Goal: Task Accomplishment & Management: Complete application form

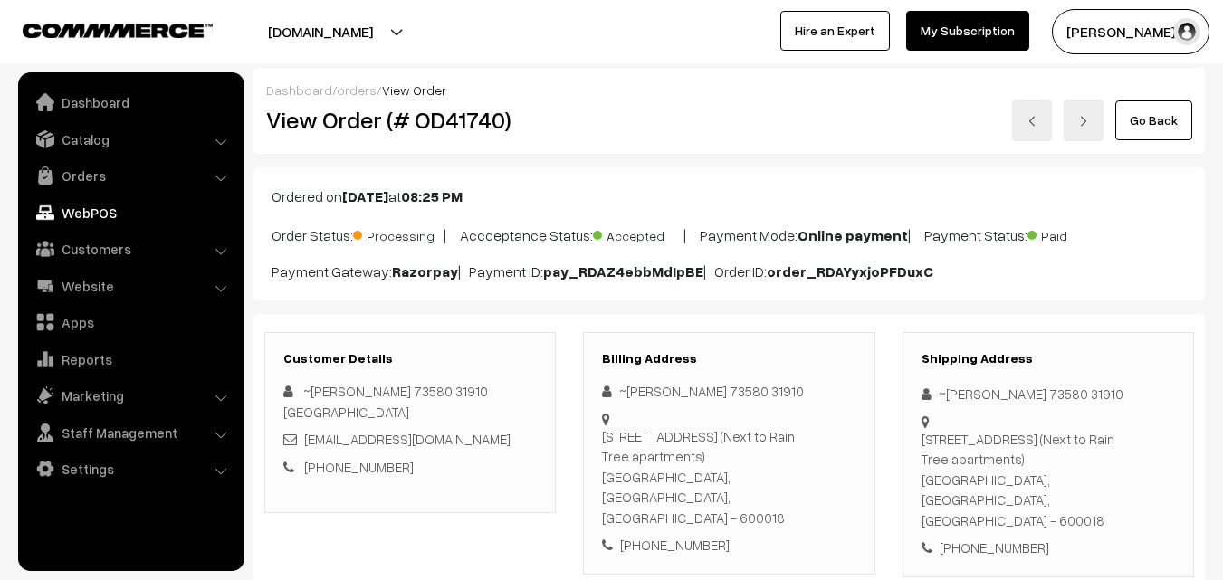
scroll to position [1086, 0]
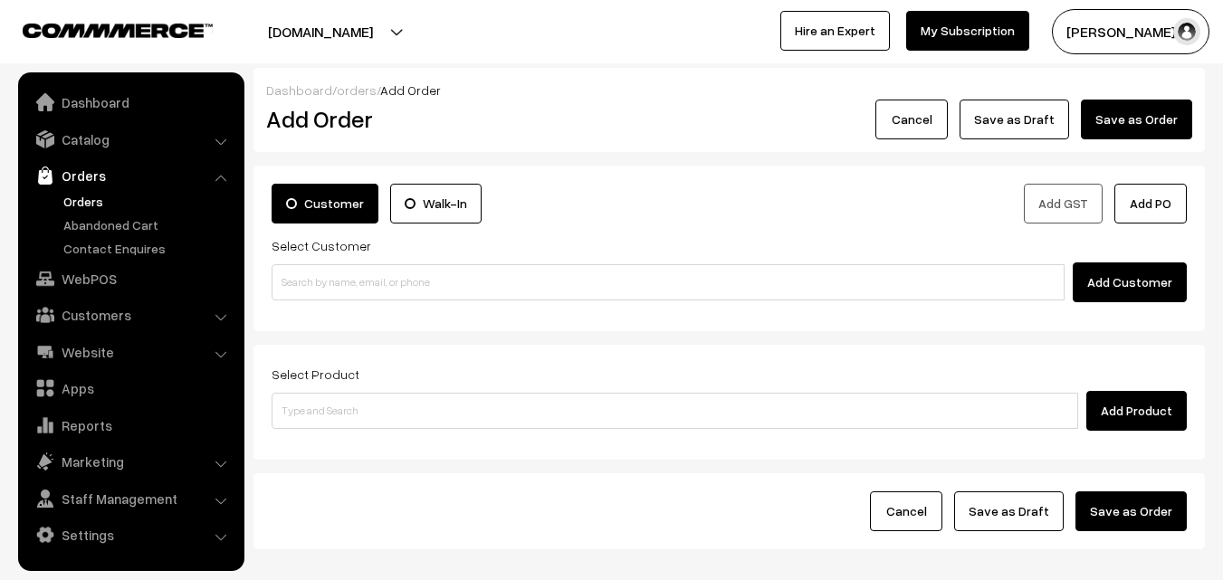
click at [92, 196] on link "Orders" at bounding box center [148, 201] width 179 height 19
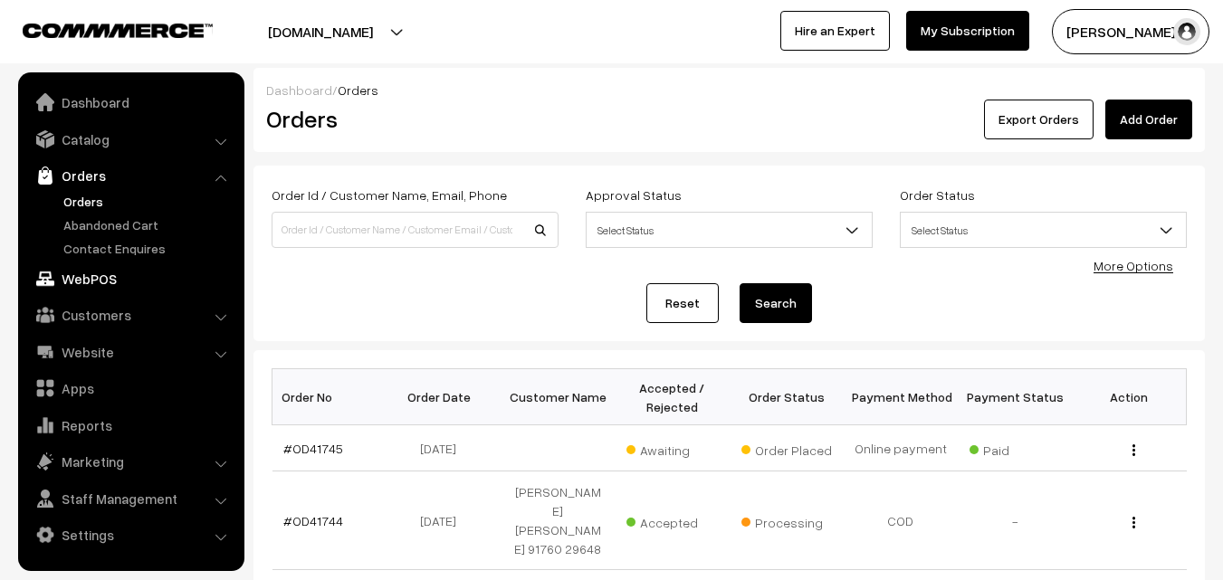
click at [111, 276] on link "WebPOS" at bounding box center [130, 278] width 215 height 33
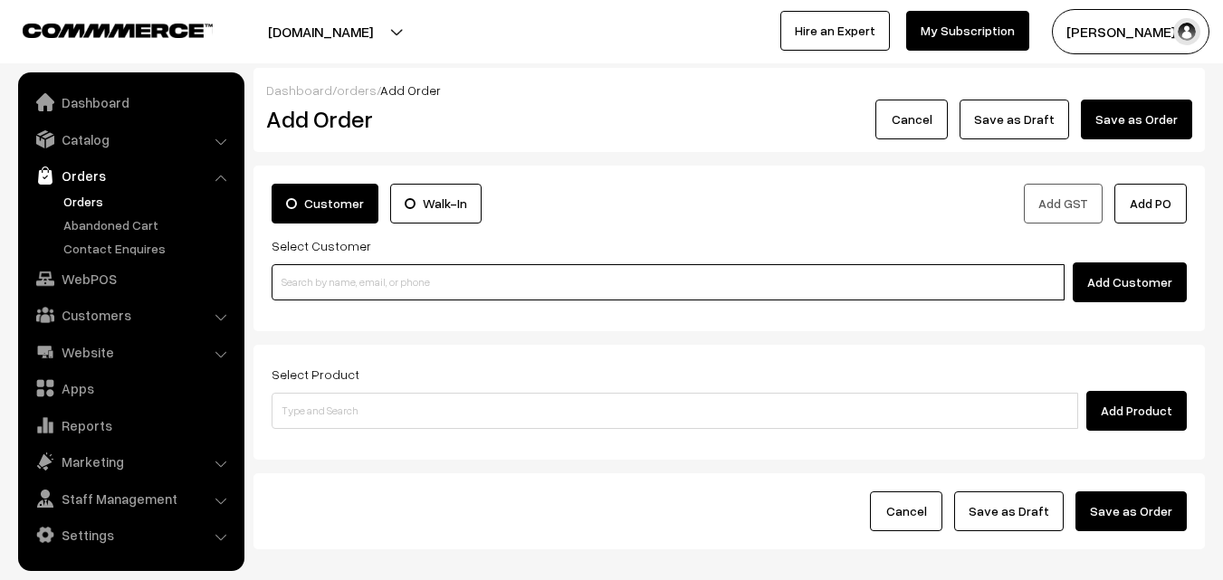
click at [339, 288] on input at bounding box center [668, 282] width 793 height 36
paste input "99406 30859"
click at [306, 280] on input "99406 30859" at bounding box center [668, 282] width 793 height 36
click at [319, 278] on input "99406 30859" at bounding box center [668, 282] width 793 height 36
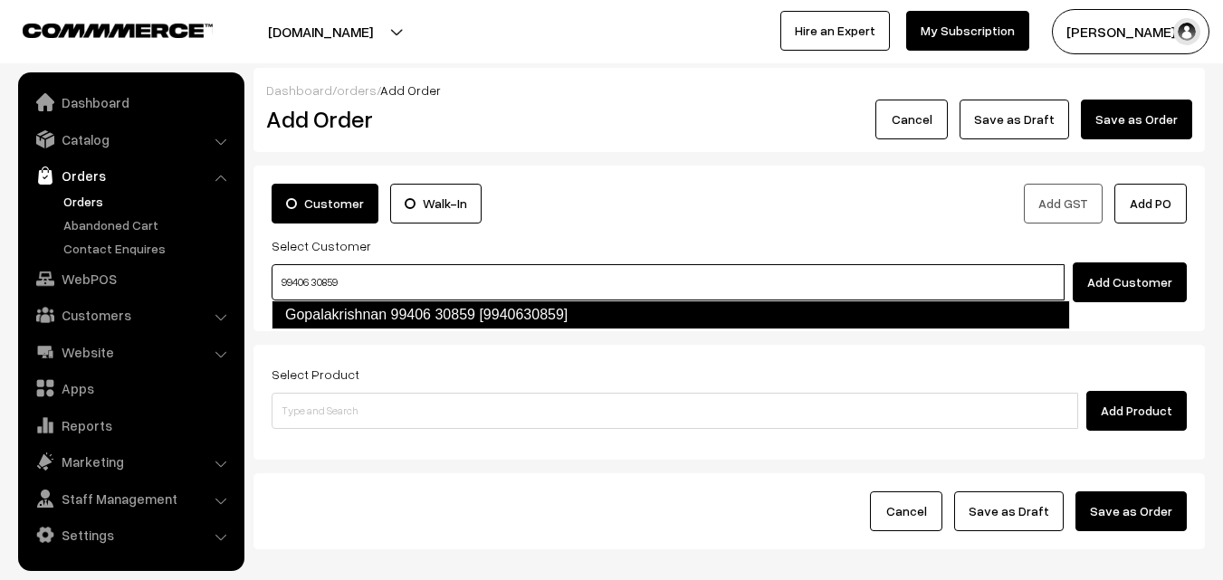
click at [314, 314] on link "Gopalakrishnan 99406 30859 [9940630859]" at bounding box center [671, 314] width 798 height 29
type input "99406 30859"
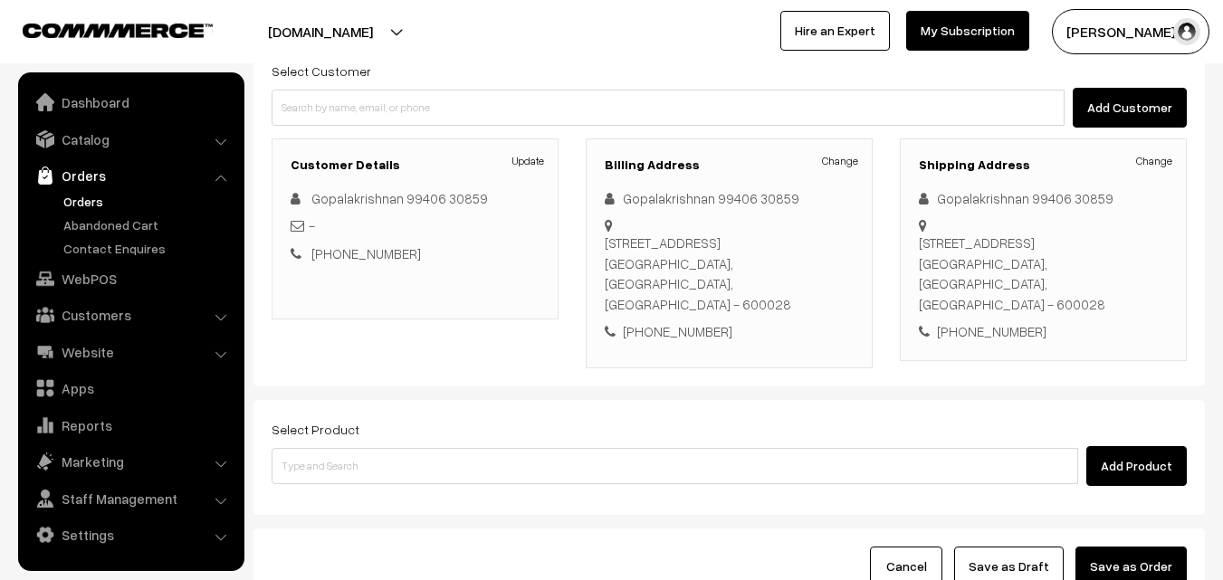
scroll to position [181, 0]
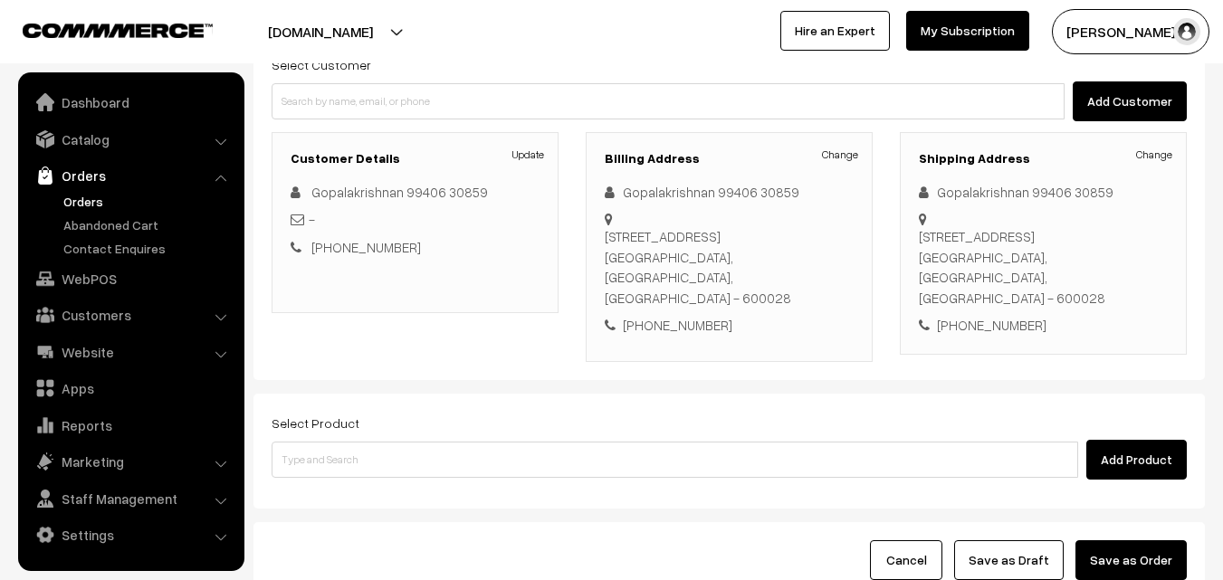
click at [391, 416] on div "Select Product Add Product" at bounding box center [729, 446] width 915 height 68
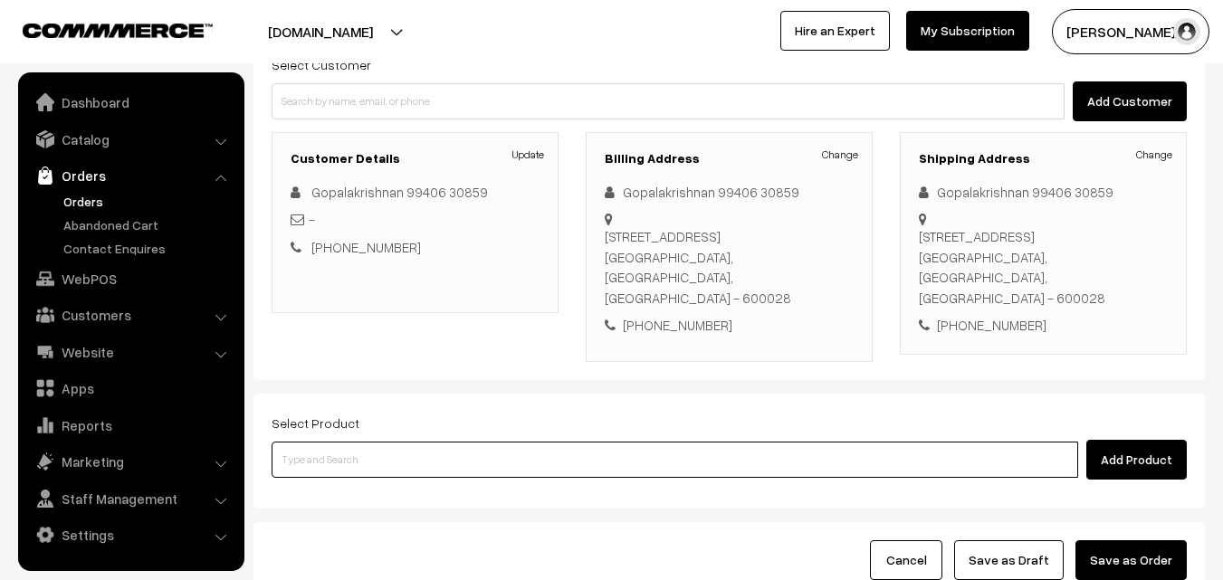
click at [392, 442] on input at bounding box center [675, 460] width 806 height 36
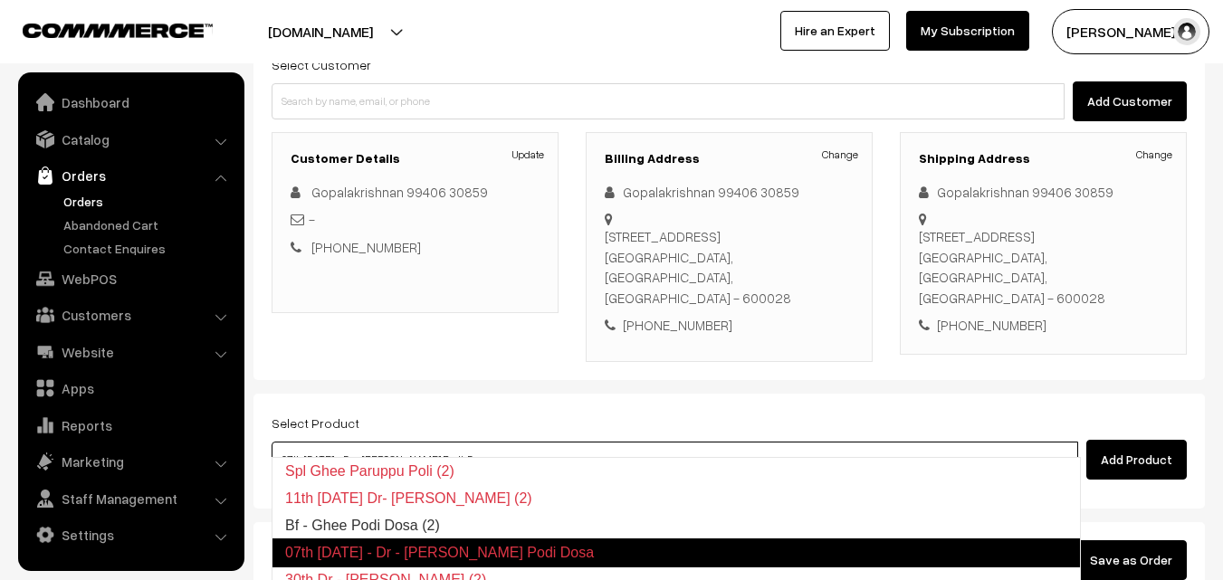
type input "07th Tuesday - Dr - ghee Podi Dosa"
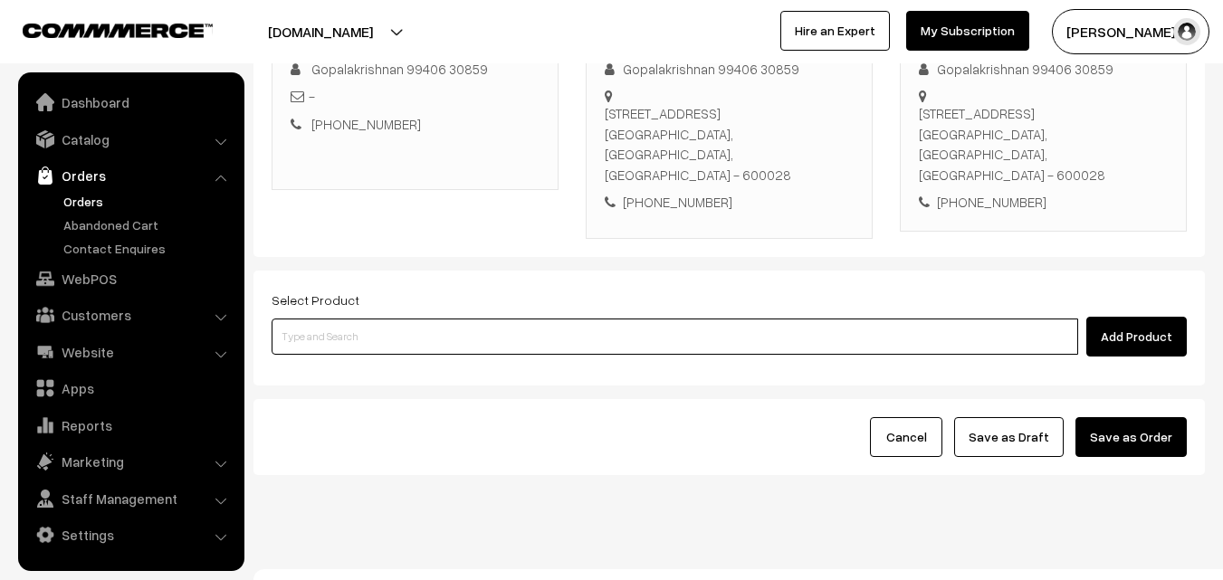
scroll to position [310, 0]
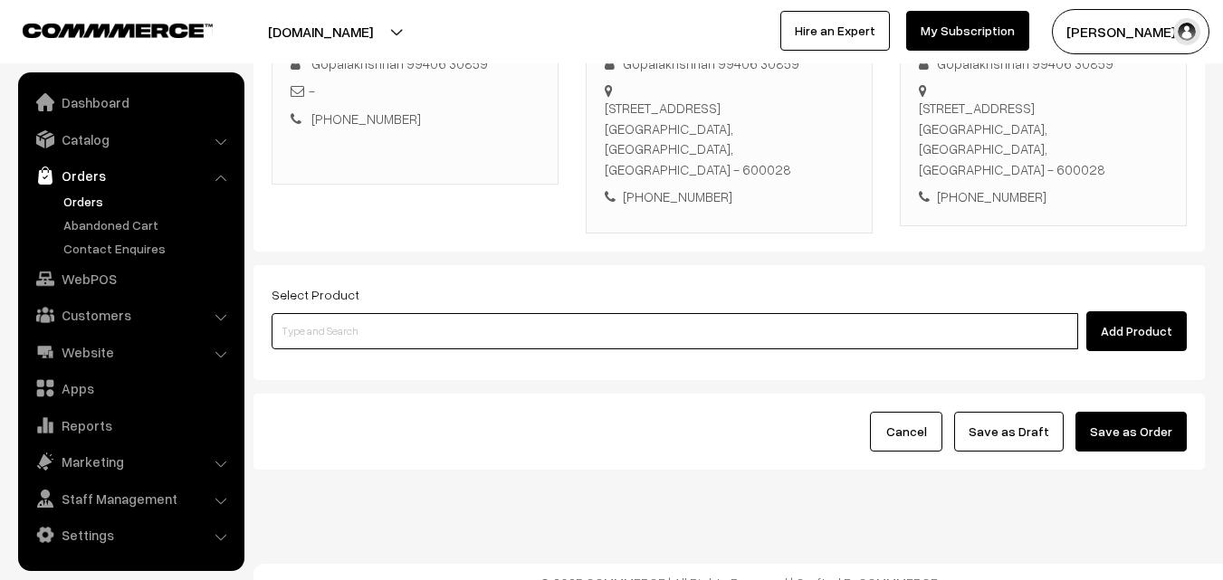
click at [559, 313] on input at bounding box center [675, 331] width 806 height 36
click at [557, 313] on input at bounding box center [675, 331] width 806 height 36
click at [376, 325] on input at bounding box center [675, 331] width 806 height 36
click at [380, 313] on input at bounding box center [675, 331] width 806 height 36
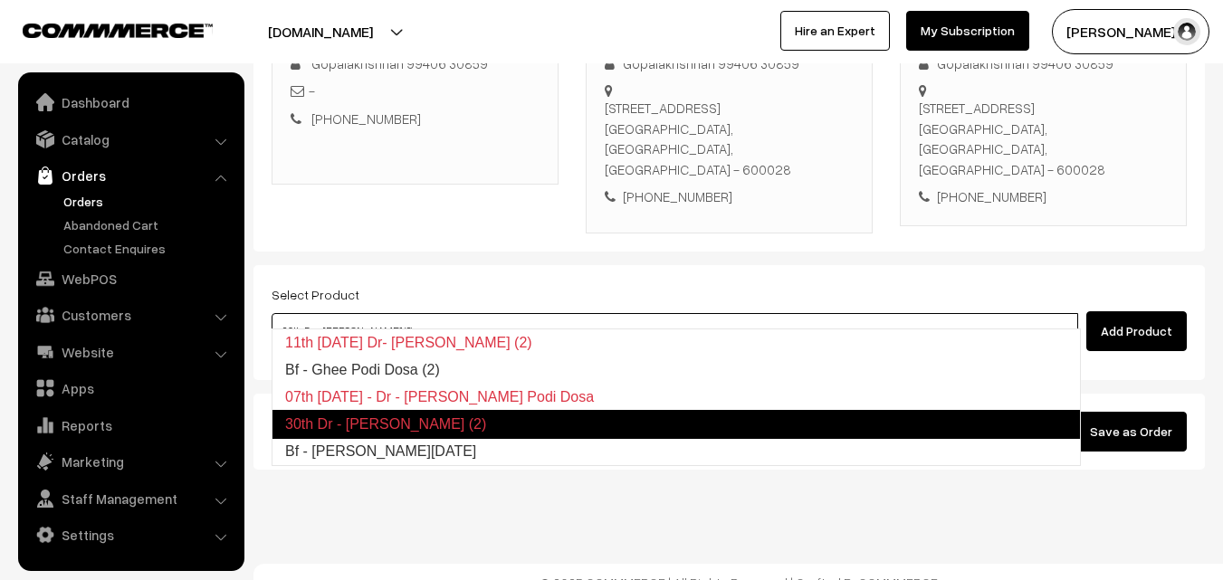
type input "Bf - [PERSON_NAME][DATE]"
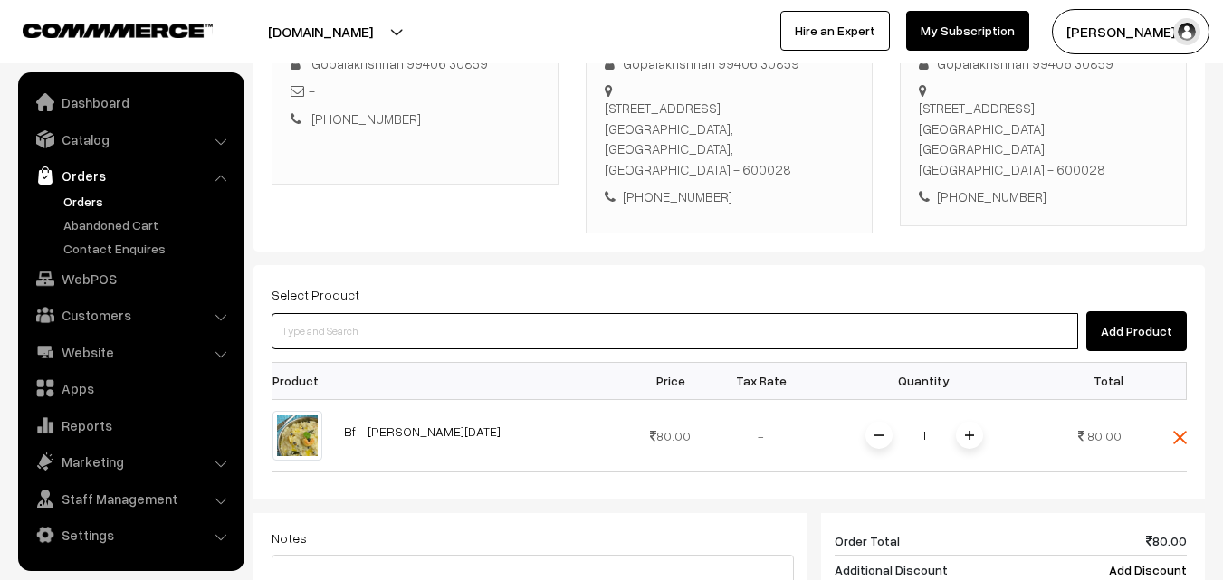
click at [462, 315] on input at bounding box center [675, 331] width 806 height 36
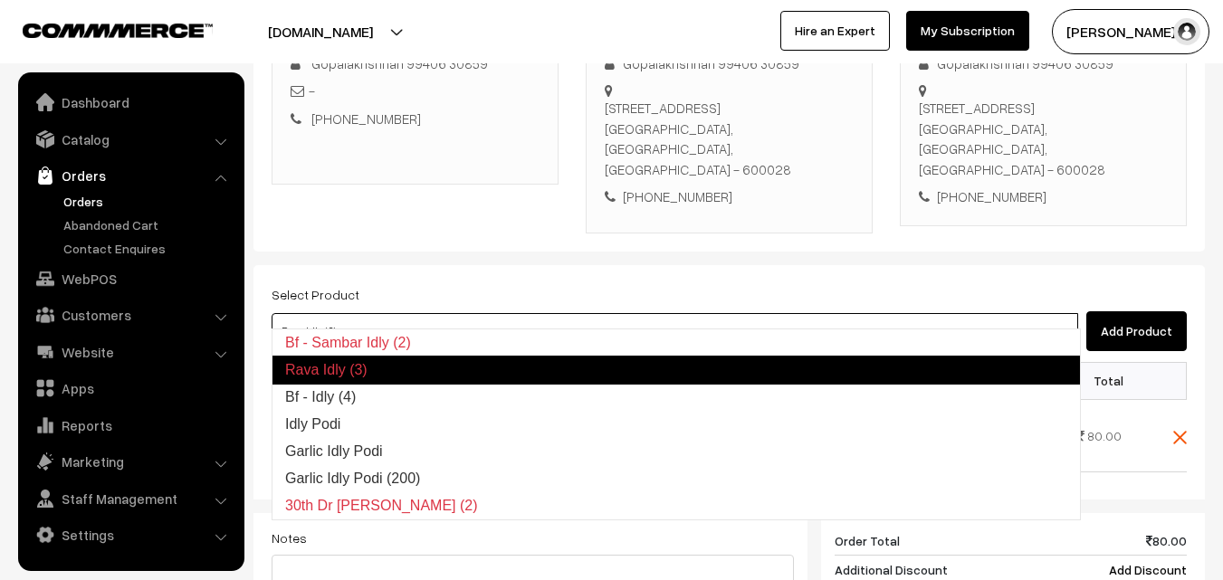
type input "Bf - Idly (4)"
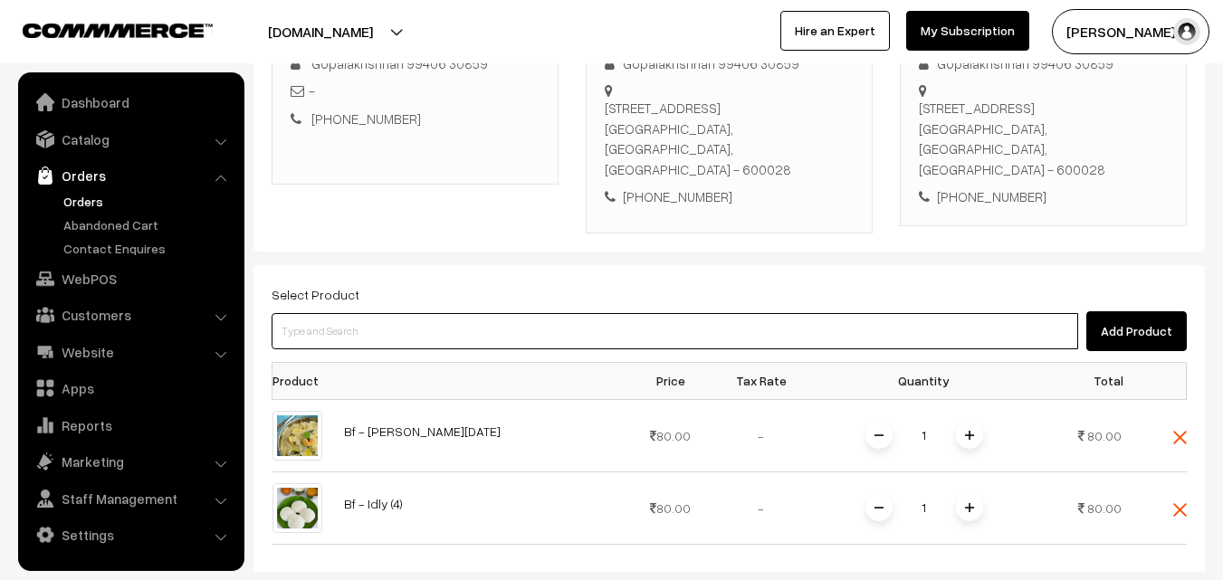
click at [452, 315] on input at bounding box center [675, 331] width 806 height 36
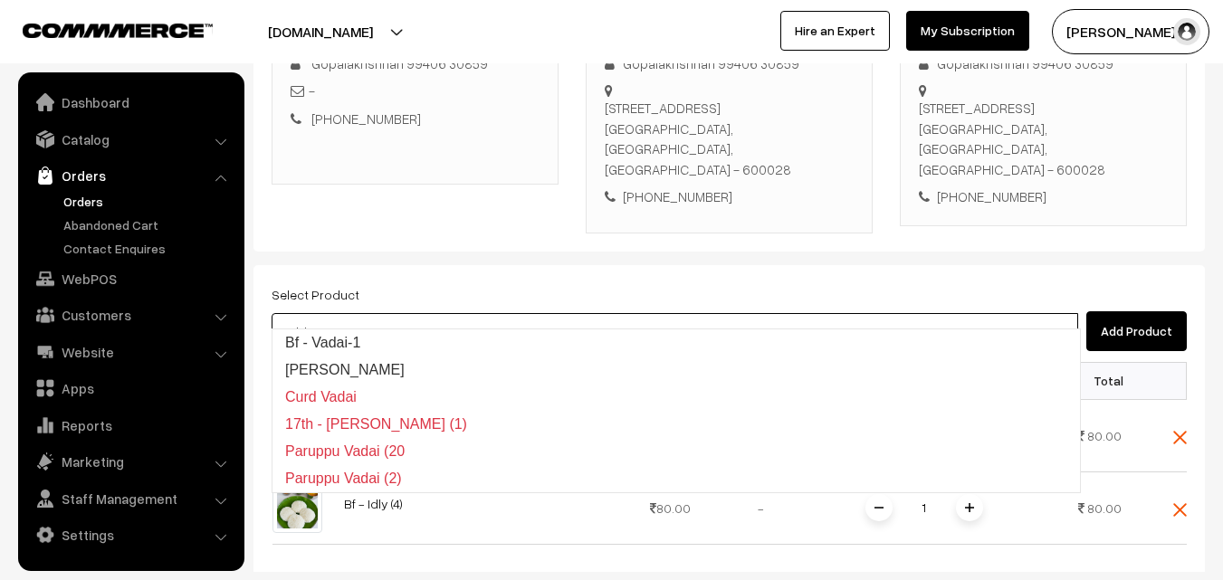
type input "Bf - Vadai-1"
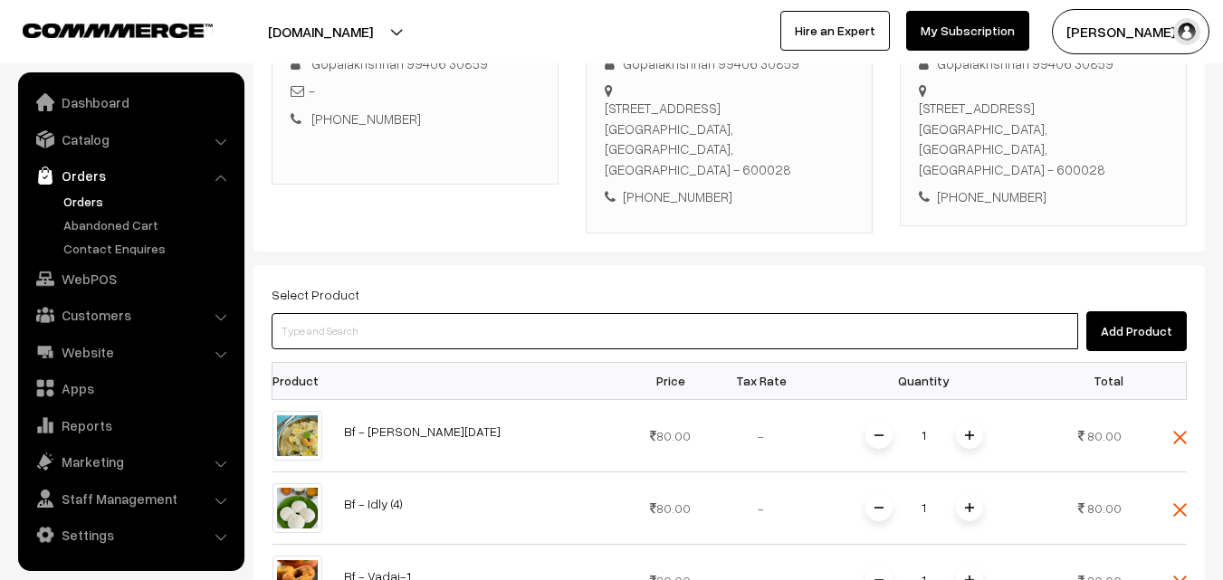
click at [440, 313] on input at bounding box center [675, 331] width 806 height 36
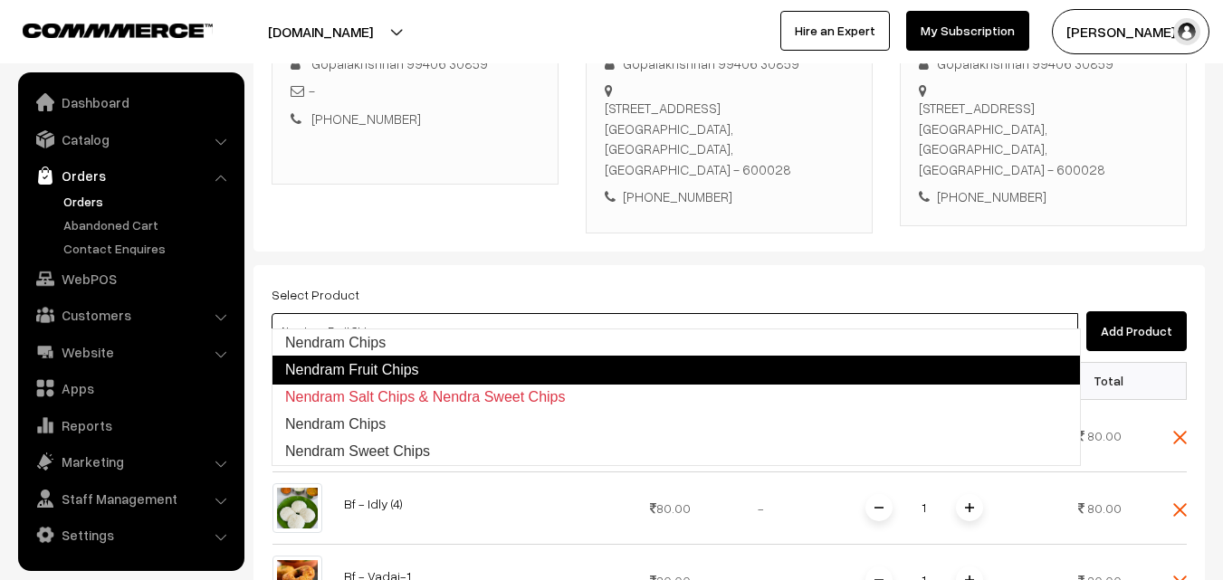
type input "Nendram Chips"
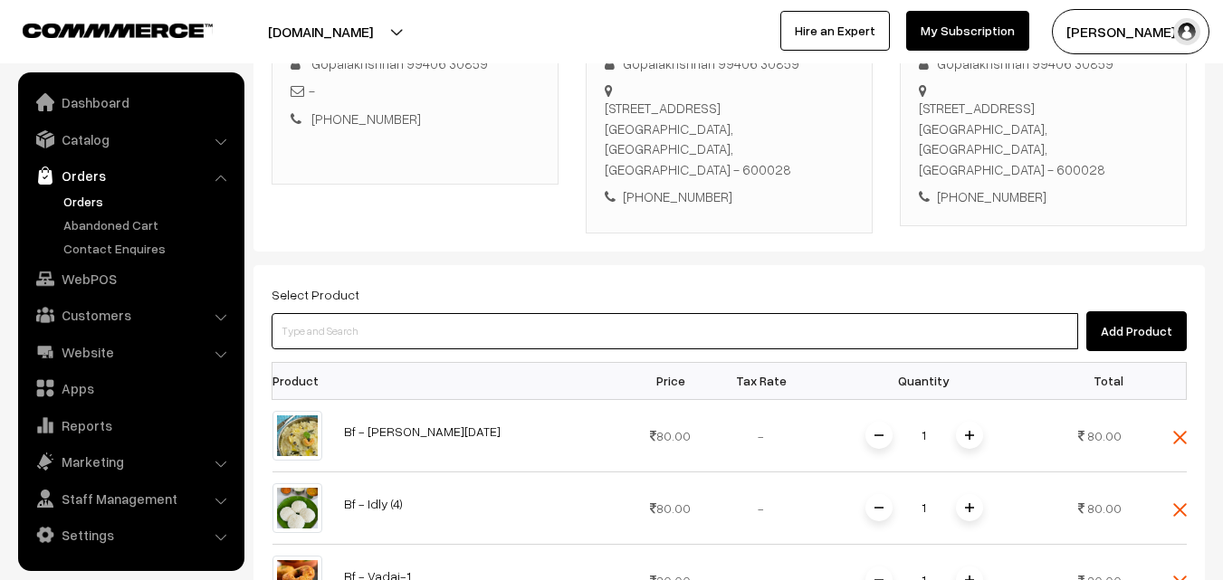
click at [497, 313] on input at bounding box center [675, 331] width 806 height 36
click at [454, 313] on input at bounding box center [675, 331] width 806 height 36
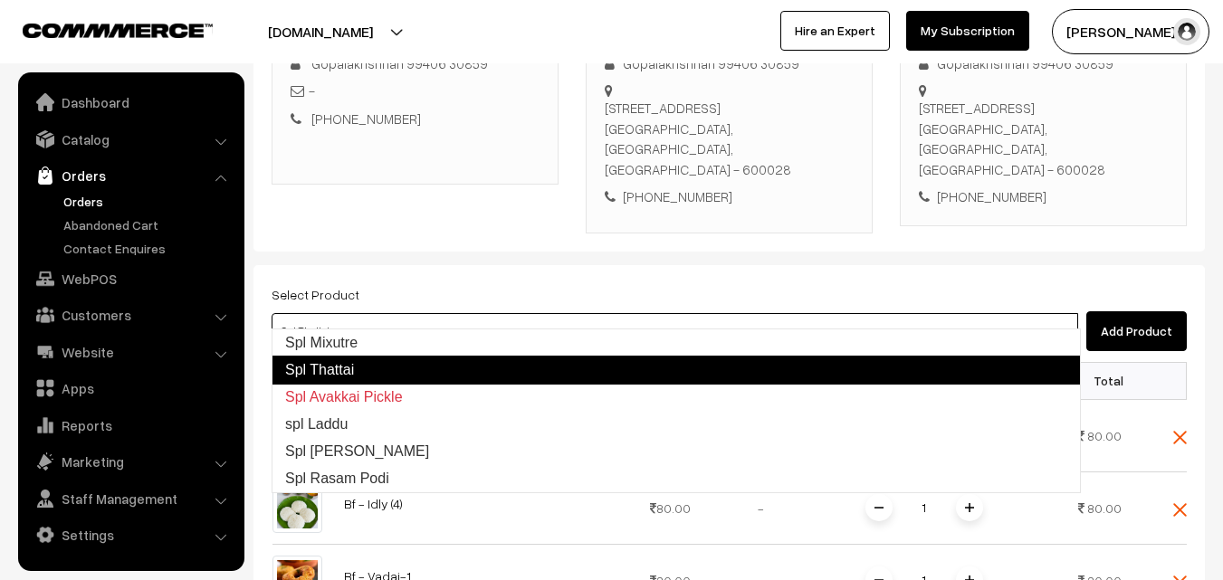
type input "Spl Mixutre"
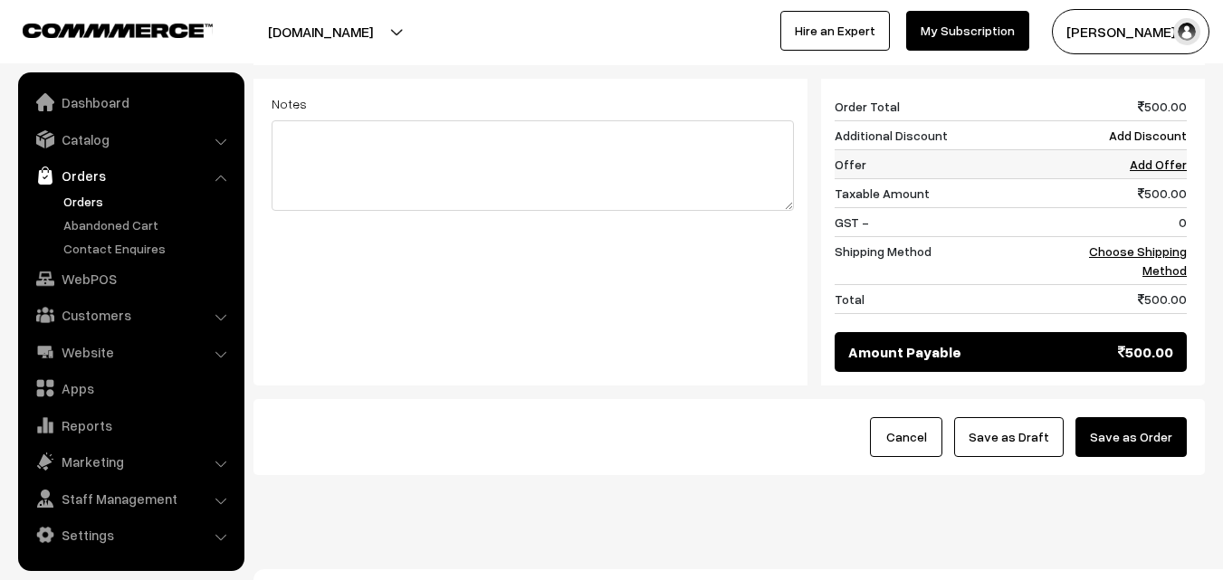
scroll to position [1039, 0]
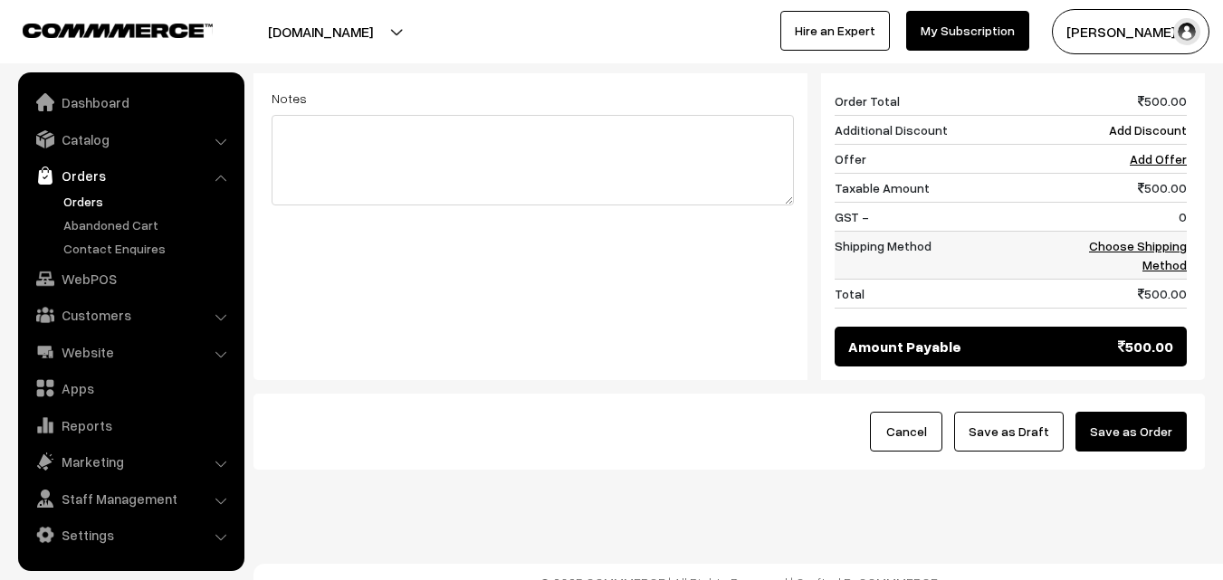
click at [1162, 243] on link "Choose Shipping Method" at bounding box center [1138, 255] width 98 height 34
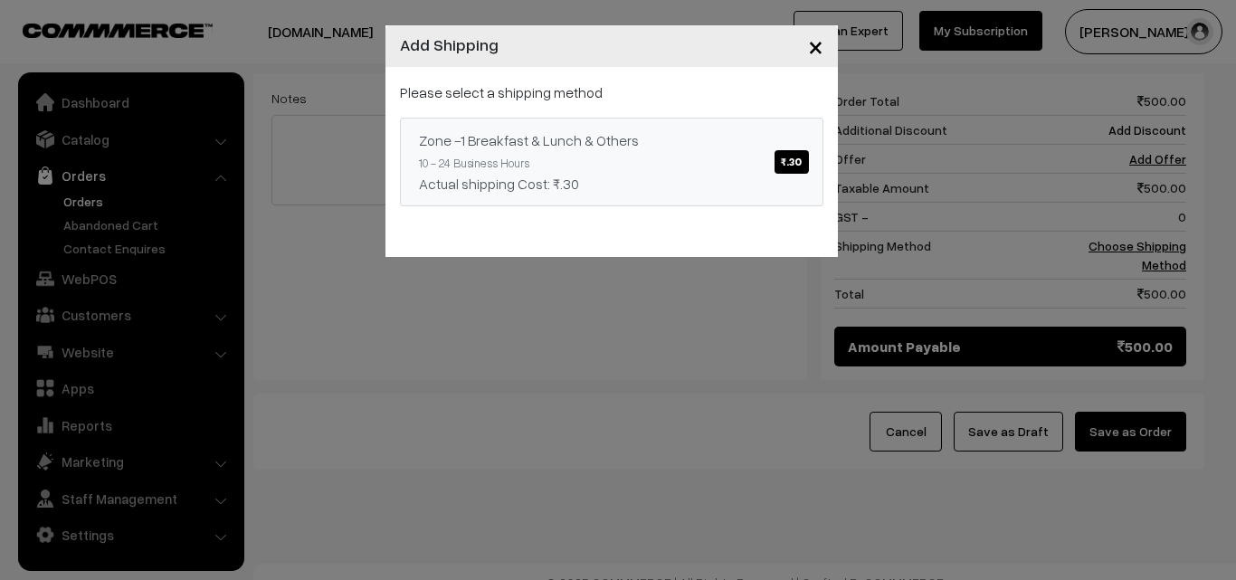
click at [665, 154] on link "Zone -1 Breakfast & Lunch & Others ₹.30 10 - 24 Business Hours Actual shipping …" at bounding box center [612, 162] width 424 height 89
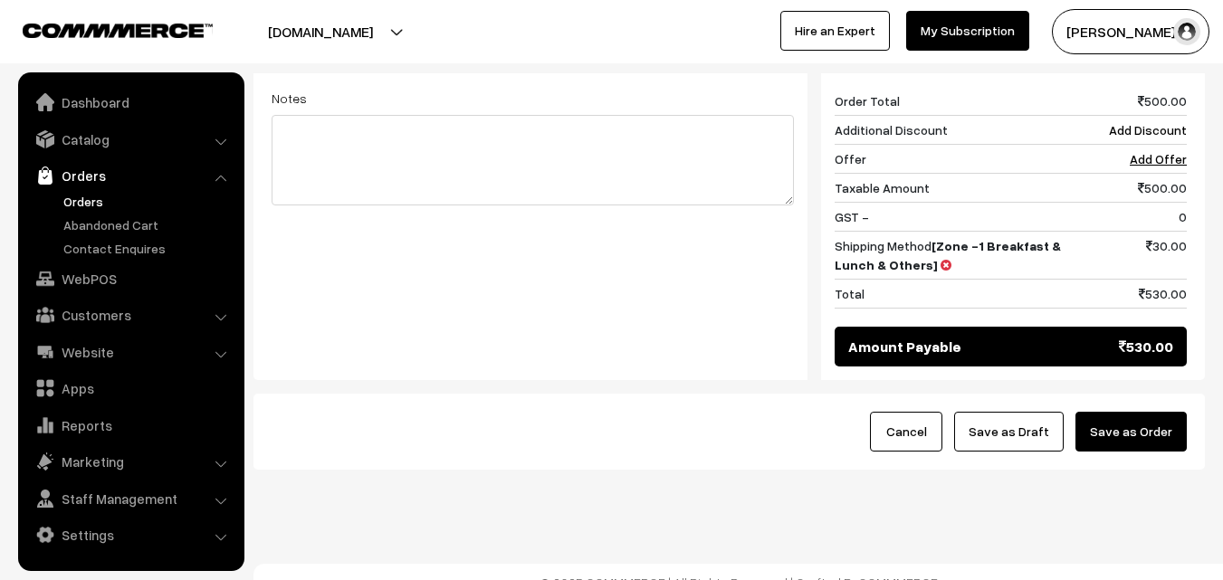
click at [1139, 417] on button "Save as Order" at bounding box center [1130, 432] width 111 height 40
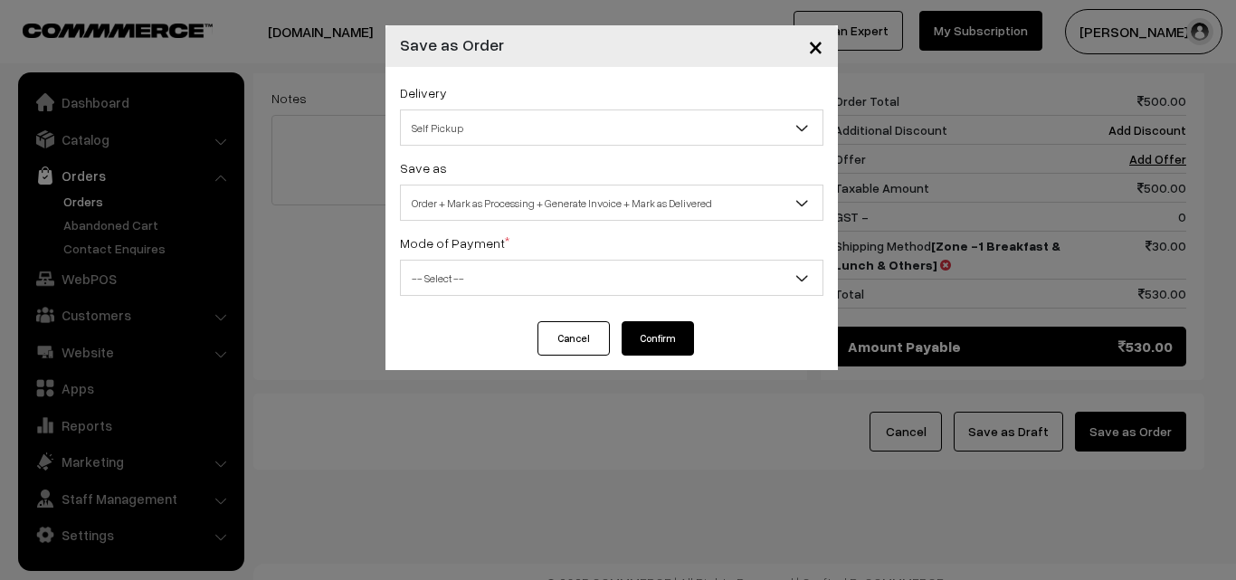
click at [588, 190] on span "Order + Mark as Processing + Generate Invoice + Mark as Delivered" at bounding box center [612, 203] width 422 height 32
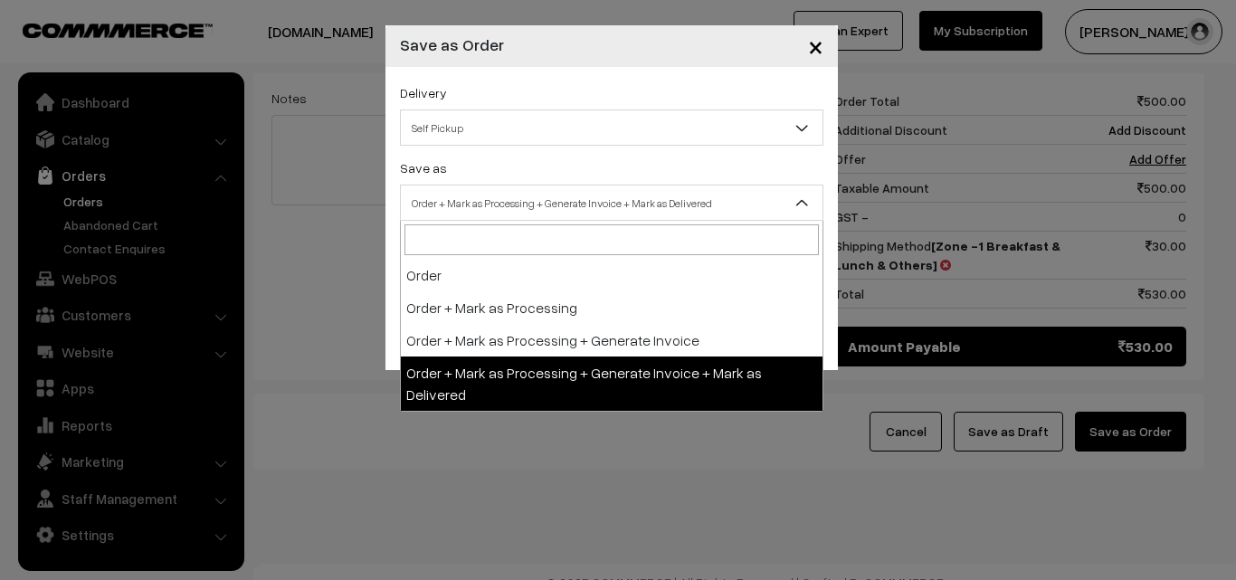
select select "3"
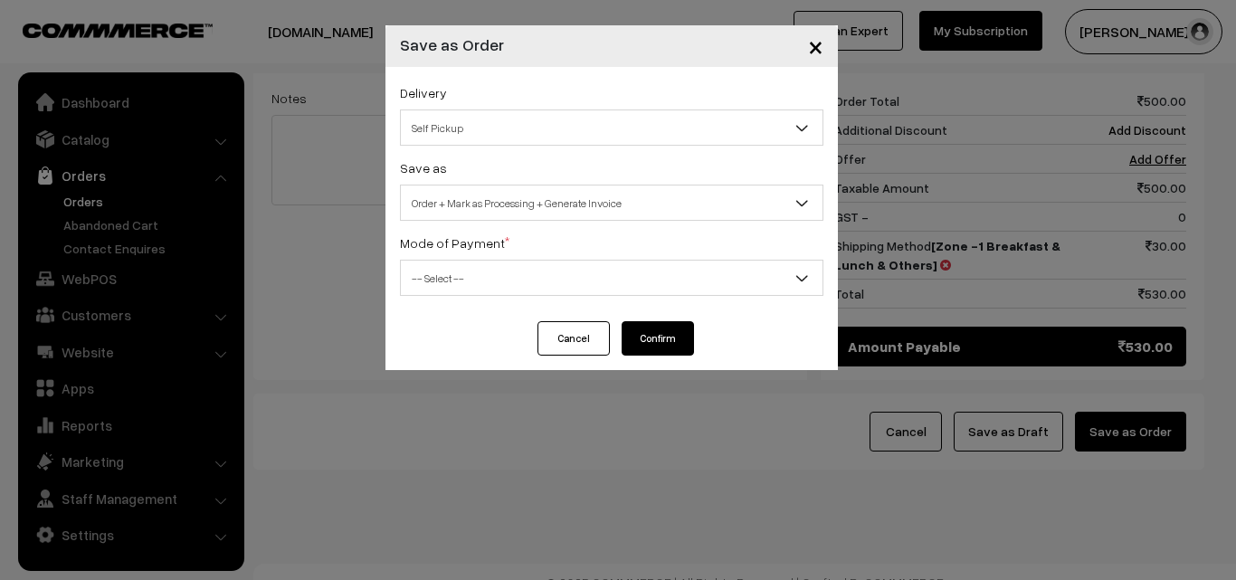
click at [474, 270] on span "-- Select --" at bounding box center [612, 278] width 422 height 32
select select "1"
click at [674, 335] on button "Confirm" at bounding box center [658, 338] width 72 height 34
click at [91, 205] on div "× Save as Order Delivery Self Pickup Zone -1 Breakfast & Lunch & Others (₹30) (…" at bounding box center [618, 290] width 1236 height 580
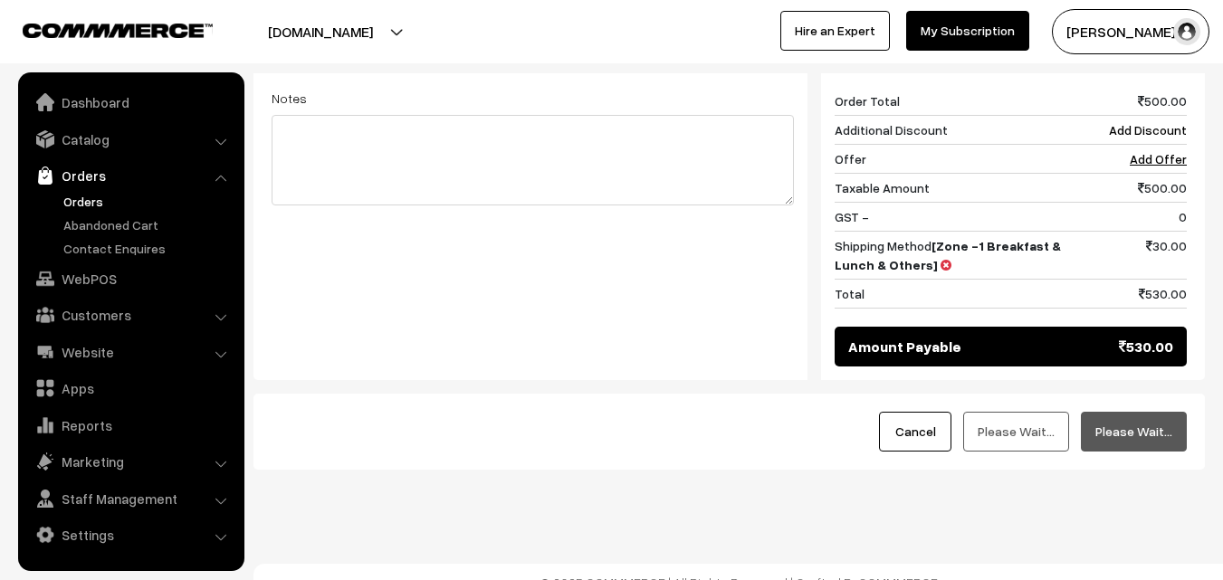
click at [106, 198] on link "Orders" at bounding box center [148, 201] width 179 height 19
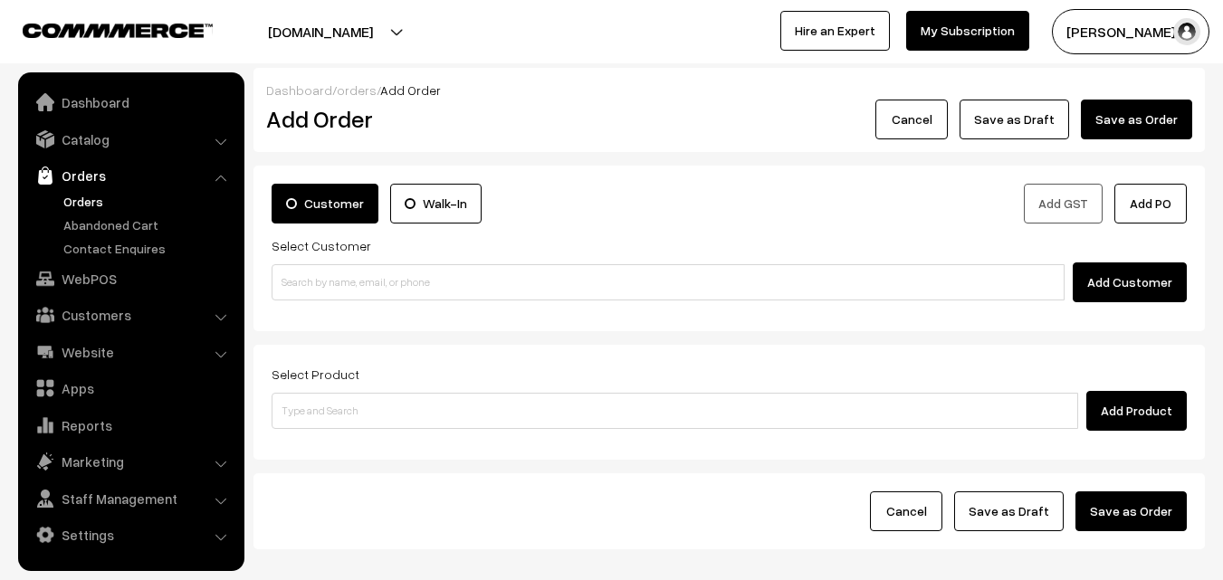
click at [74, 195] on link "Orders" at bounding box center [148, 201] width 179 height 19
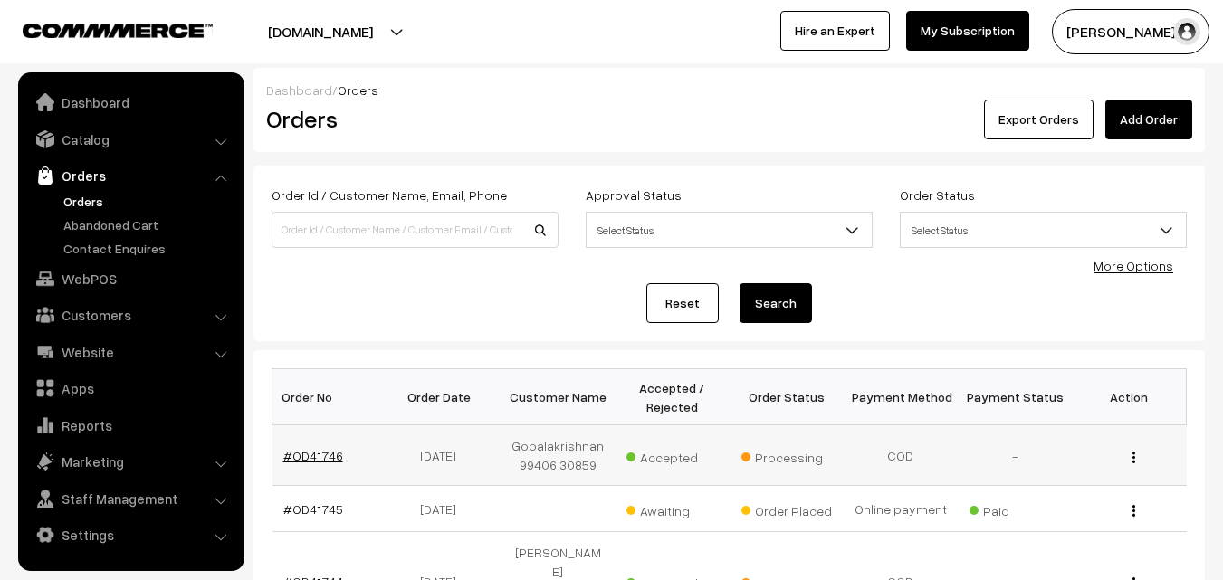
click at [306, 457] on link "#OD41746" at bounding box center [313, 455] width 60 height 15
click at [316, 453] on link "#OD41746" at bounding box center [313, 455] width 60 height 15
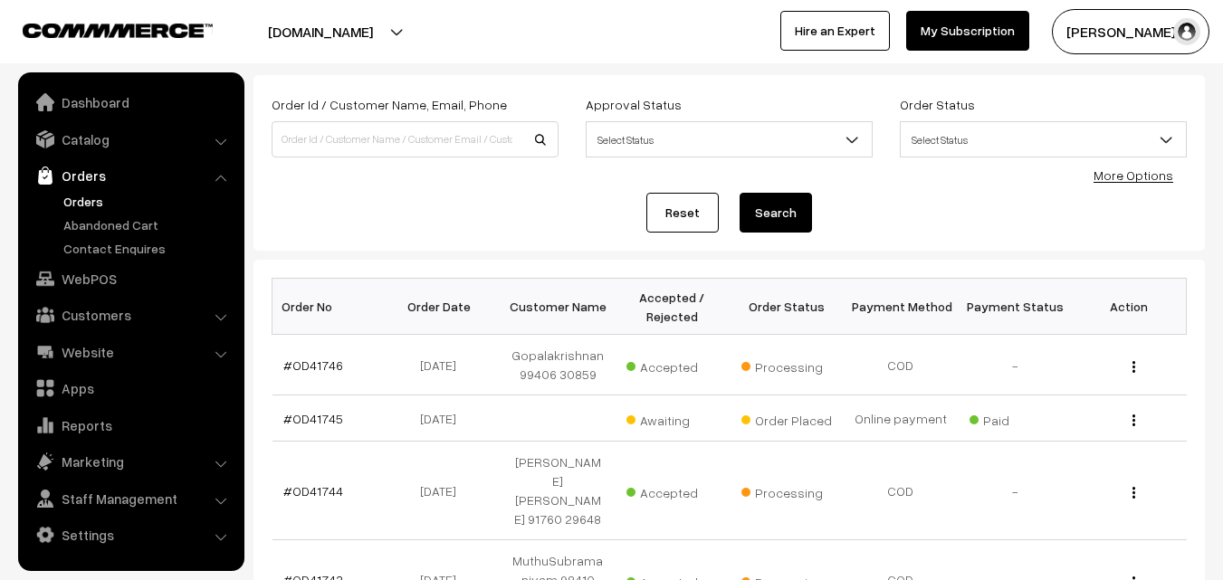
scroll to position [181, 0]
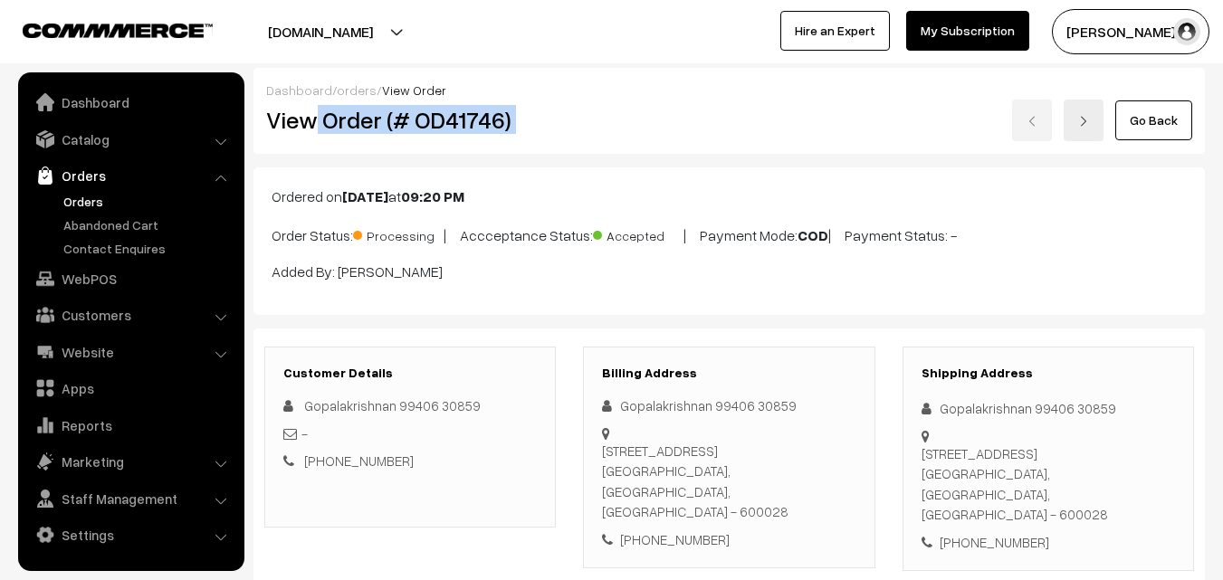
drag, startPoint x: 318, startPoint y: 129, endPoint x: 608, endPoint y: 138, distance: 290.6
click at [608, 138] on div "View Order (# OD41746) Go Back" at bounding box center [729, 121] width 953 height 42
copy div "Order (# OD41746)"
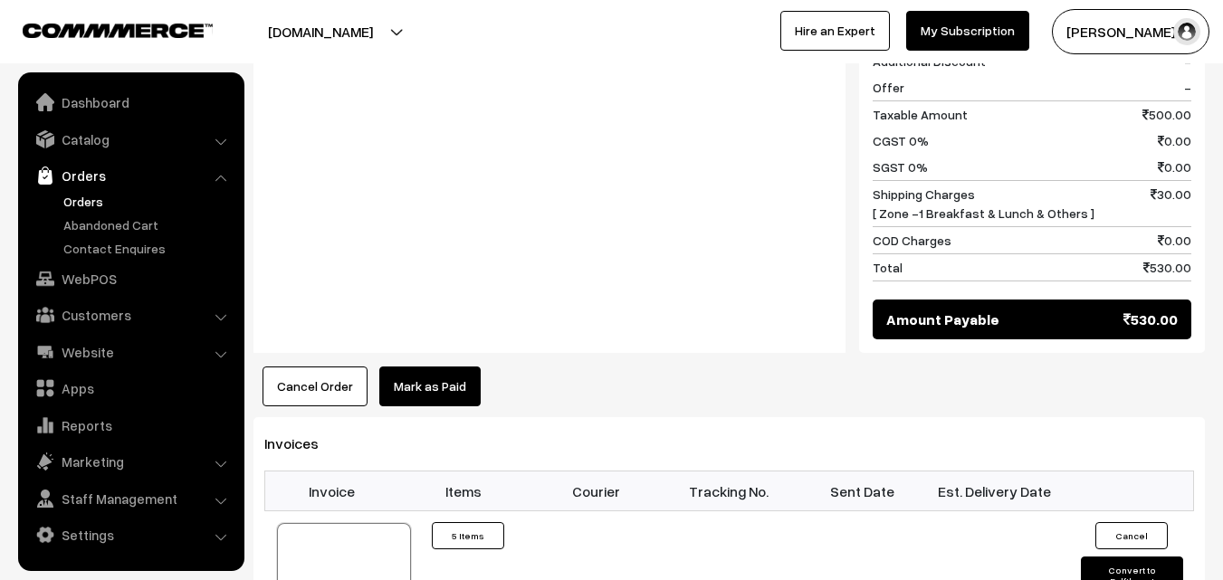
scroll to position [1358, 0]
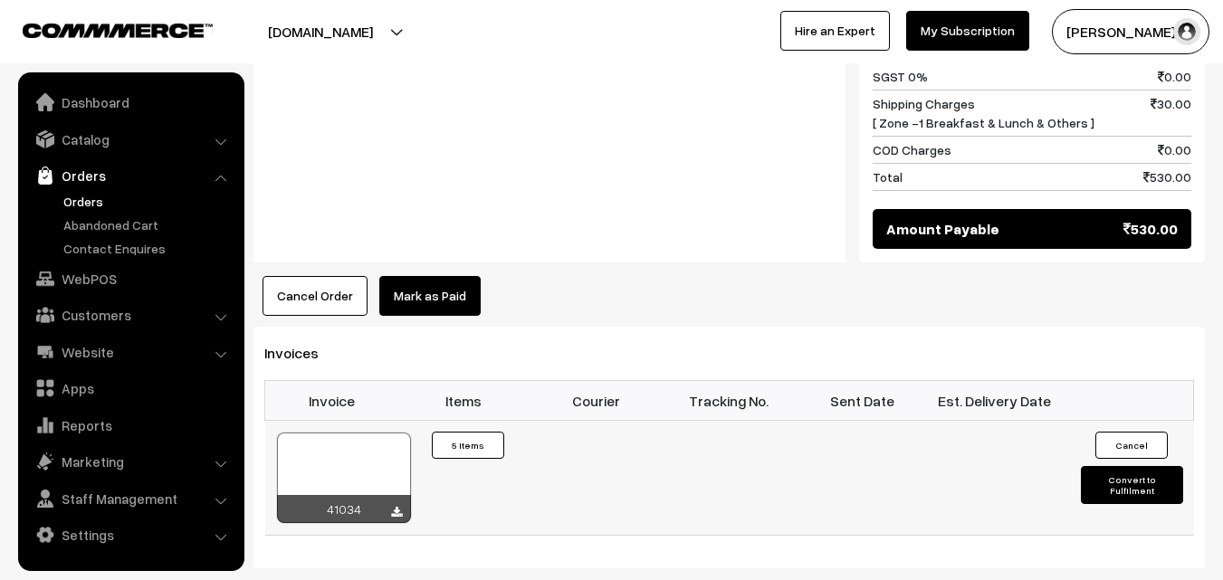
click at [338, 452] on div at bounding box center [344, 478] width 134 height 91
click at [109, 195] on link "Orders" at bounding box center [148, 201] width 179 height 19
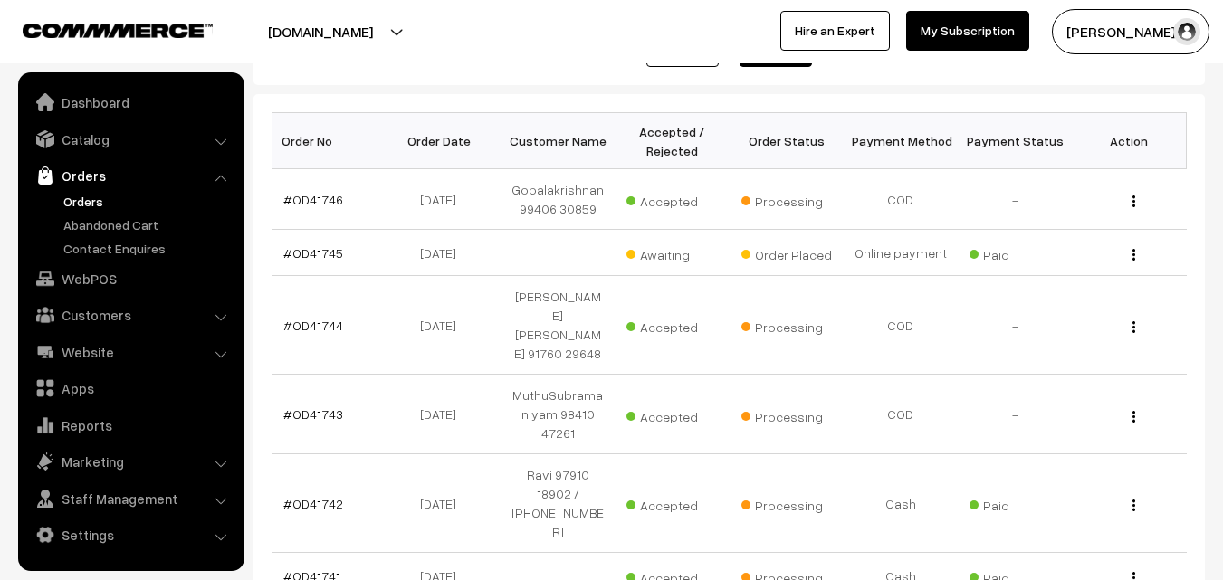
scroll to position [272, 0]
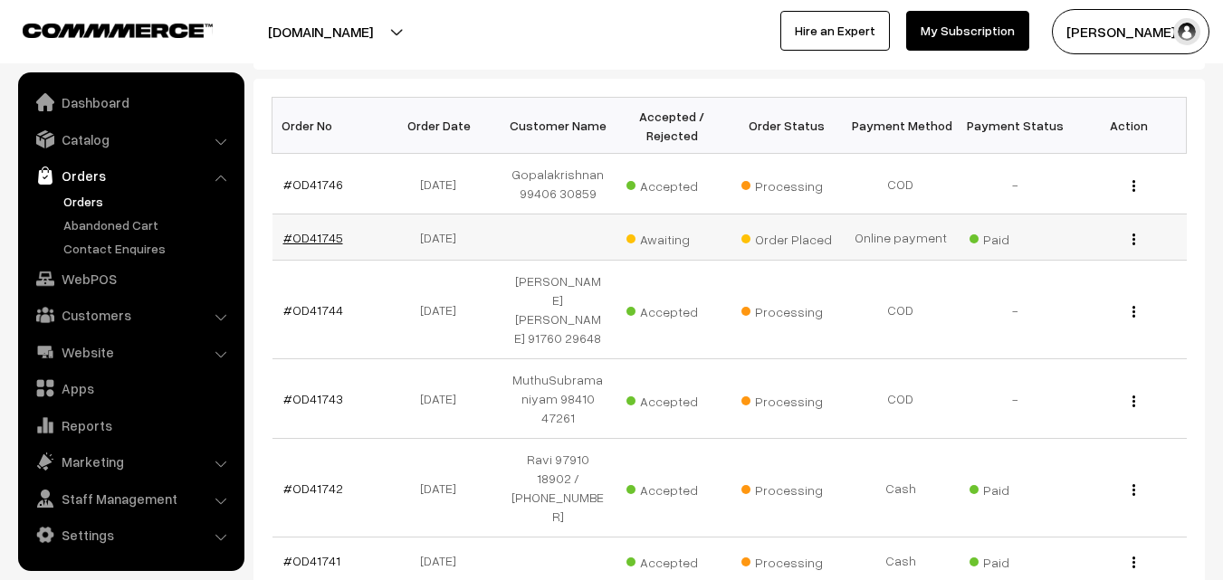
click at [323, 234] on link "#OD41745" at bounding box center [313, 237] width 60 height 15
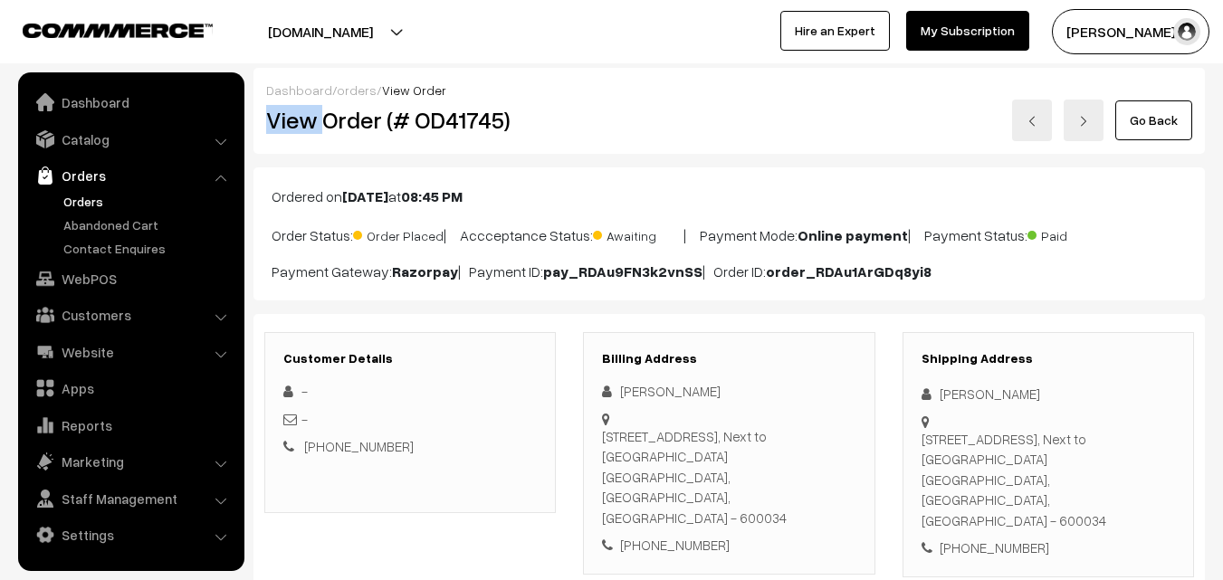
drag, startPoint x: 325, startPoint y: 118, endPoint x: 535, endPoint y: 129, distance: 210.3
click at [484, 95] on div "Dashboard / orders / View Order View Order (# OD41745) Go Back" at bounding box center [728, 111] width 951 height 86
click at [559, 126] on div "View Order (# OD41745)" at bounding box center [412, 121] width 318 height 42
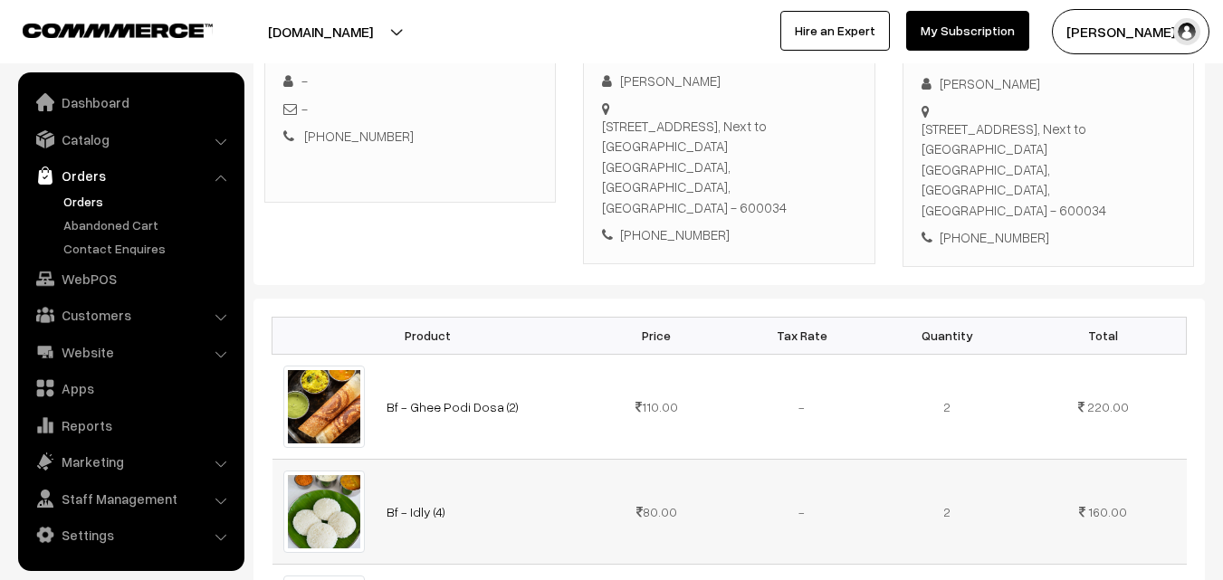
scroll to position [307, 0]
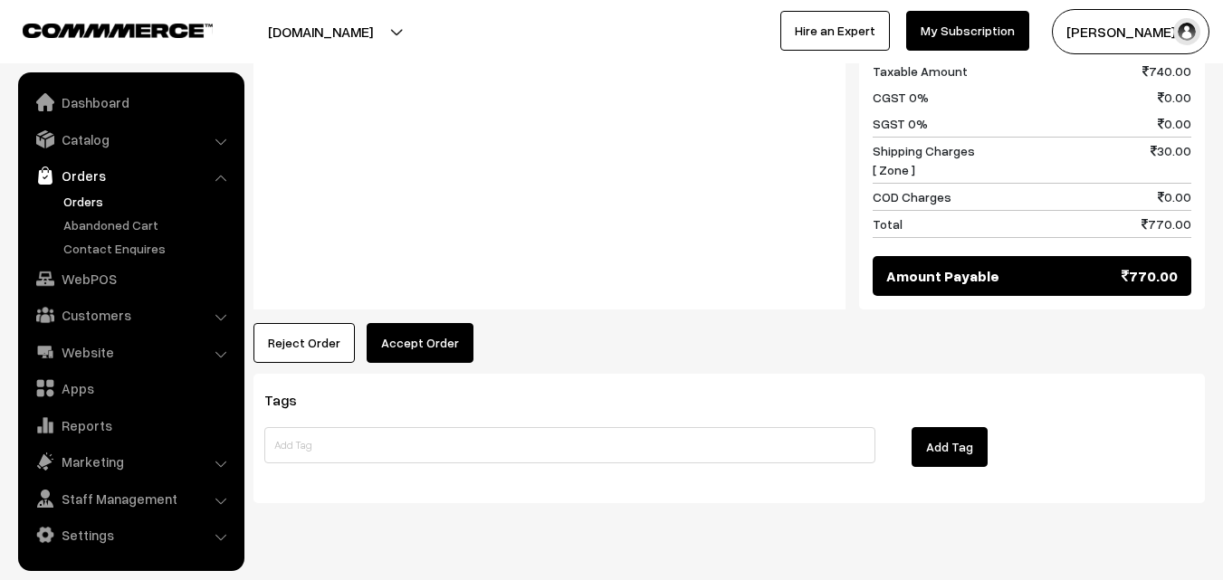
click at [426, 323] on button "Accept Order" at bounding box center [420, 343] width 107 height 40
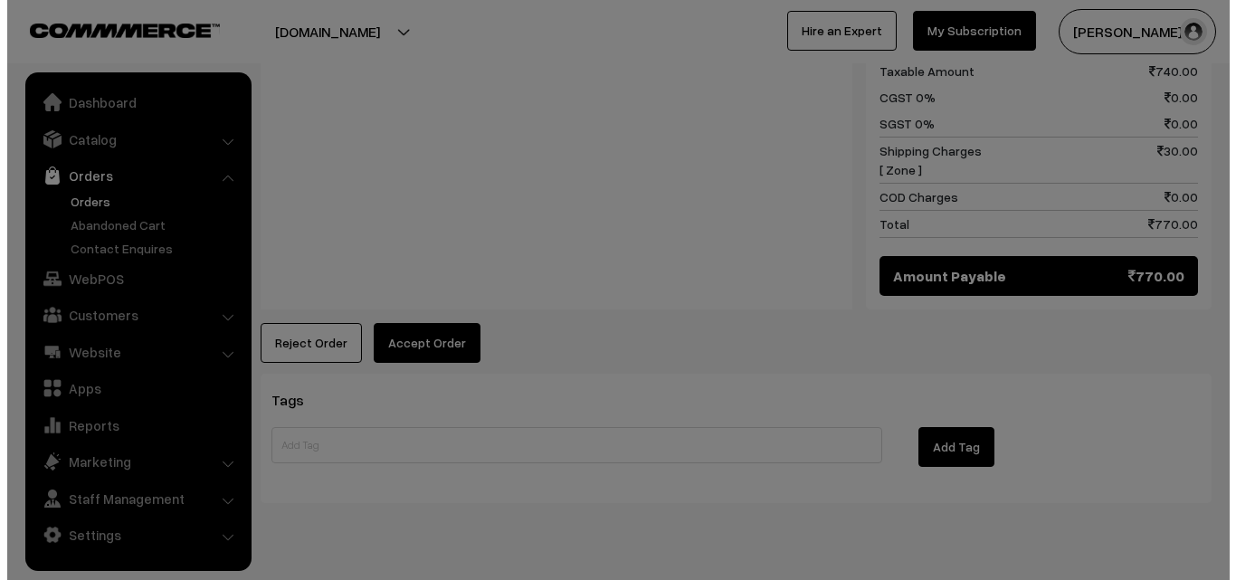
scroll to position [1218, 0]
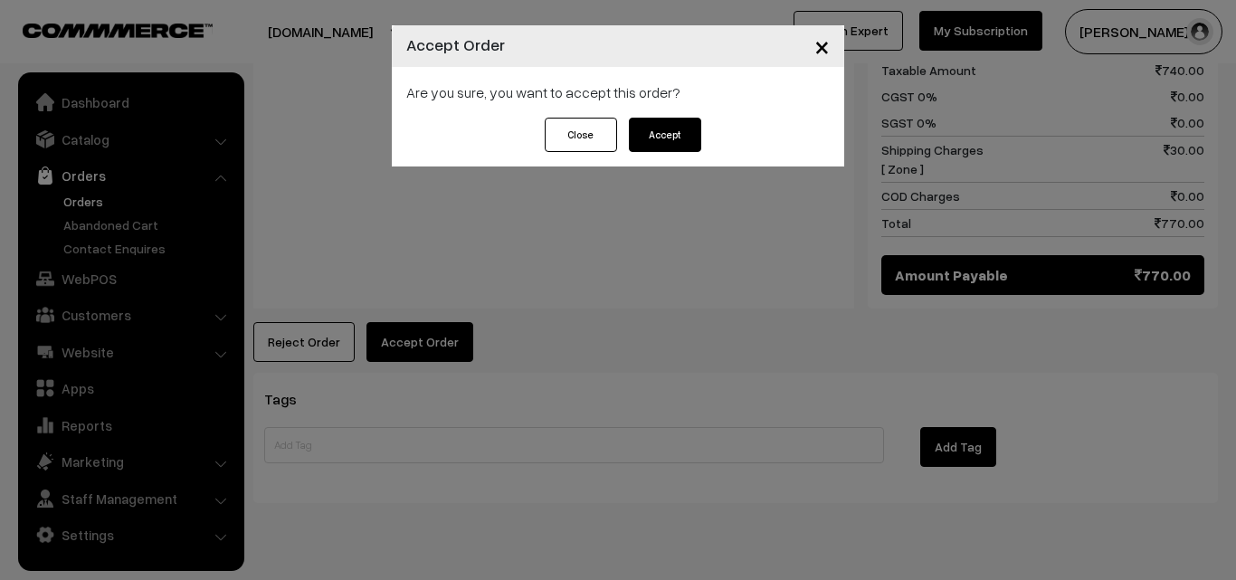
click at [659, 128] on button "Accept" at bounding box center [665, 135] width 72 height 34
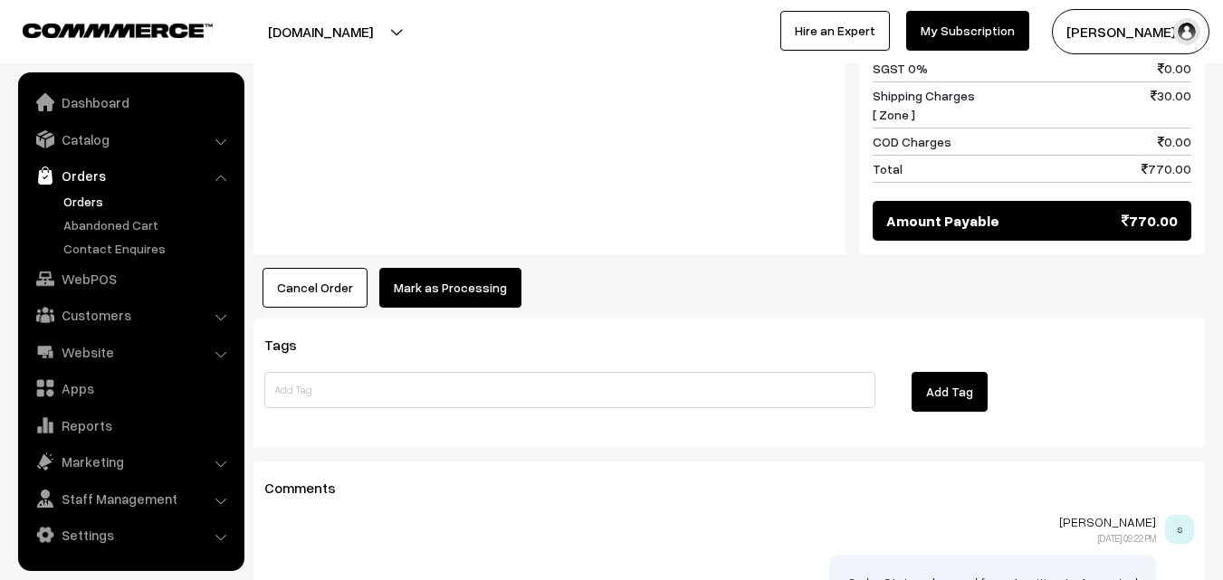
click at [455, 268] on button "Mark as Processing" at bounding box center [450, 288] width 142 height 40
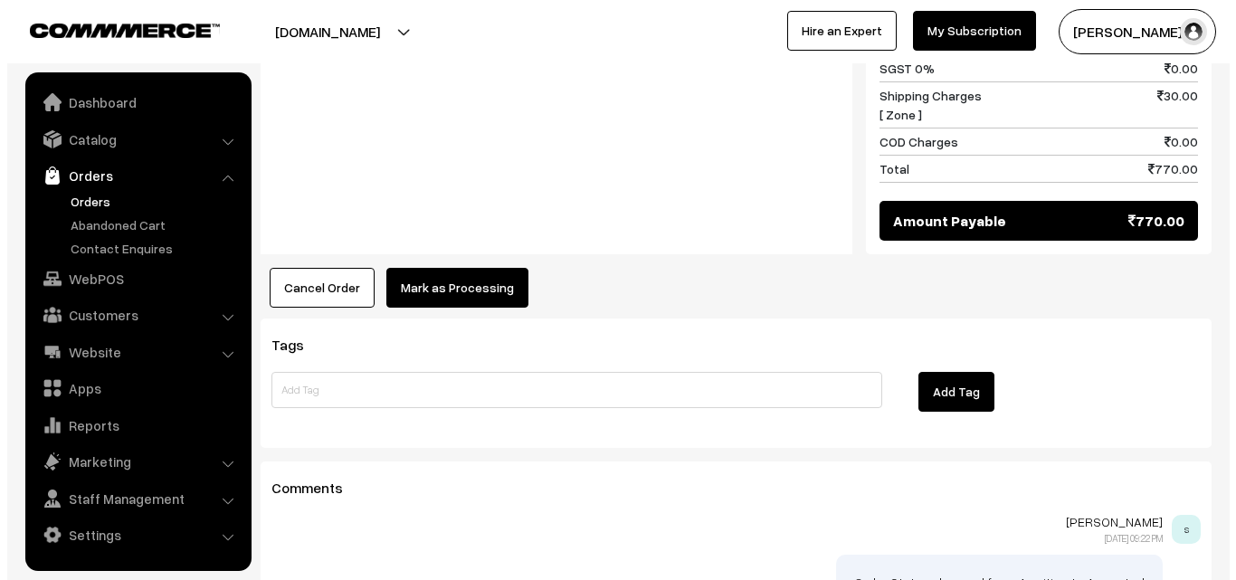
scroll to position [1273, 0]
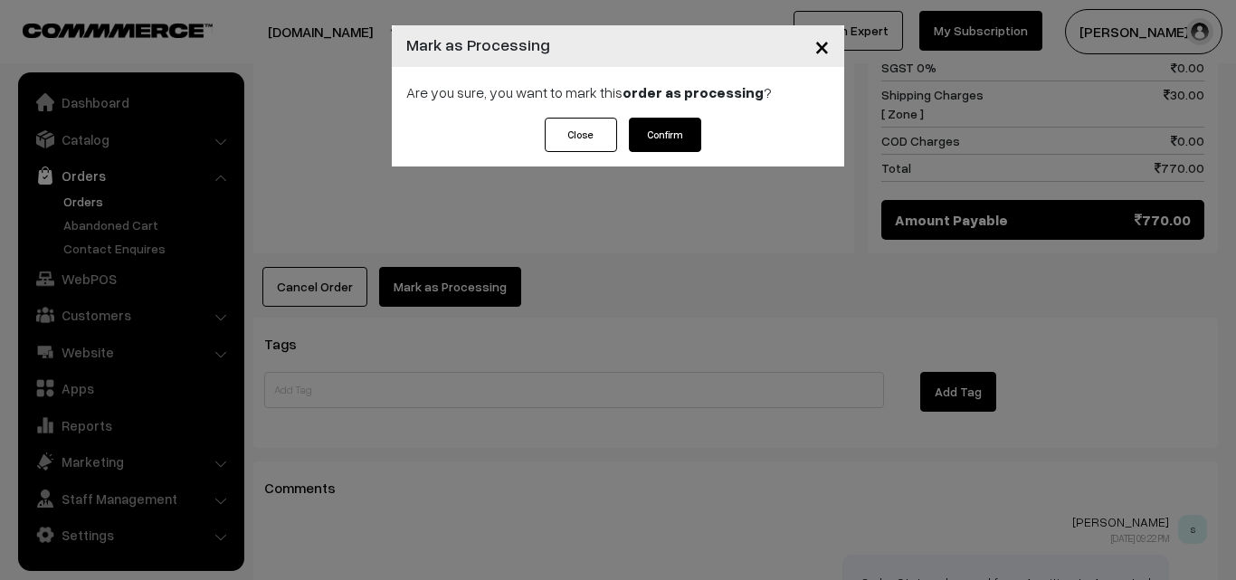
click at [659, 132] on button "Confirm" at bounding box center [665, 135] width 72 height 34
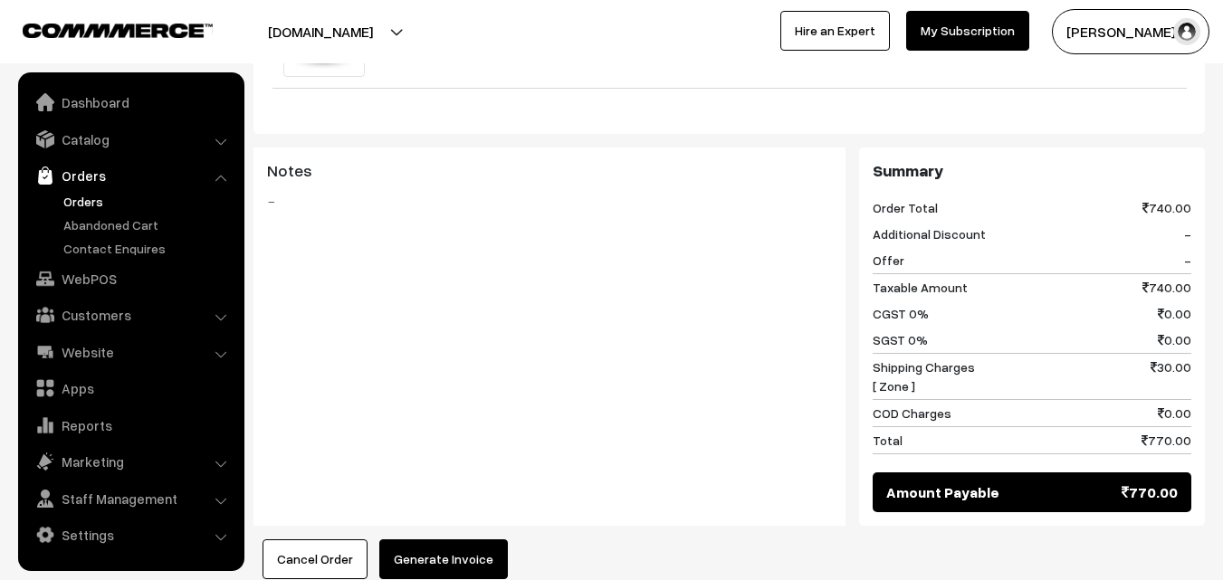
click at [439, 539] on button "Generate Invoice" at bounding box center [443, 559] width 129 height 40
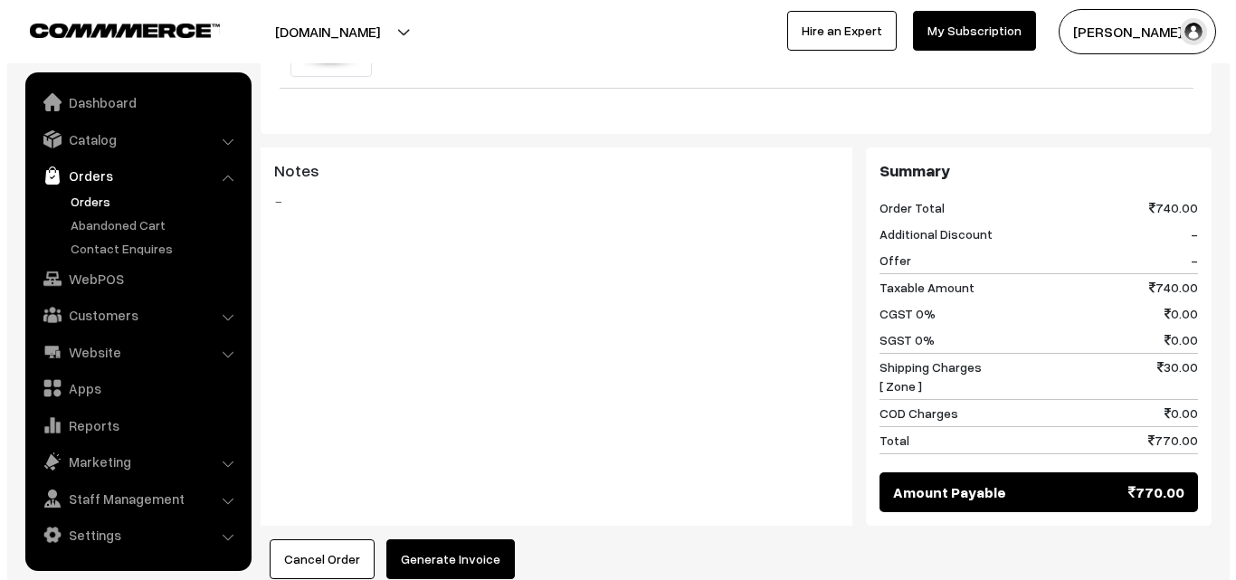
scroll to position [1000, 0]
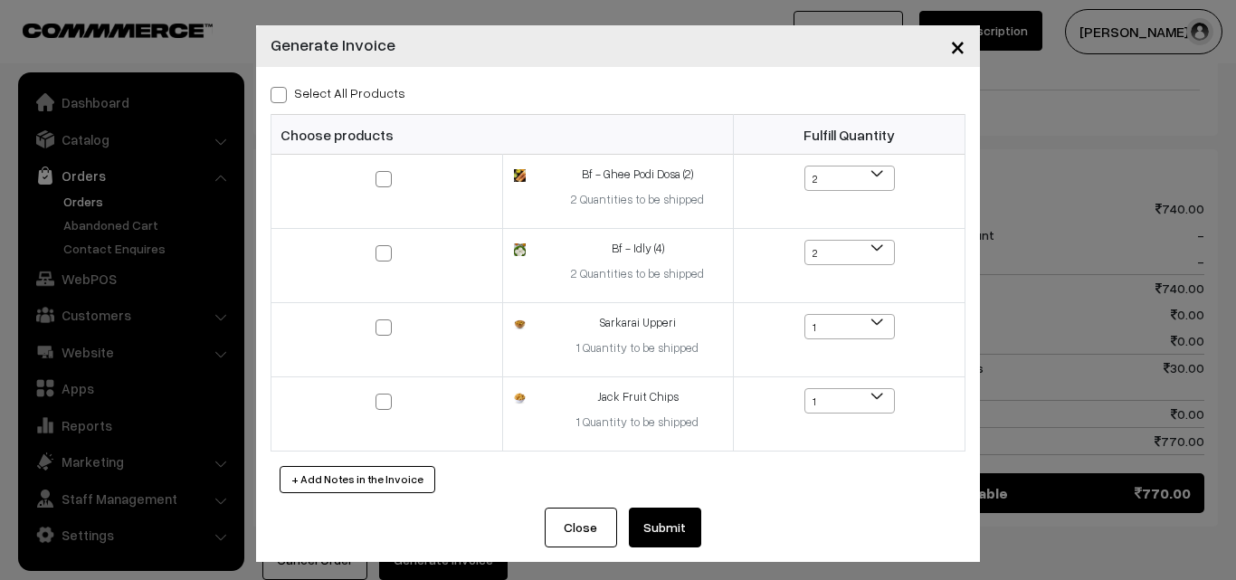
click at [368, 91] on label "Select All Products" at bounding box center [338, 92] width 135 height 19
click at [282, 91] on input "Select All Products" at bounding box center [277, 92] width 12 height 12
checkbox input "true"
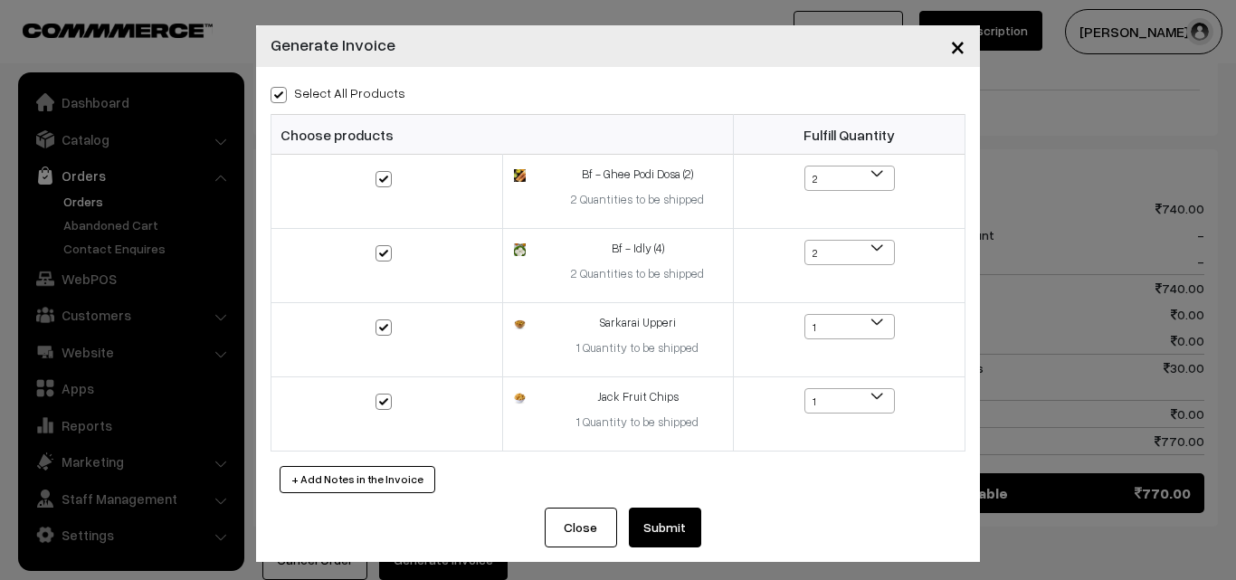
checkbox input "true"
click at [674, 516] on button "Submit" at bounding box center [665, 528] width 72 height 40
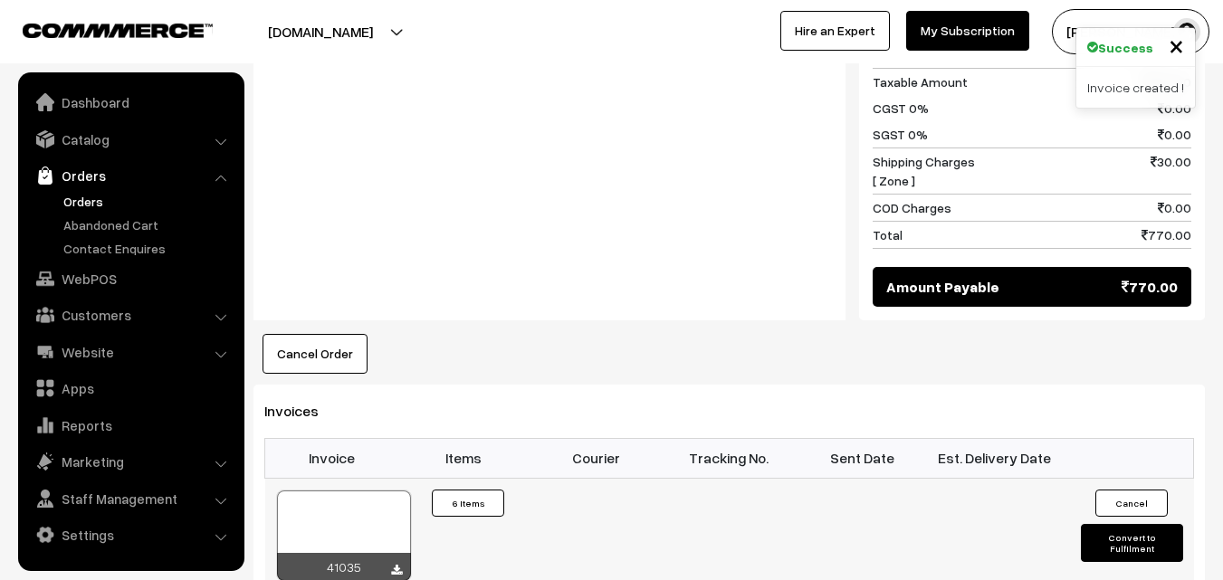
scroll to position [1448, 0]
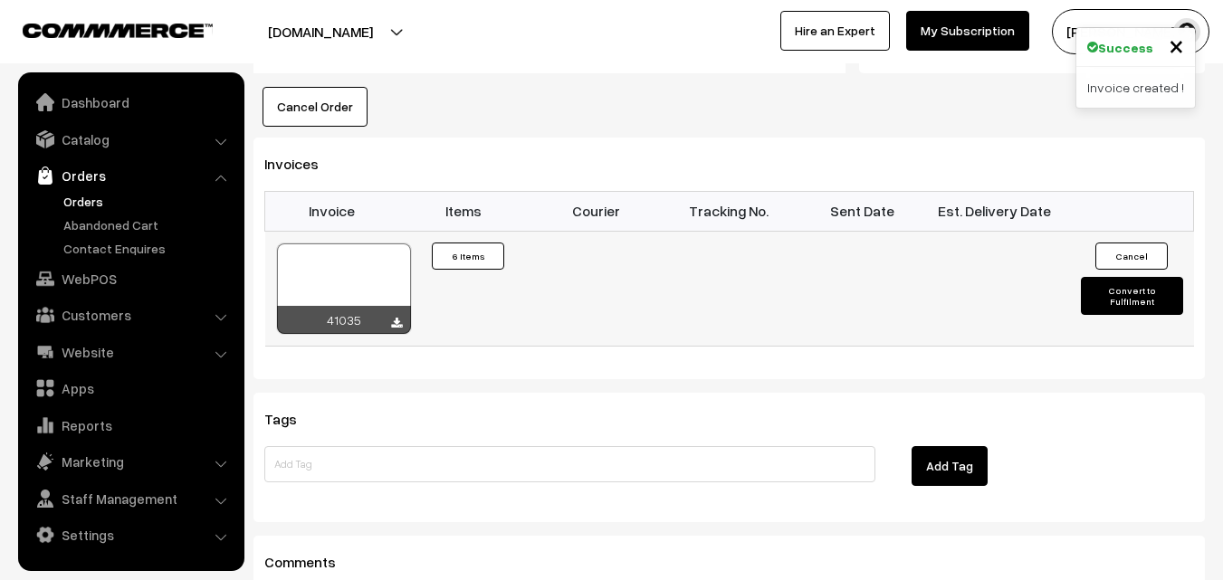
click at [329, 243] on div at bounding box center [344, 288] width 134 height 91
click at [85, 203] on link "Orders" at bounding box center [148, 201] width 179 height 19
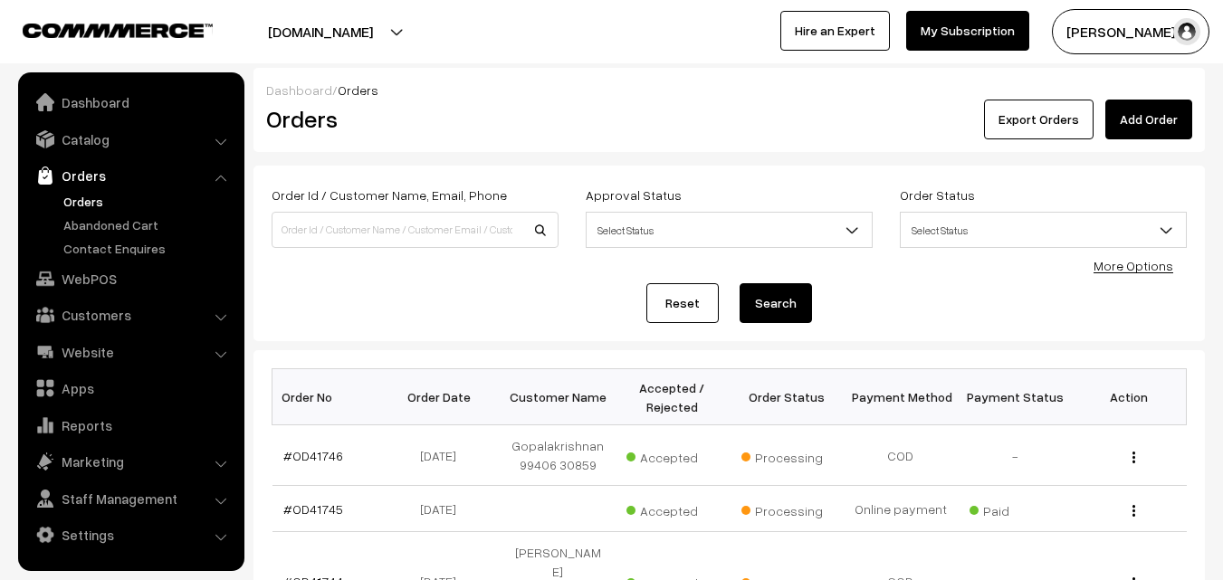
click at [80, 204] on link "Orders" at bounding box center [148, 201] width 179 height 19
click at [122, 272] on link "WebPOS" at bounding box center [130, 278] width 215 height 33
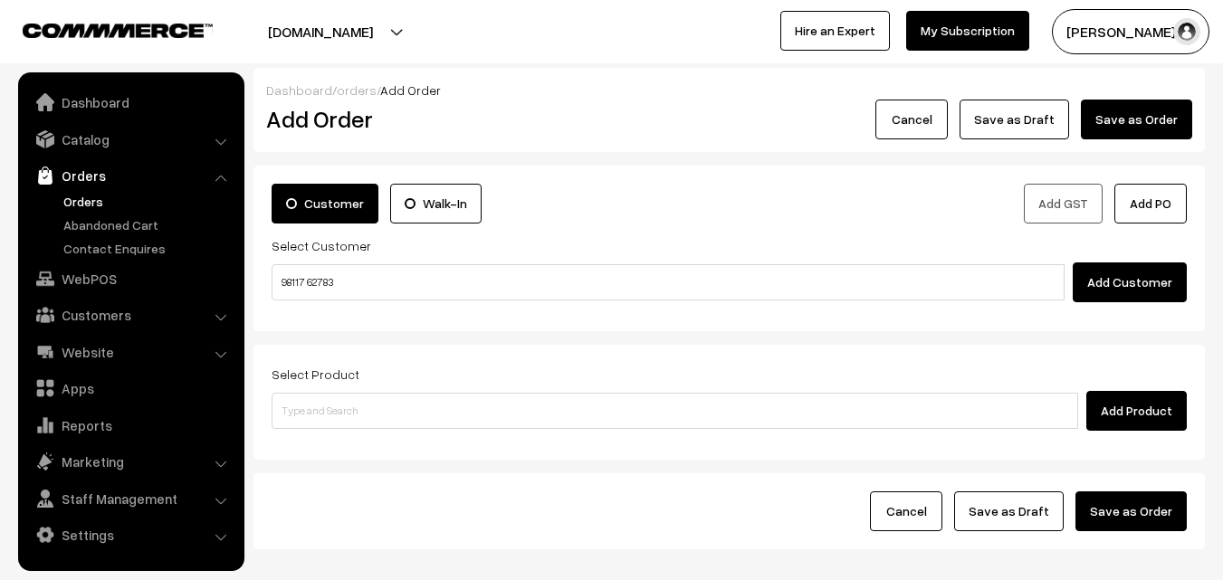
click at [313, 281] on input "98117 62783" at bounding box center [668, 282] width 793 height 36
type input "K R Ravi Kumar 98117 62783 [9811762783]"
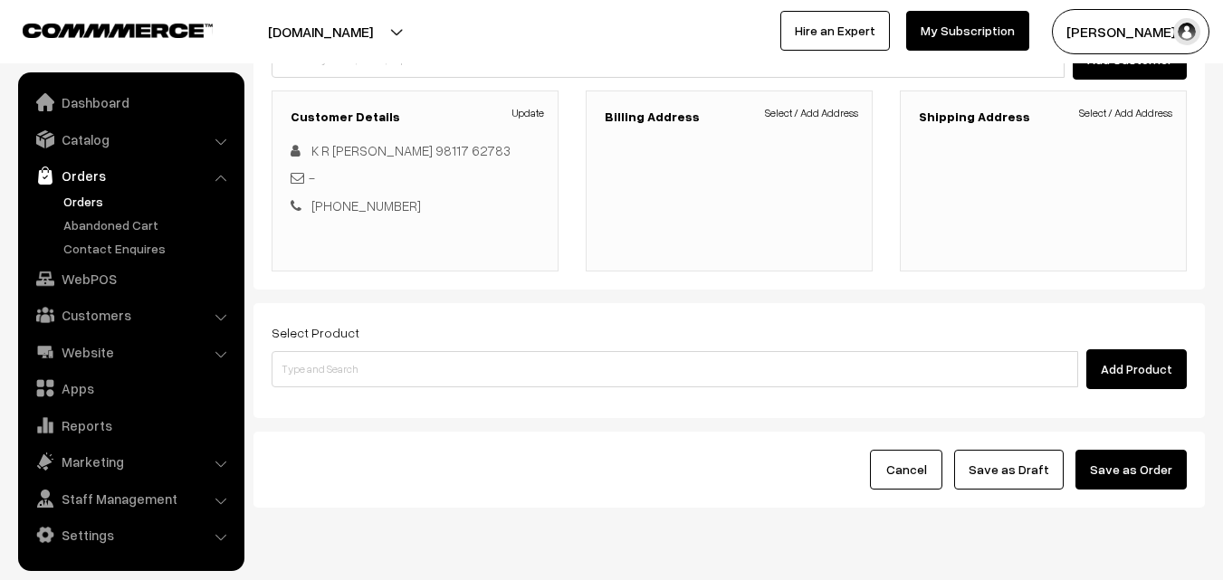
scroll to position [191, 0]
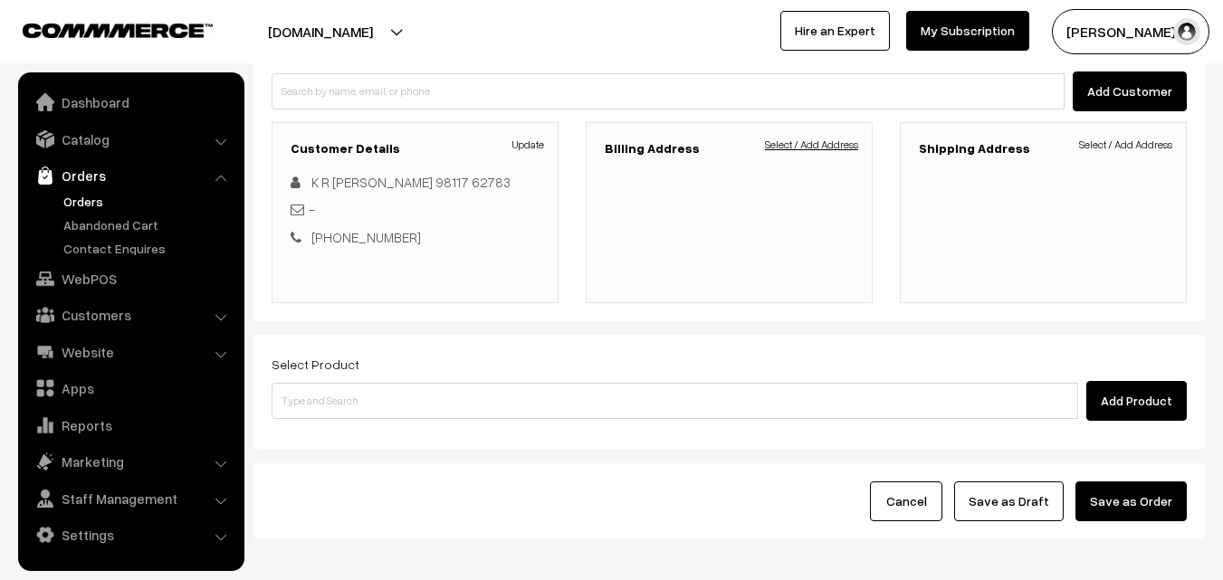
click at [816, 152] on link "Select / Add Address" at bounding box center [811, 145] width 93 height 16
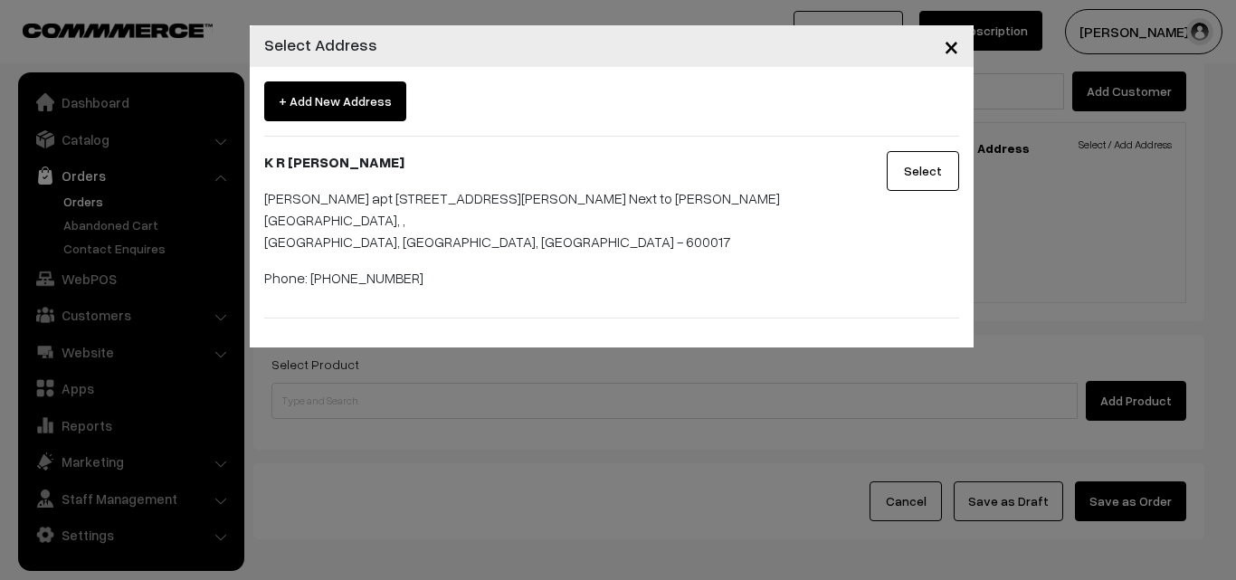
click at [895, 176] on button "Select" at bounding box center [923, 171] width 72 height 40
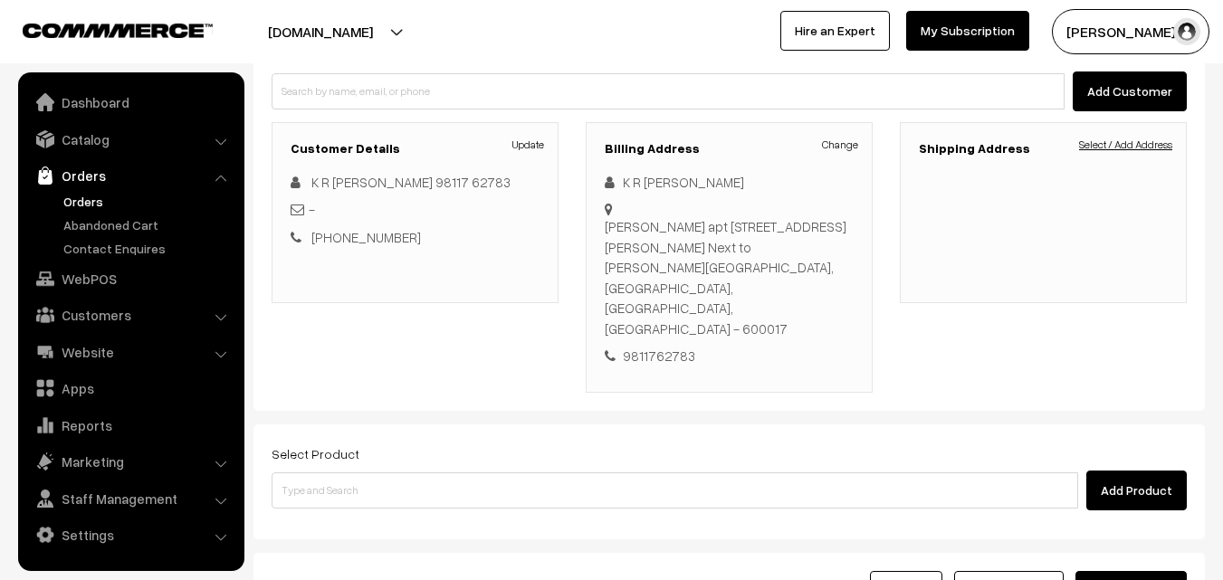
click at [1093, 145] on link "Select / Add Address" at bounding box center [1125, 145] width 93 height 16
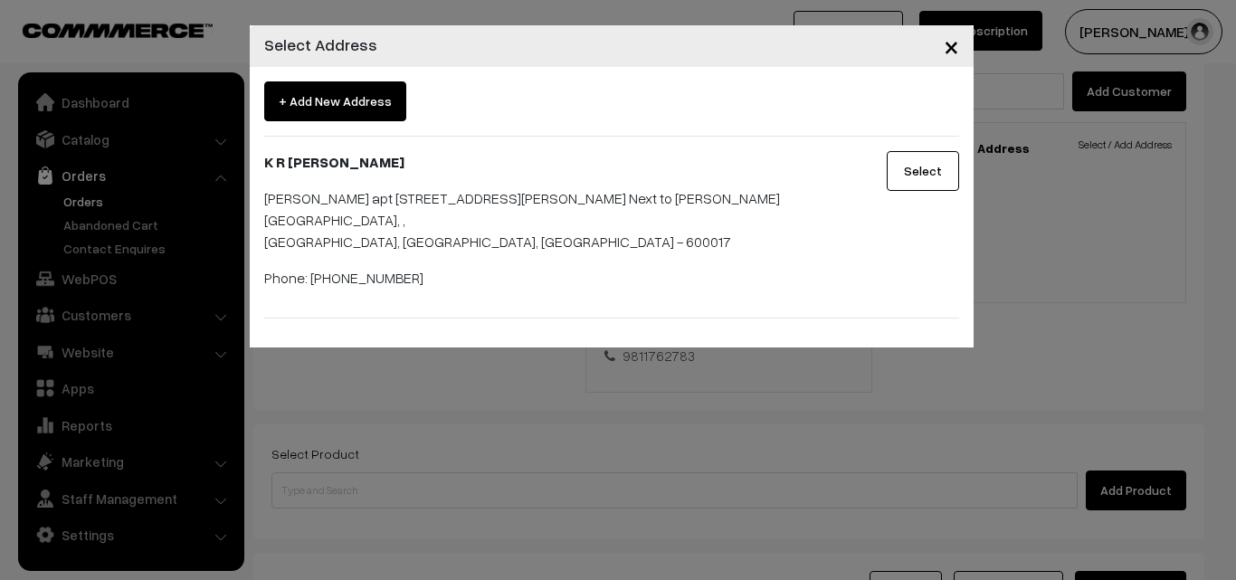
click at [931, 183] on button "Select" at bounding box center [923, 171] width 72 height 40
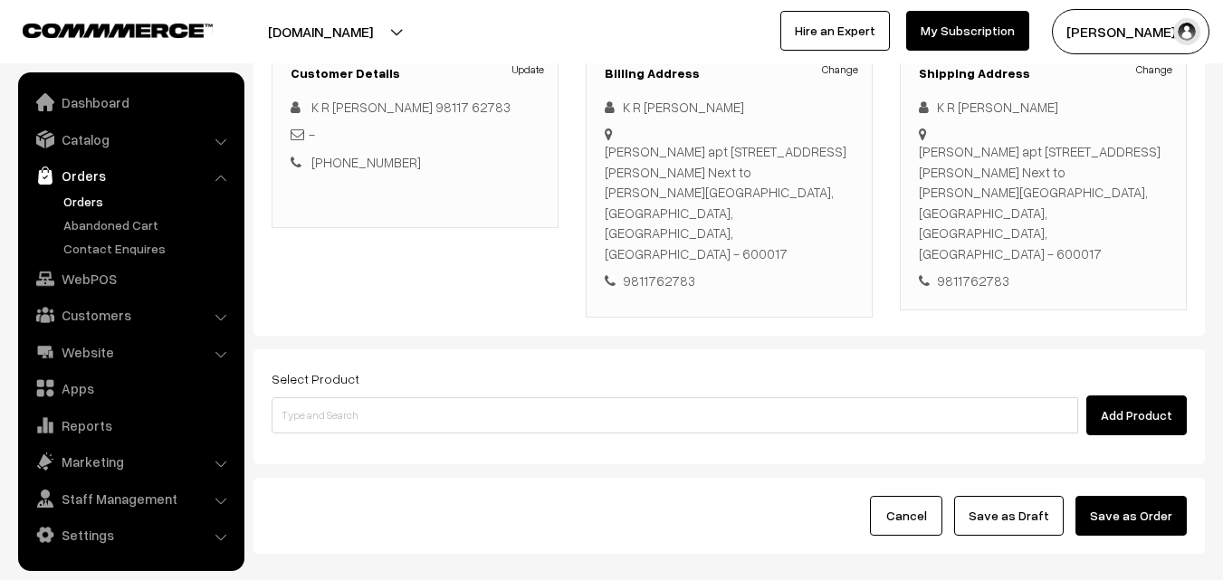
scroll to position [330, 0]
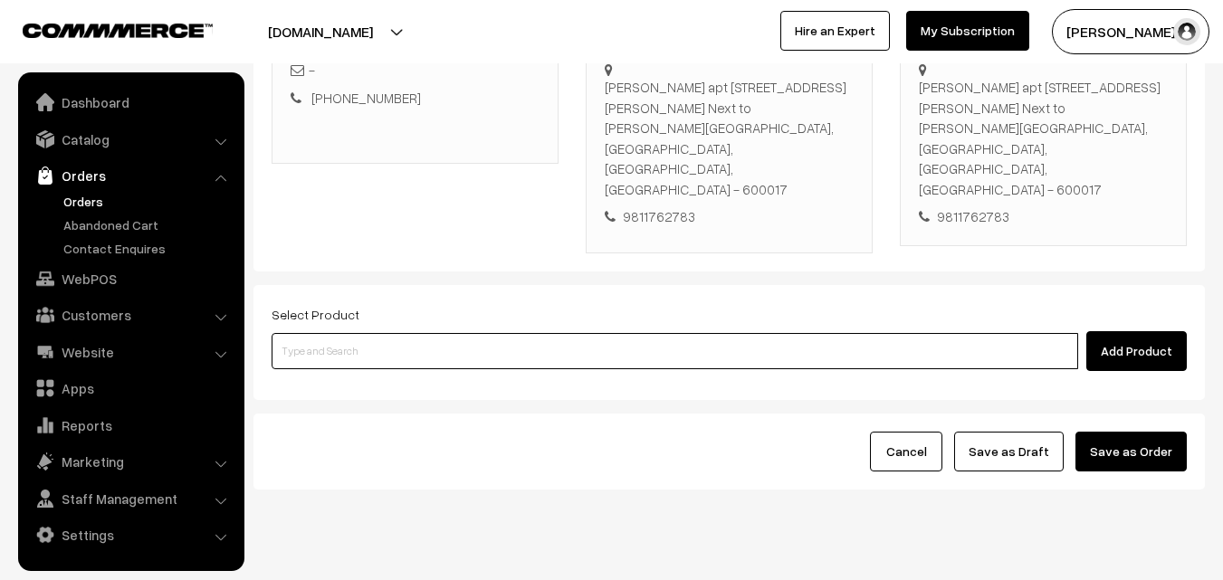
click at [505, 333] on input at bounding box center [675, 351] width 806 height 36
click at [427, 333] on input at bounding box center [675, 351] width 806 height 36
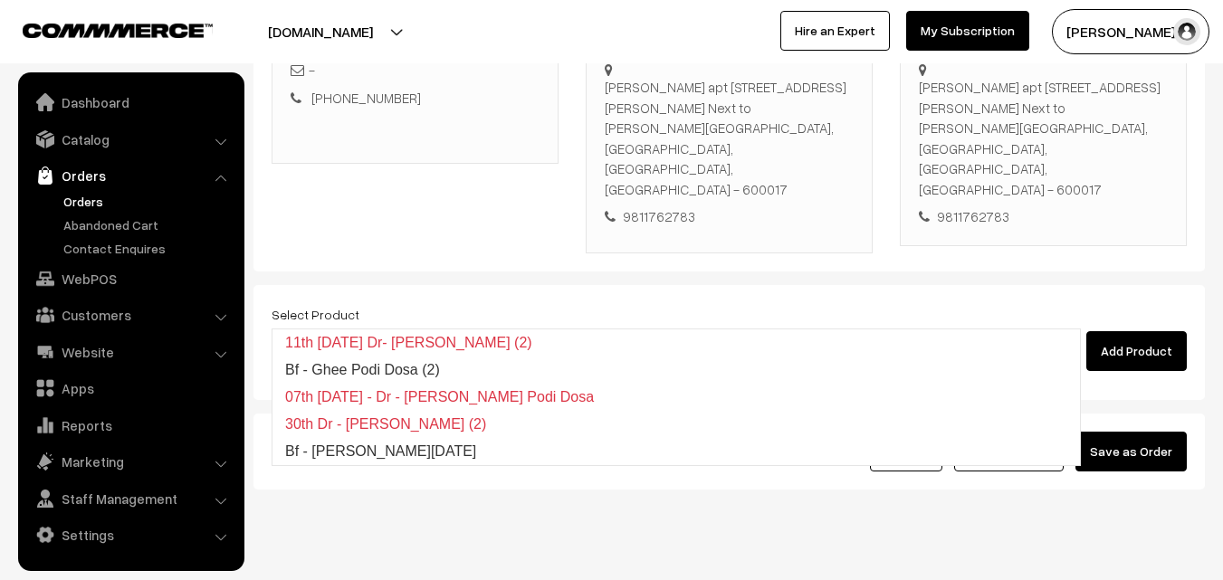
type input "Bf - [PERSON_NAME][DATE]"
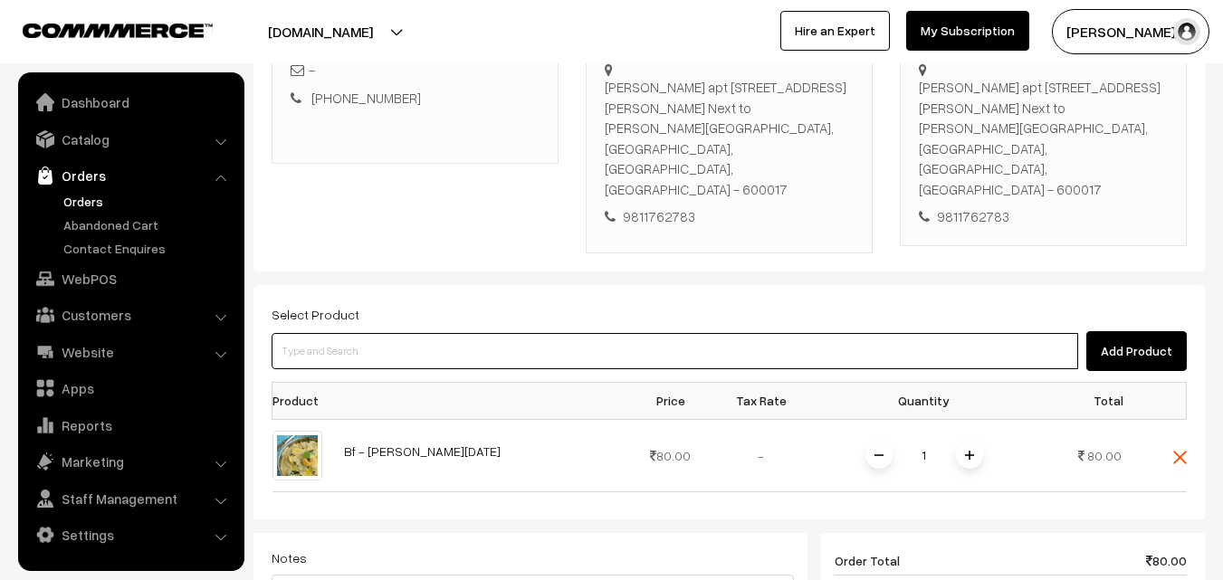
click at [476, 333] on input at bounding box center [675, 351] width 806 height 36
click at [479, 333] on input at bounding box center [675, 351] width 806 height 36
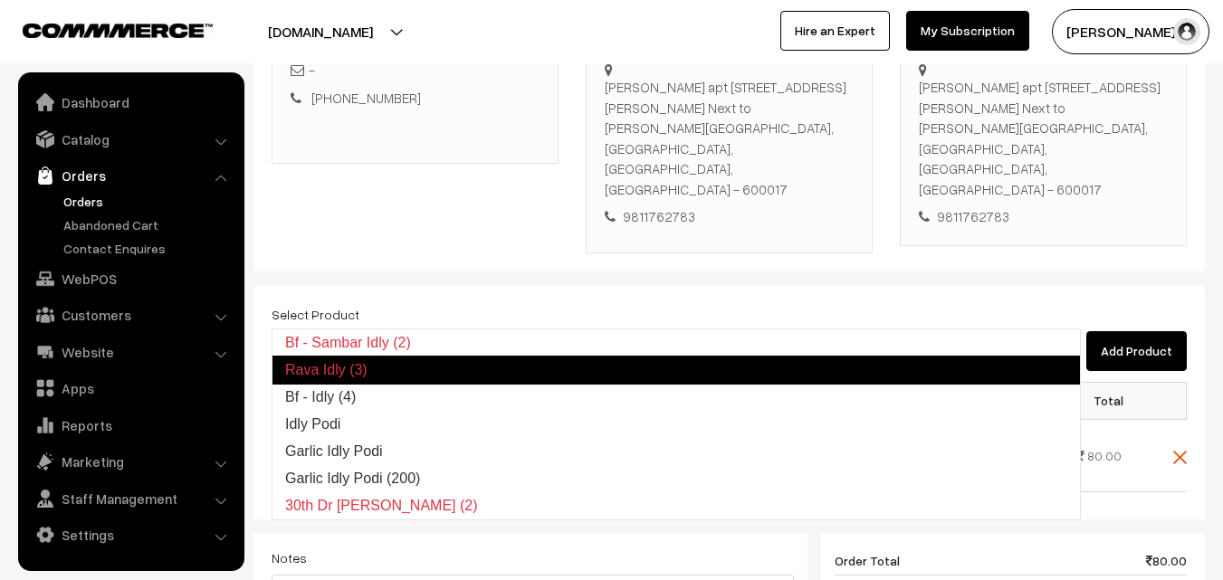
type input "Bf - Idly (4)"
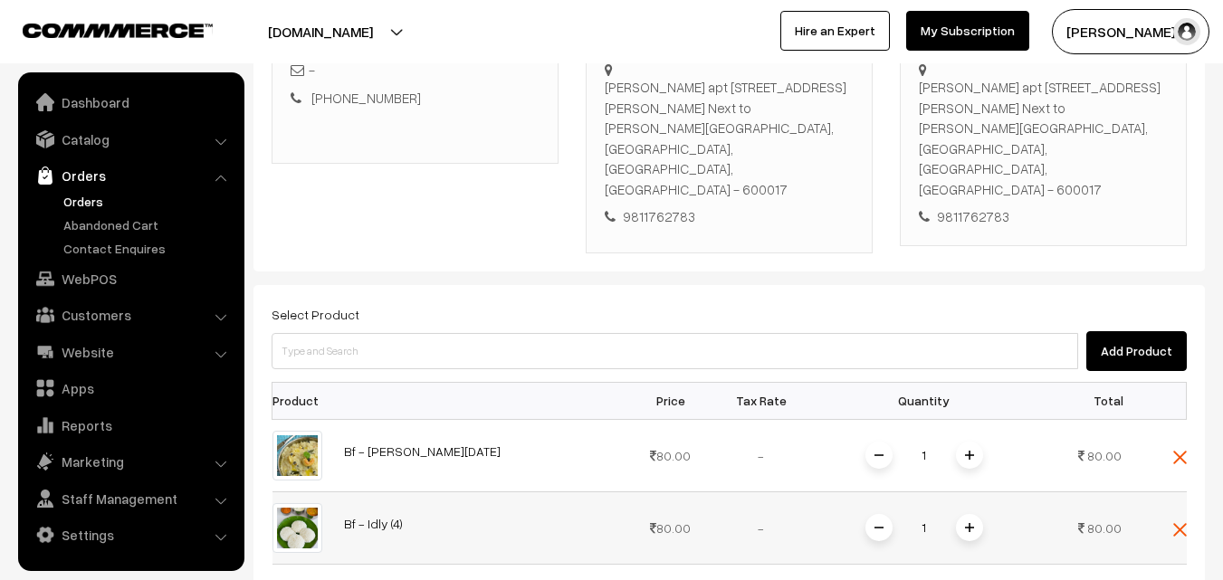
click at [961, 514] on span at bounding box center [969, 527] width 27 height 27
click at [973, 442] on span at bounding box center [969, 455] width 27 height 27
click at [970, 451] on img at bounding box center [969, 455] width 9 height 9
click at [874, 451] on img at bounding box center [878, 455] width 9 height 9
click at [978, 442] on span at bounding box center [969, 455] width 27 height 27
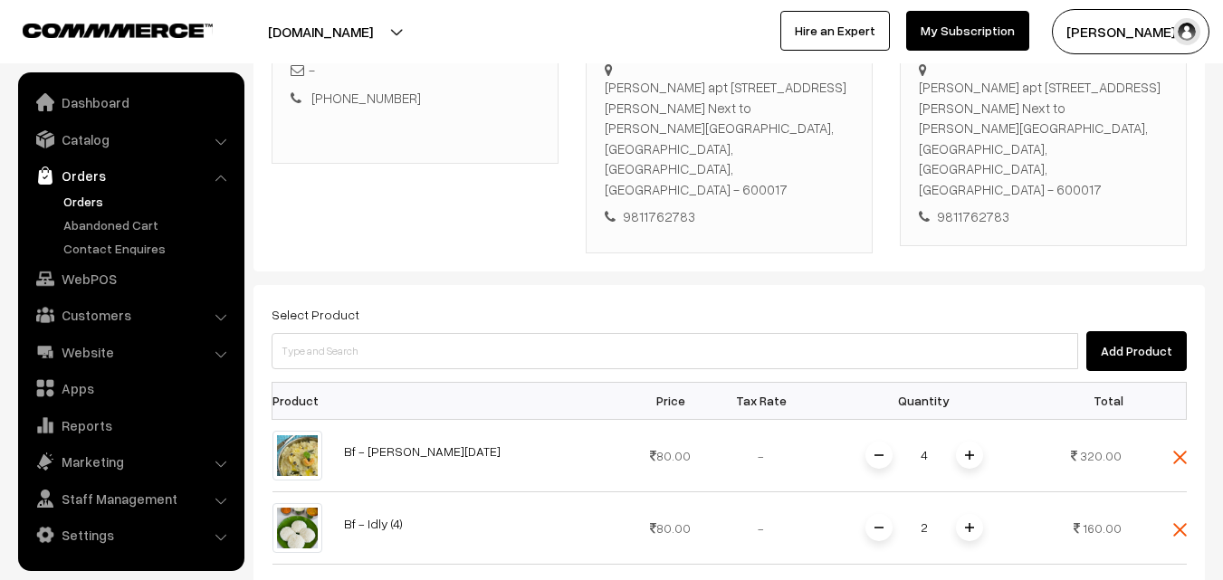
click at [384, 303] on div "Select Product Add Product" at bounding box center [729, 337] width 915 height 68
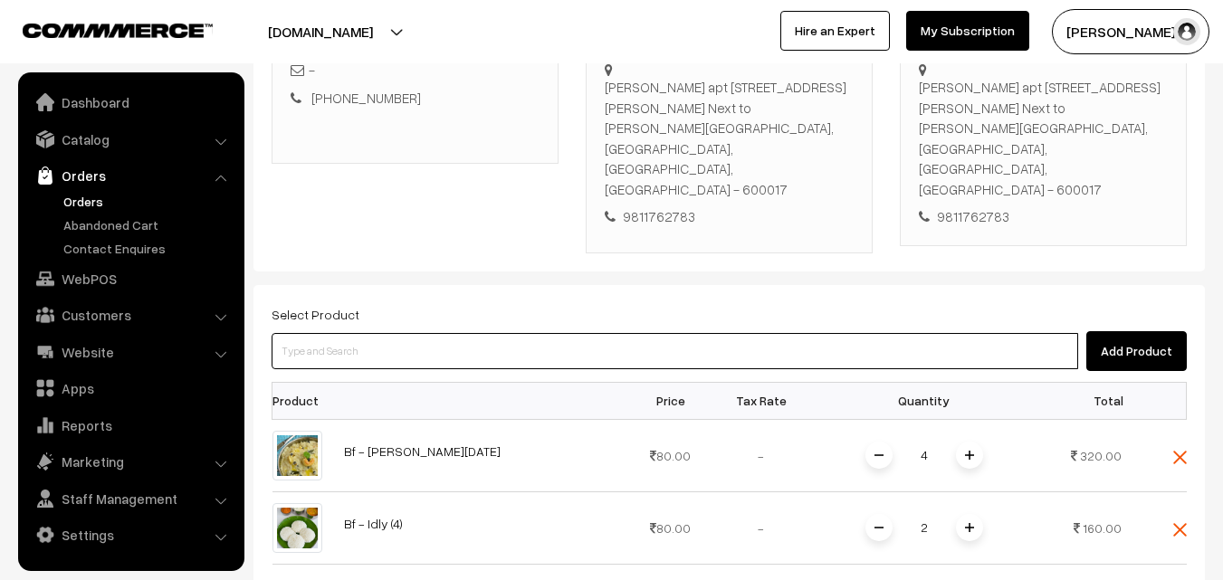
click at [384, 333] on input at bounding box center [675, 351] width 806 height 36
paste input "04th Without Rice..."
type input "04th Without Rice..."
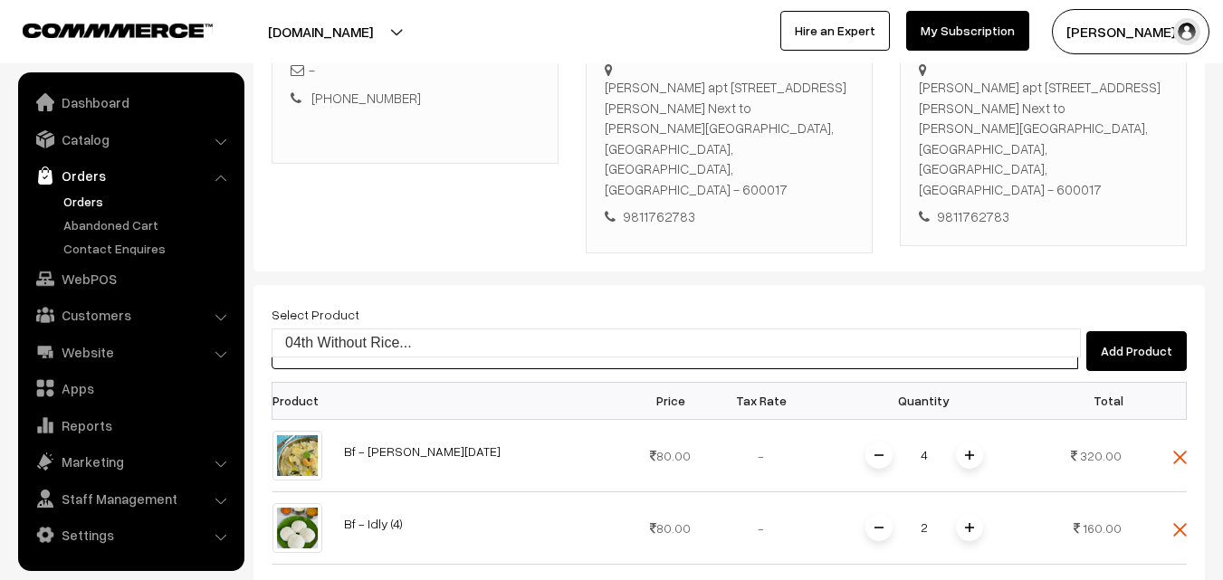
click at [336, 336] on link "04th Without Rice..." at bounding box center [675, 342] width 807 height 27
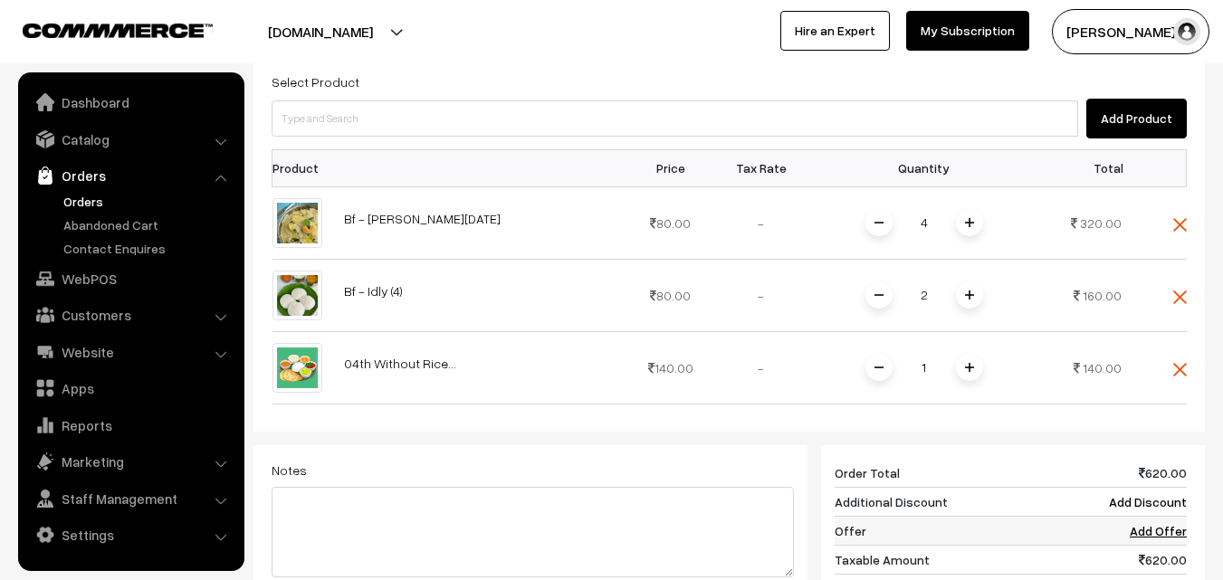
scroll to position [692, 0]
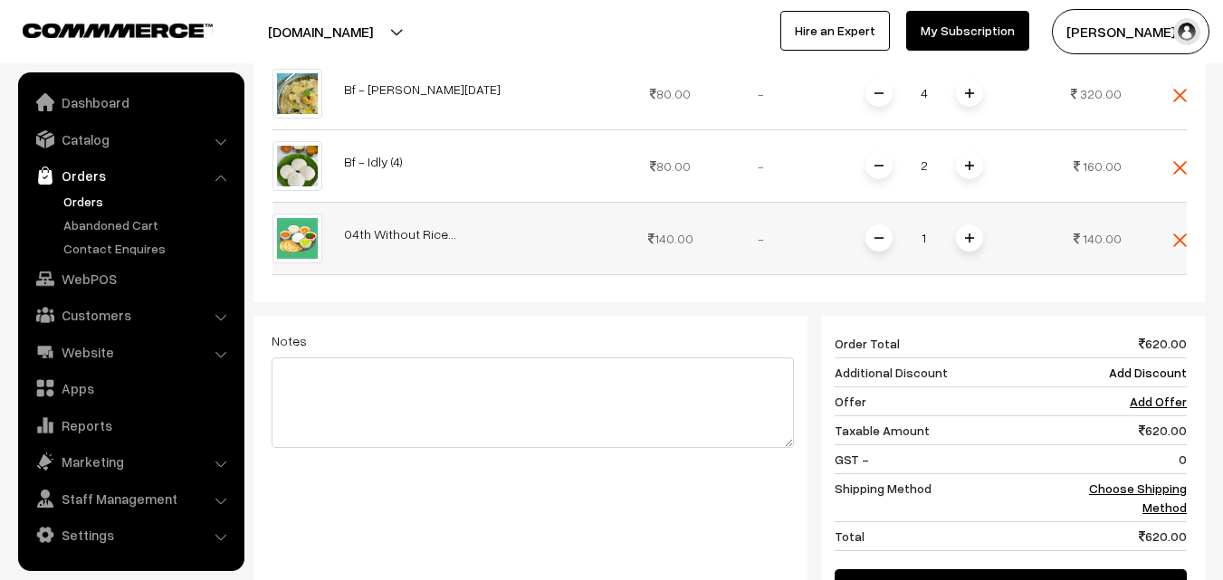
click at [962, 224] on span at bounding box center [969, 237] width 27 height 27
click at [968, 198] on div "Dashboard / orders / Add Order Add Order Cancel Save as Draft Save as Order Sav…" at bounding box center [728, 44] width 951 height 1337
click at [970, 224] on span at bounding box center [969, 237] width 27 height 27
click at [974, 152] on span at bounding box center [969, 165] width 27 height 27
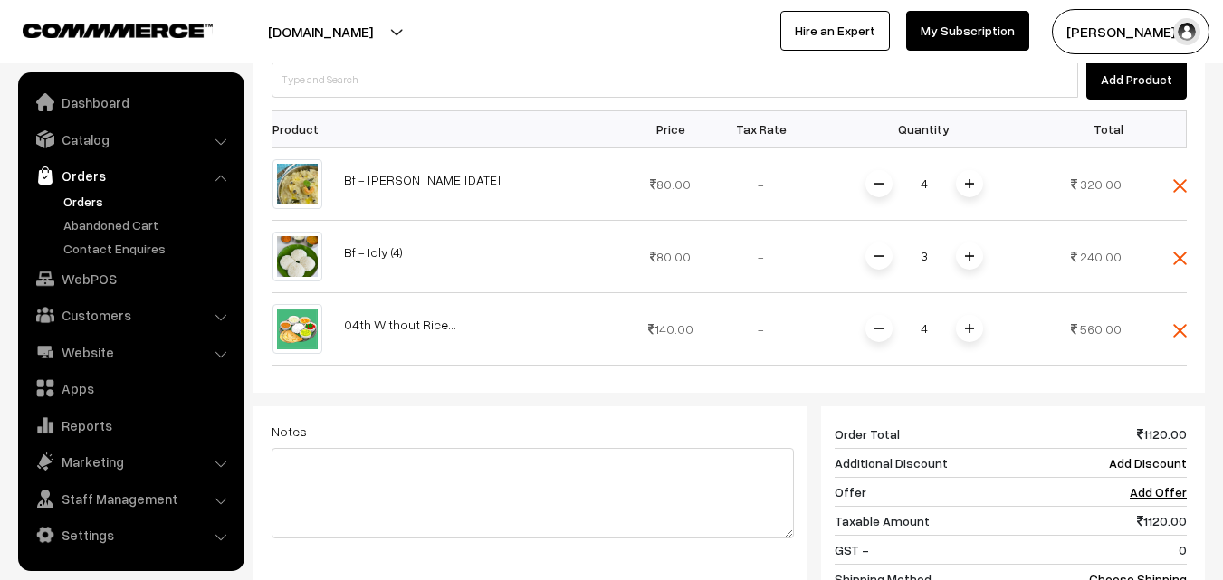
click at [976, 315] on span at bounding box center [969, 328] width 27 height 27
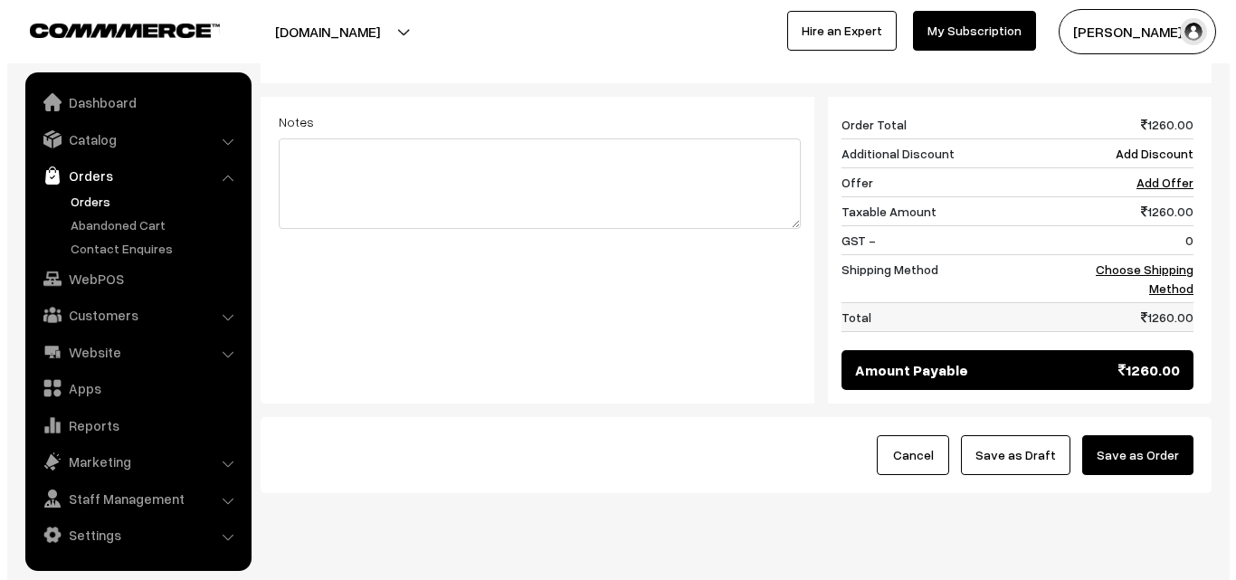
scroll to position [915, 0]
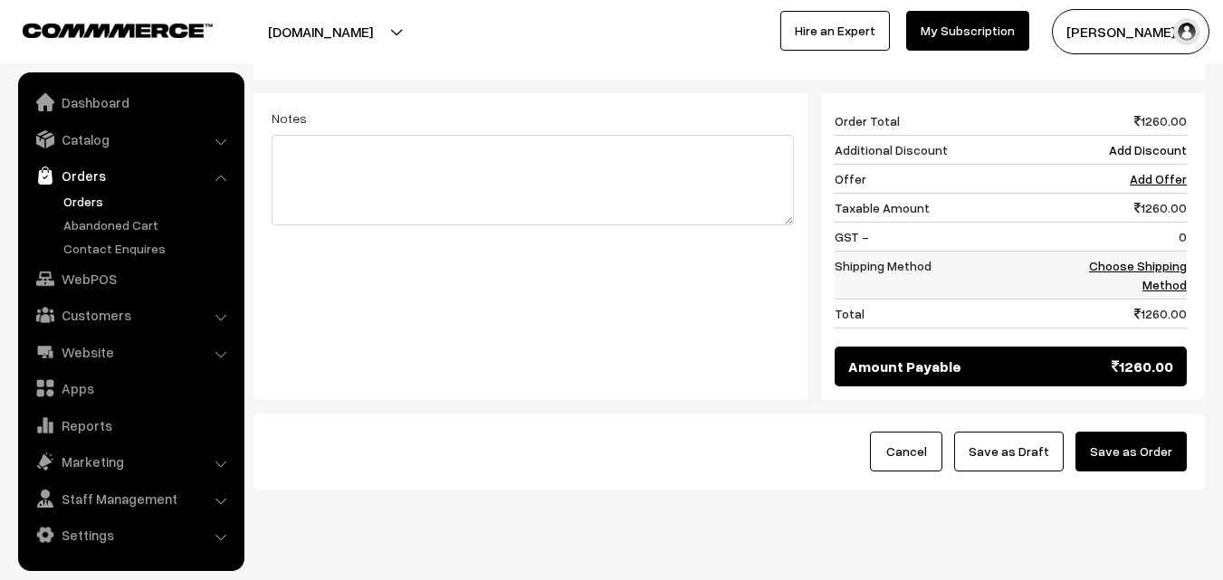
click at [1167, 258] on link "Choose Shipping Method" at bounding box center [1138, 275] width 98 height 34
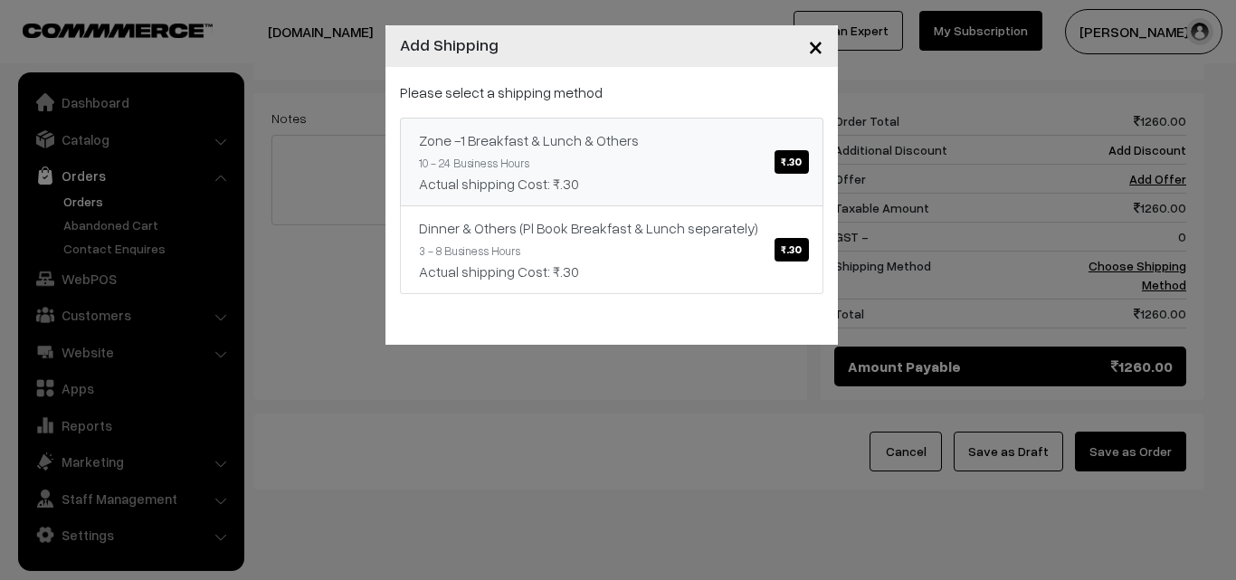
click at [655, 132] on div "Zone -1 Breakfast & Lunch & Others ₹.30" at bounding box center [612, 140] width 386 height 22
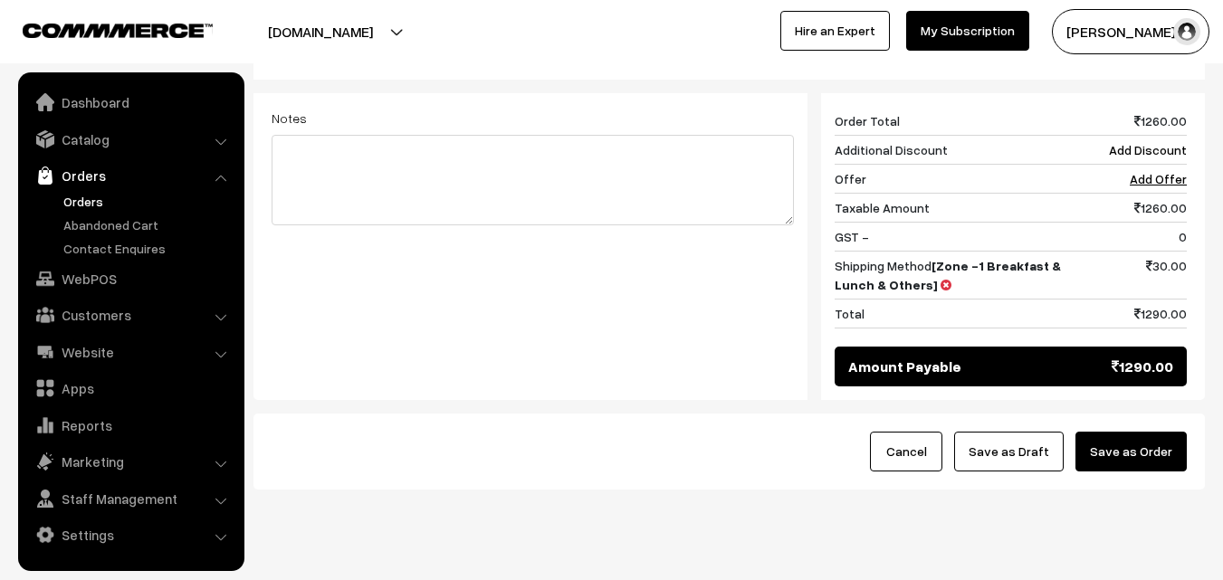
click at [1137, 432] on button "Save as Order" at bounding box center [1130, 452] width 111 height 40
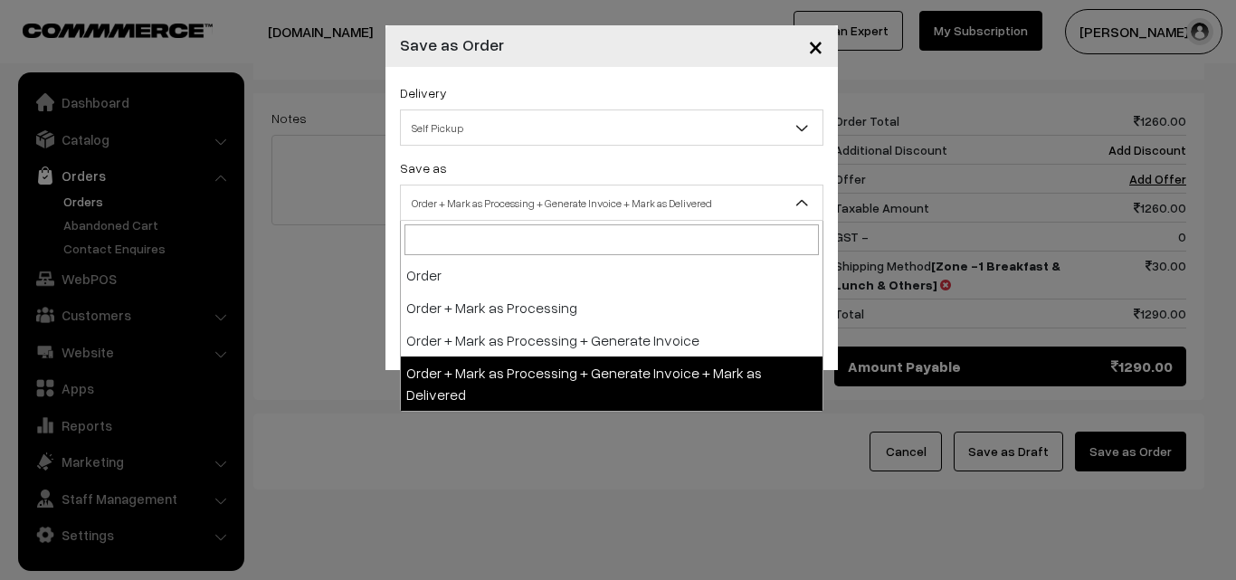
click at [529, 186] on span "Order + Mark as Processing + Generate Invoice + Mark as Delivered" at bounding box center [612, 203] width 424 height 36
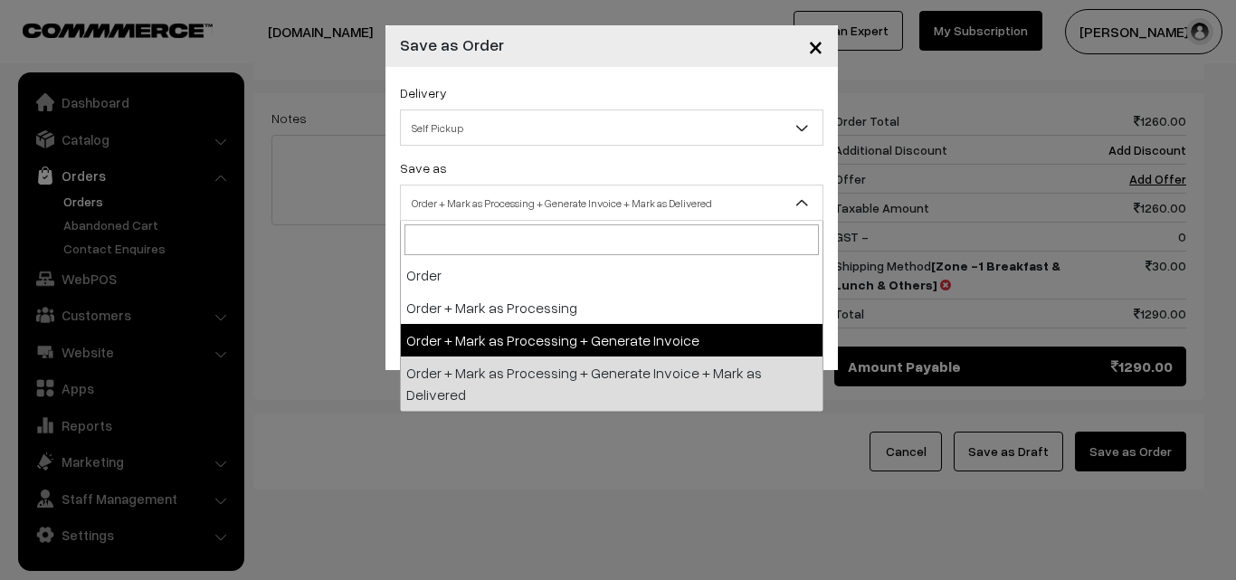
drag, startPoint x: 500, startPoint y: 329, endPoint x: 500, endPoint y: 308, distance: 21.7
select select "2"
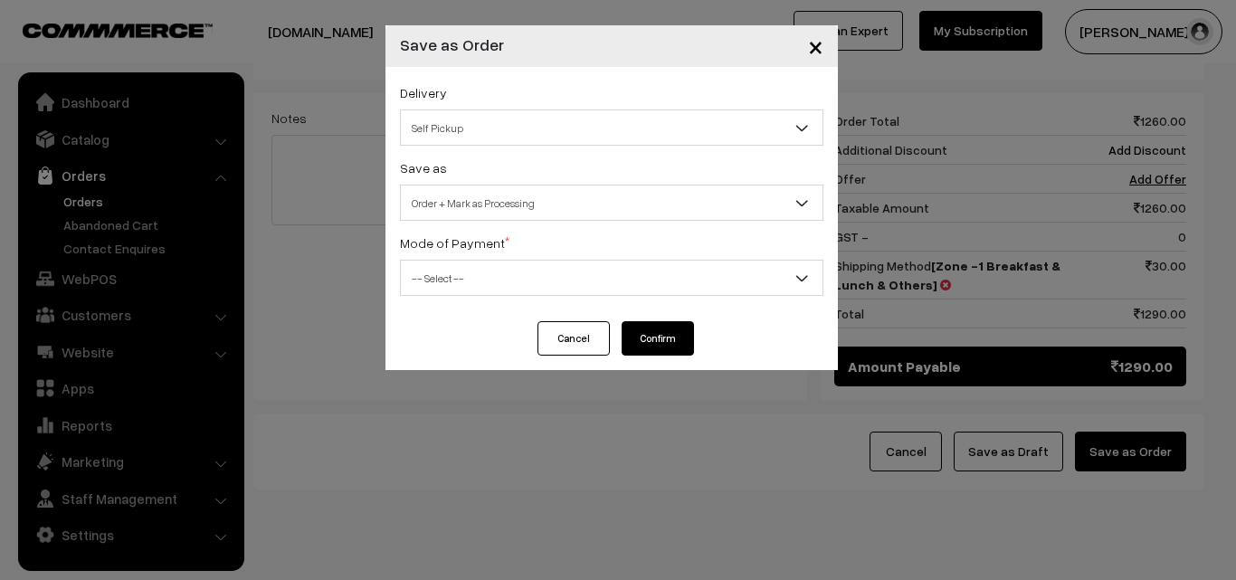
click at [498, 272] on span "-- Select --" at bounding box center [612, 278] width 422 height 32
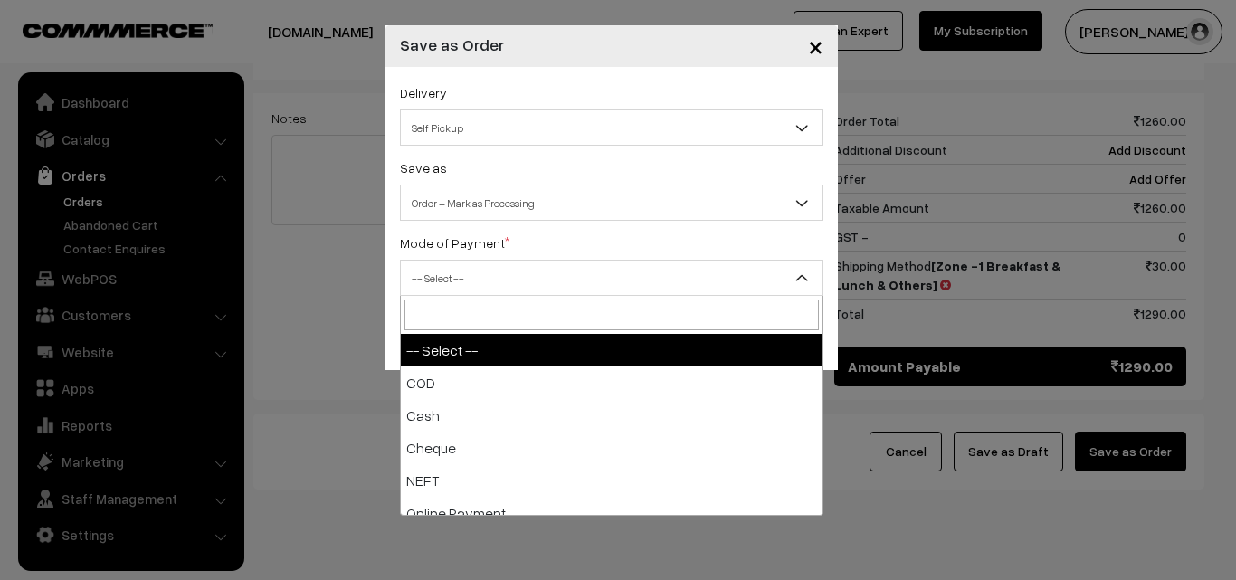
select select "1"
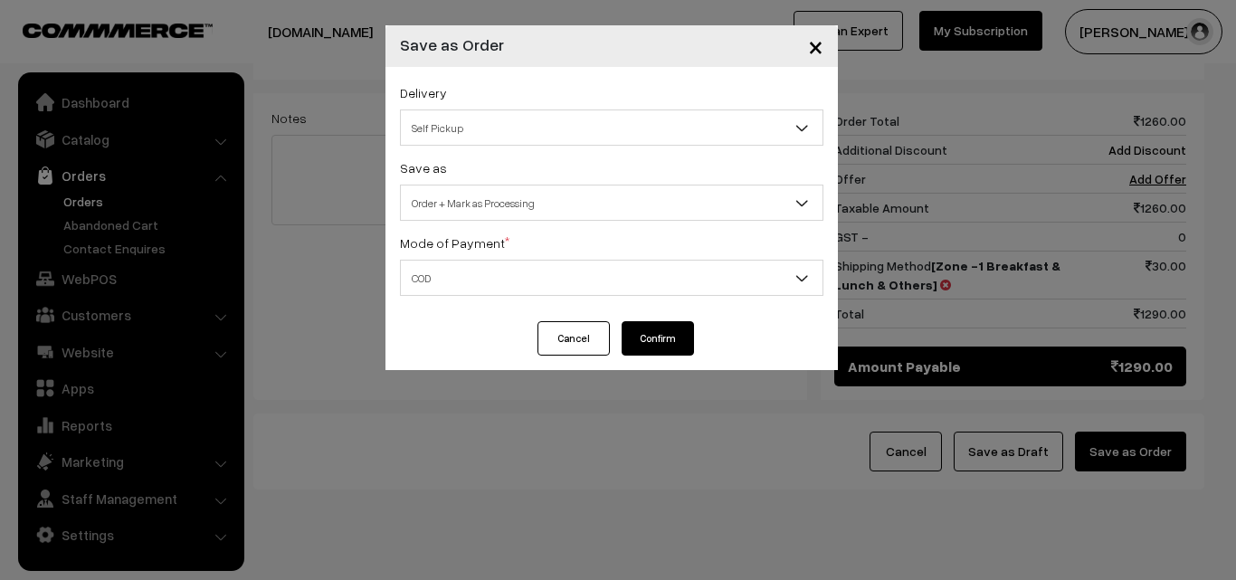
click at [642, 340] on button "Confirm" at bounding box center [658, 338] width 72 height 34
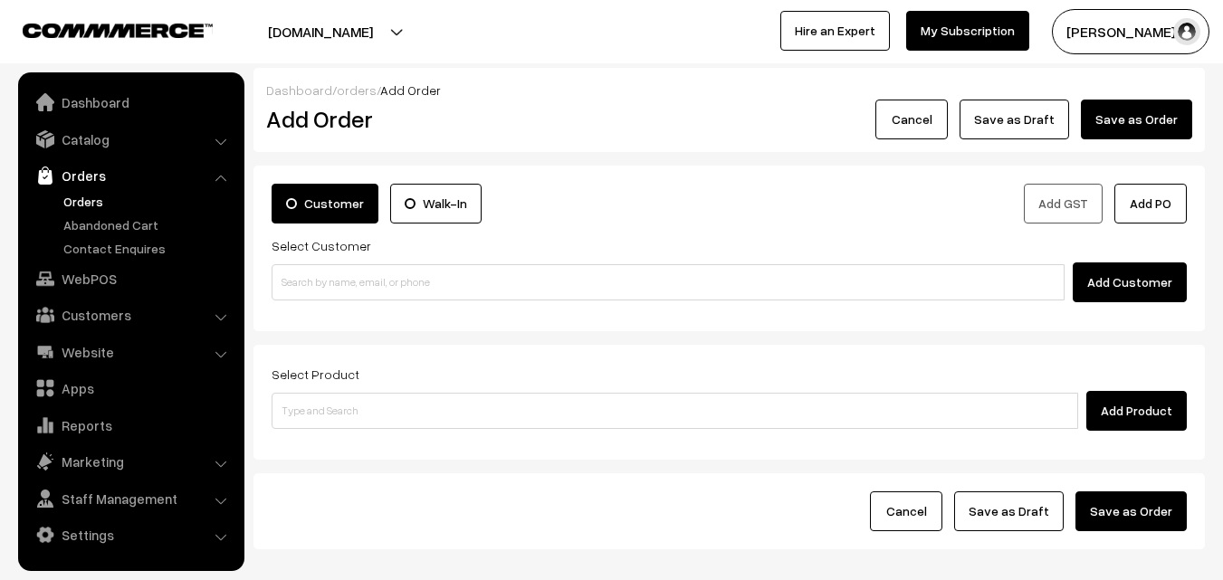
click at [78, 203] on link "Orders" at bounding box center [148, 201] width 179 height 19
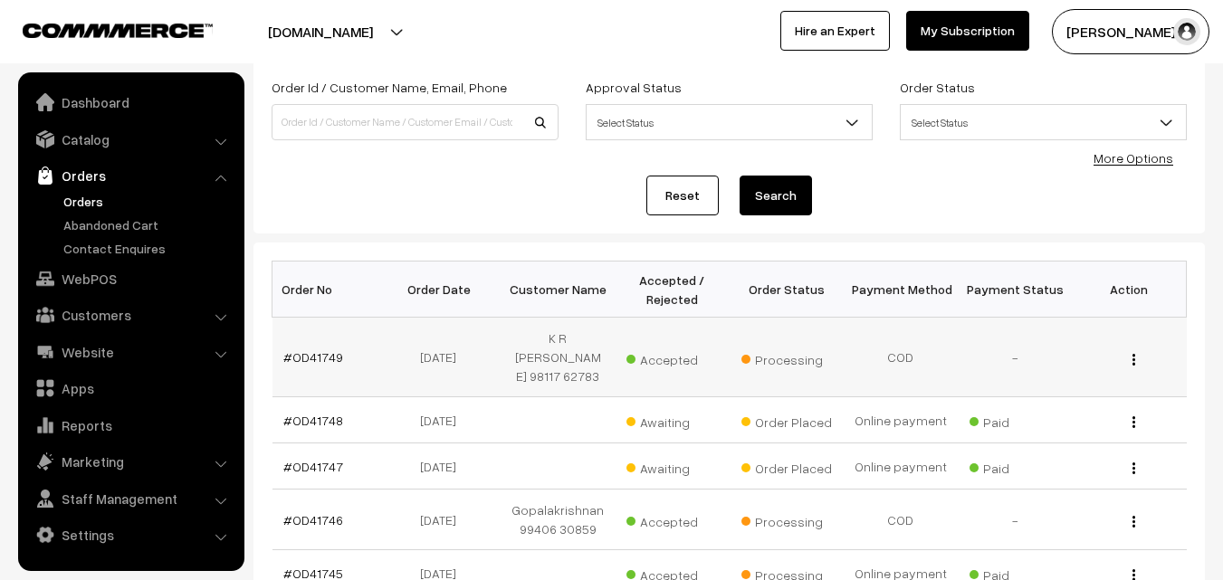
scroll to position [181, 0]
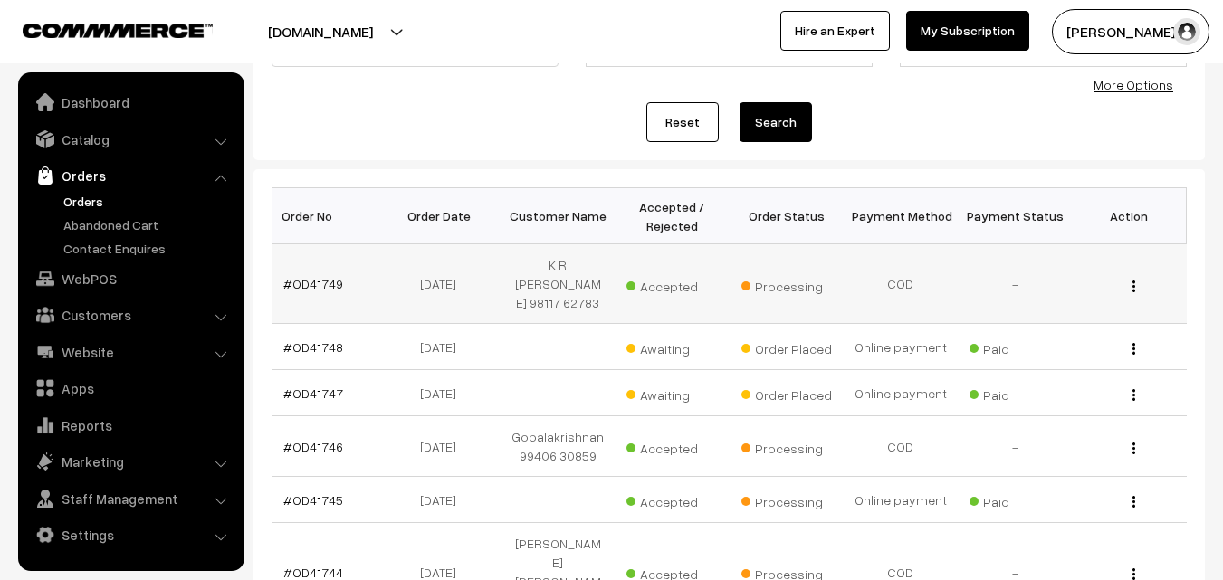
click at [309, 276] on link "#OD41749" at bounding box center [313, 283] width 60 height 15
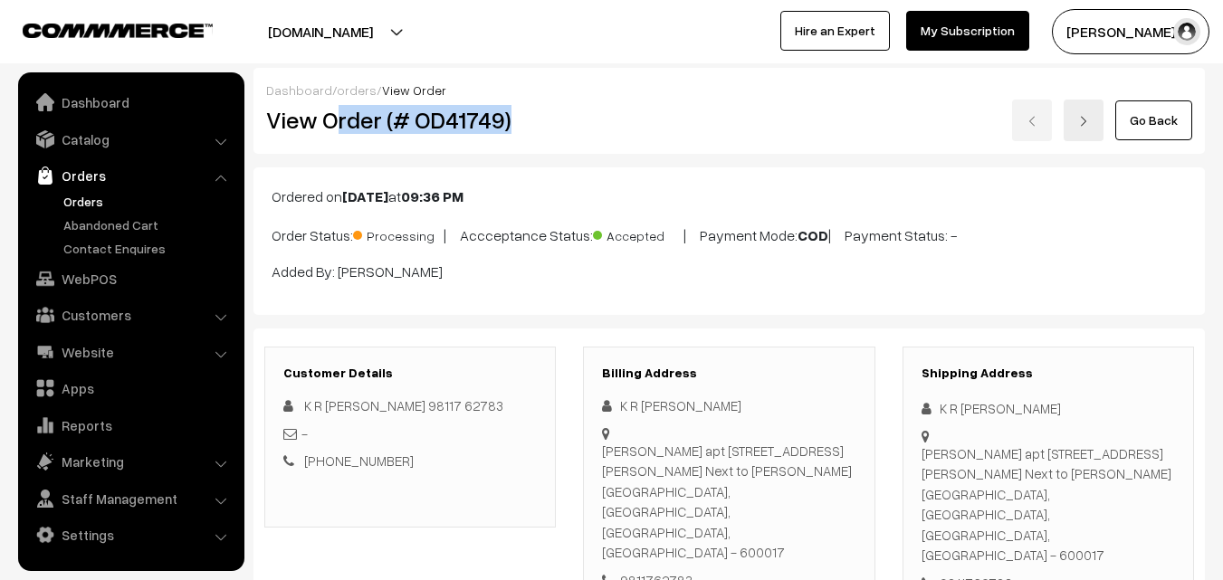
drag, startPoint x: 340, startPoint y: 117, endPoint x: 537, endPoint y: 127, distance: 196.7
click at [536, 120] on h2 "View Order (# OD41749)" at bounding box center [411, 120] width 291 height 28
click at [329, 122] on h2 "View Order (# OD41749)" at bounding box center [411, 120] width 291 height 28
copy h2 "Order (# OD41749)"
drag, startPoint x: 322, startPoint y: 118, endPoint x: 517, endPoint y: 123, distance: 194.7
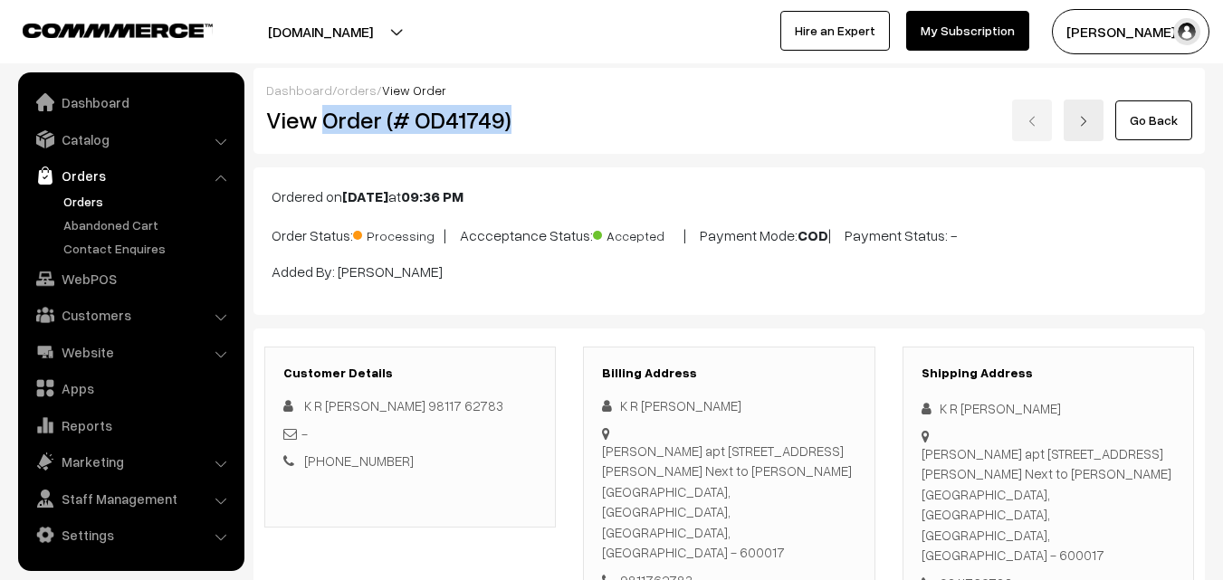
click at [519, 126] on h2 "View Order (# OD41749)" at bounding box center [411, 120] width 291 height 28
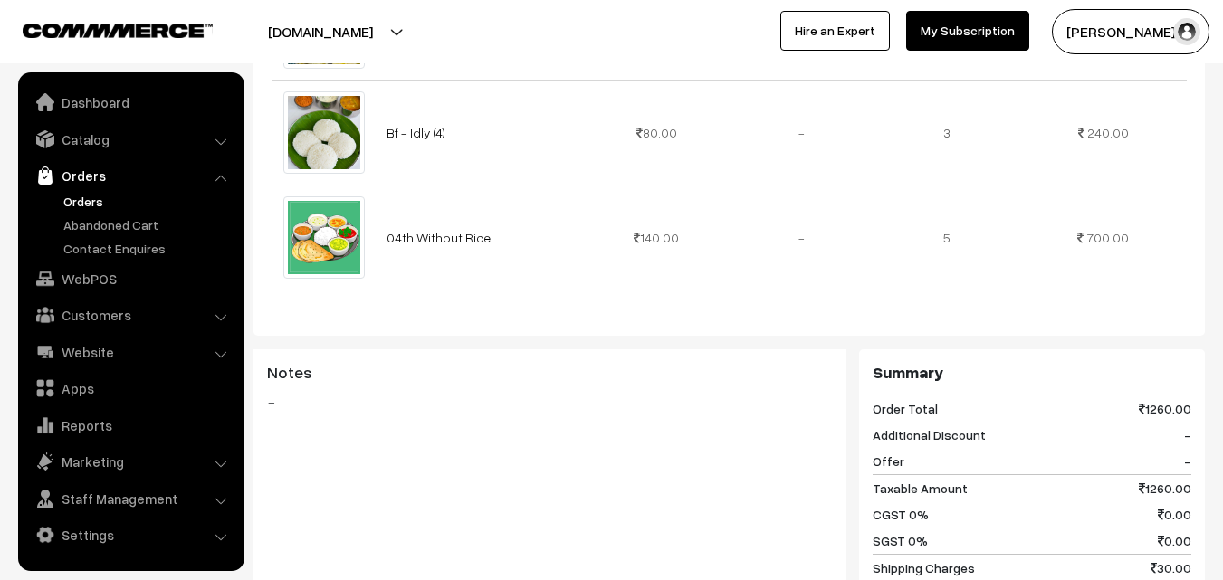
scroll to position [1142, 0]
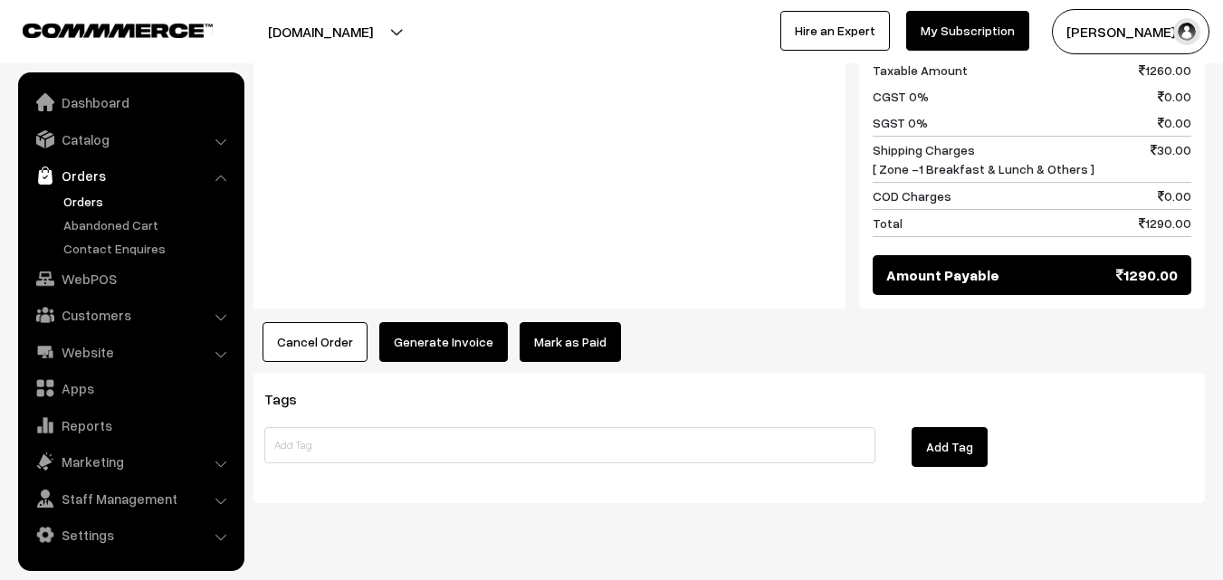
click at [379, 322] on button "Generate Invoice" at bounding box center [443, 342] width 129 height 40
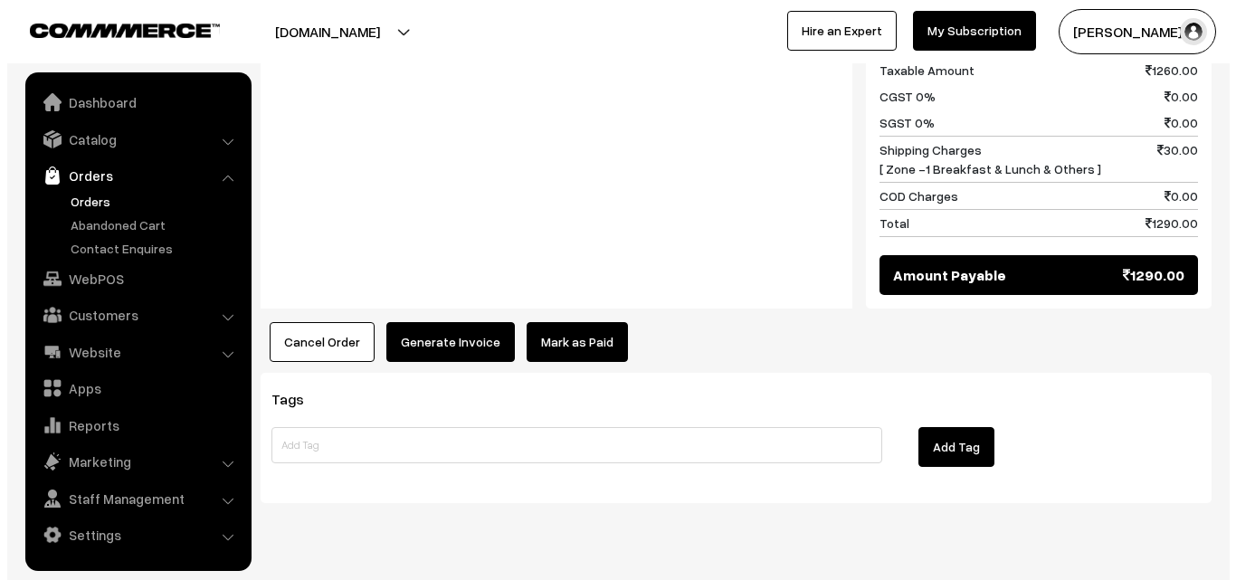
scroll to position [1147, 0]
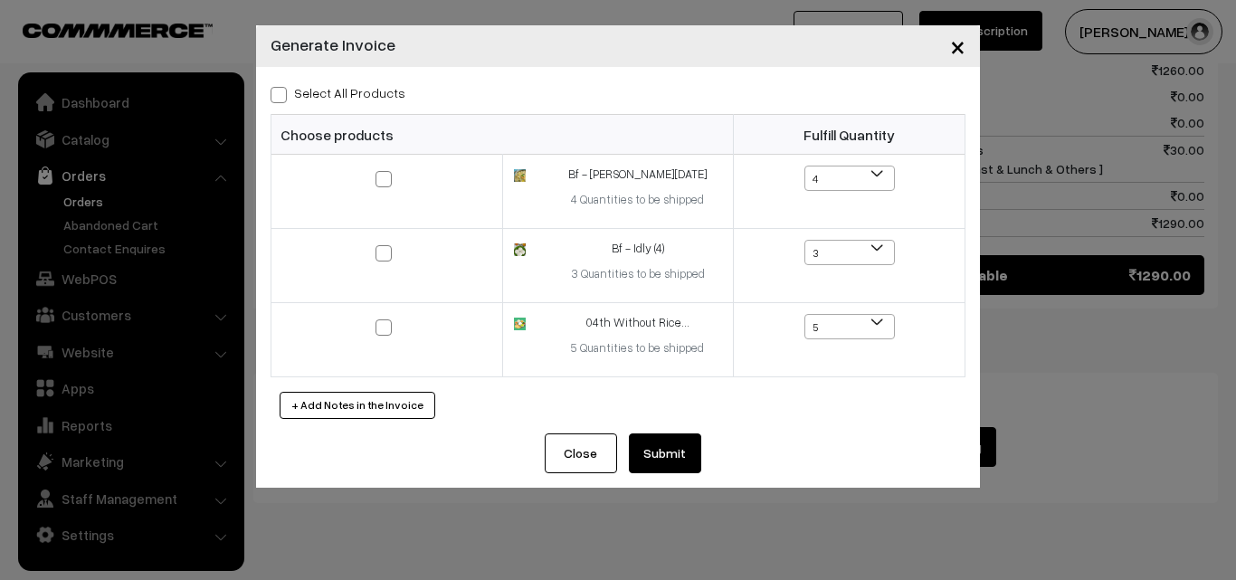
click at [370, 96] on label "Select All Products" at bounding box center [338, 92] width 135 height 19
click at [282, 96] on input "Select All Products" at bounding box center [277, 92] width 12 height 12
checkbox input "true"
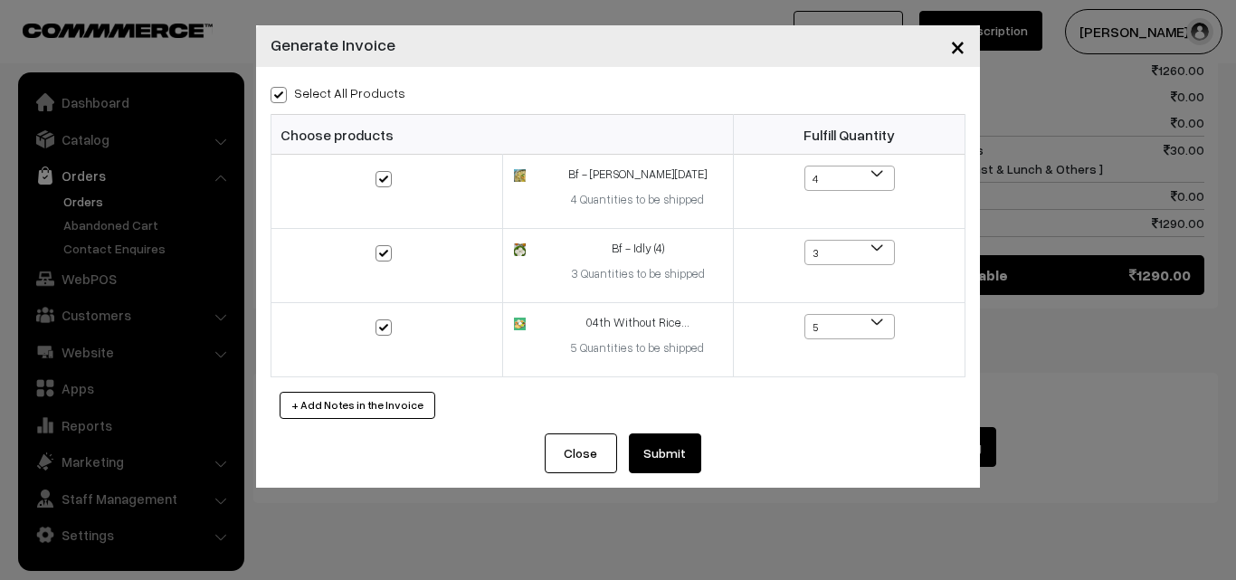
checkbox input "true"
click at [674, 449] on button "Submit" at bounding box center [665, 454] width 72 height 40
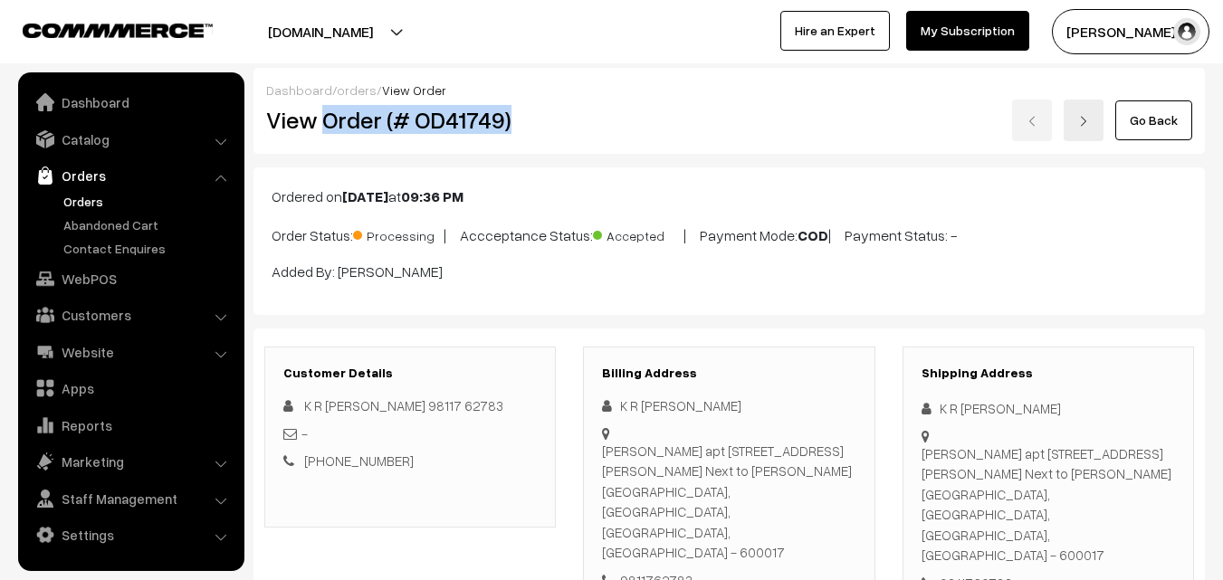
drag, startPoint x: 326, startPoint y: 118, endPoint x: 527, endPoint y: 118, distance: 200.9
click at [527, 118] on h2 "View Order (# OD41749)" at bounding box center [411, 120] width 291 height 28
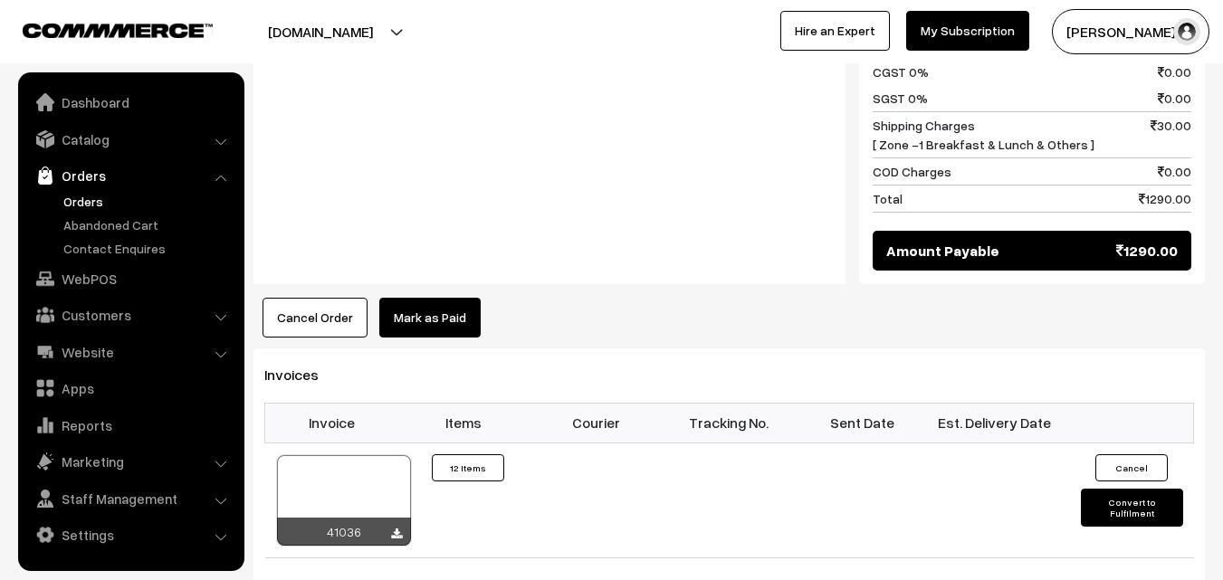
scroll to position [1086, 0]
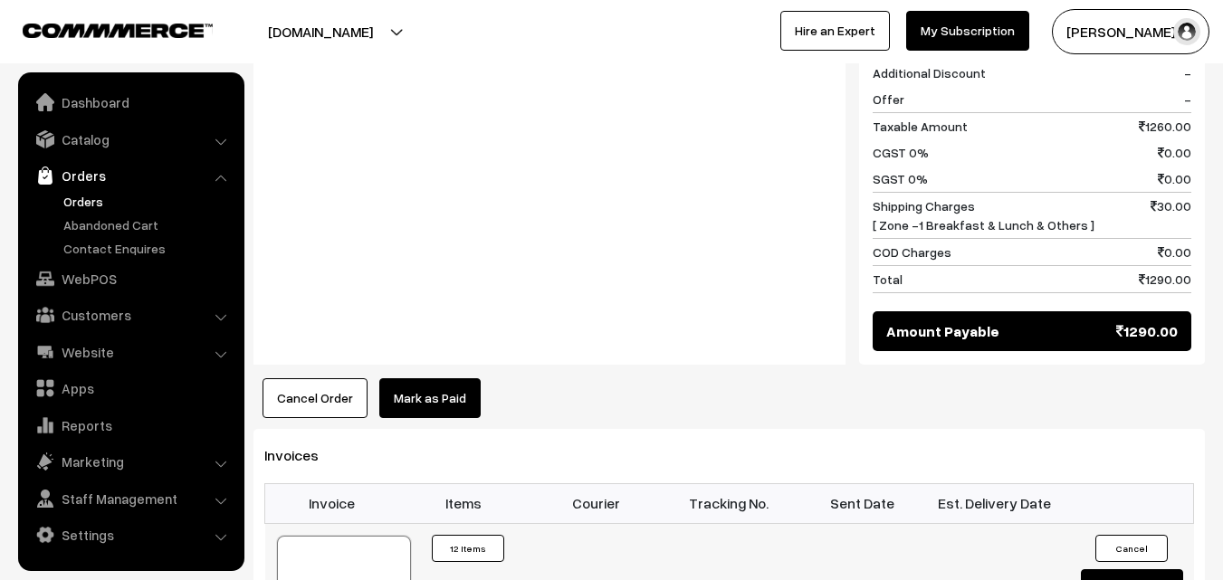
click at [376, 536] on div at bounding box center [344, 581] width 134 height 91
click at [88, 199] on link "Orders" at bounding box center [148, 201] width 179 height 19
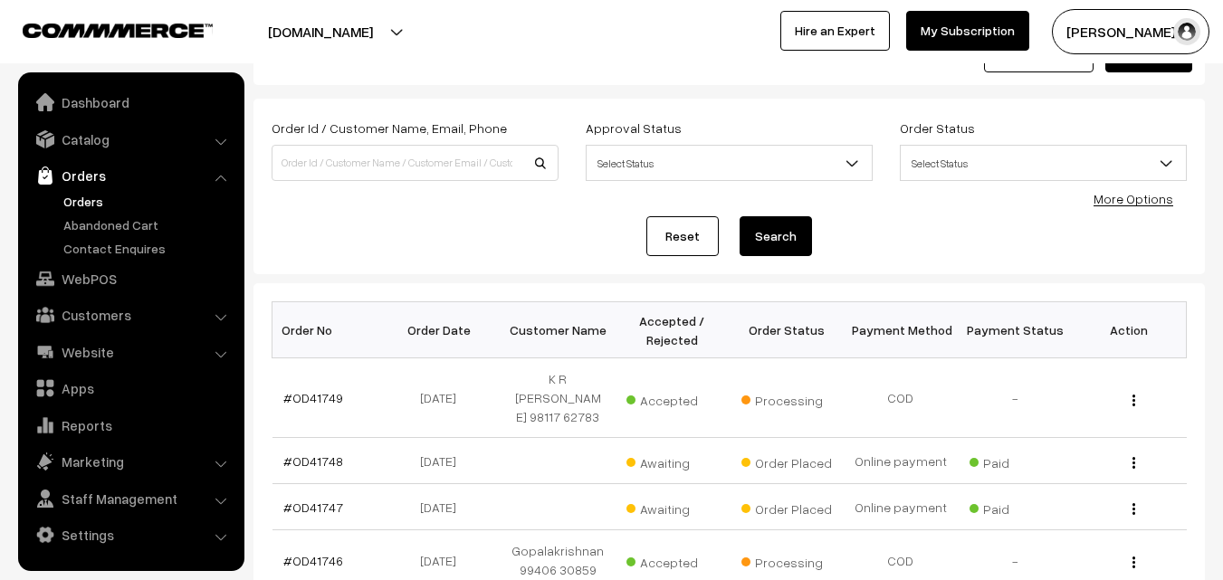
scroll to position [91, 0]
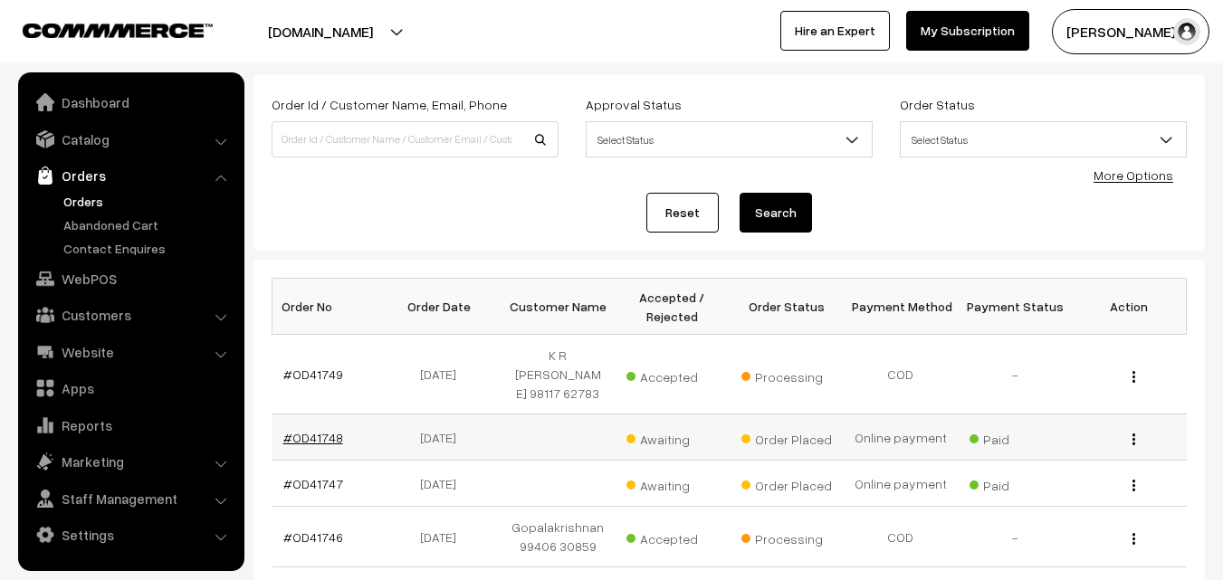
click at [311, 430] on link "#OD41748" at bounding box center [313, 437] width 60 height 15
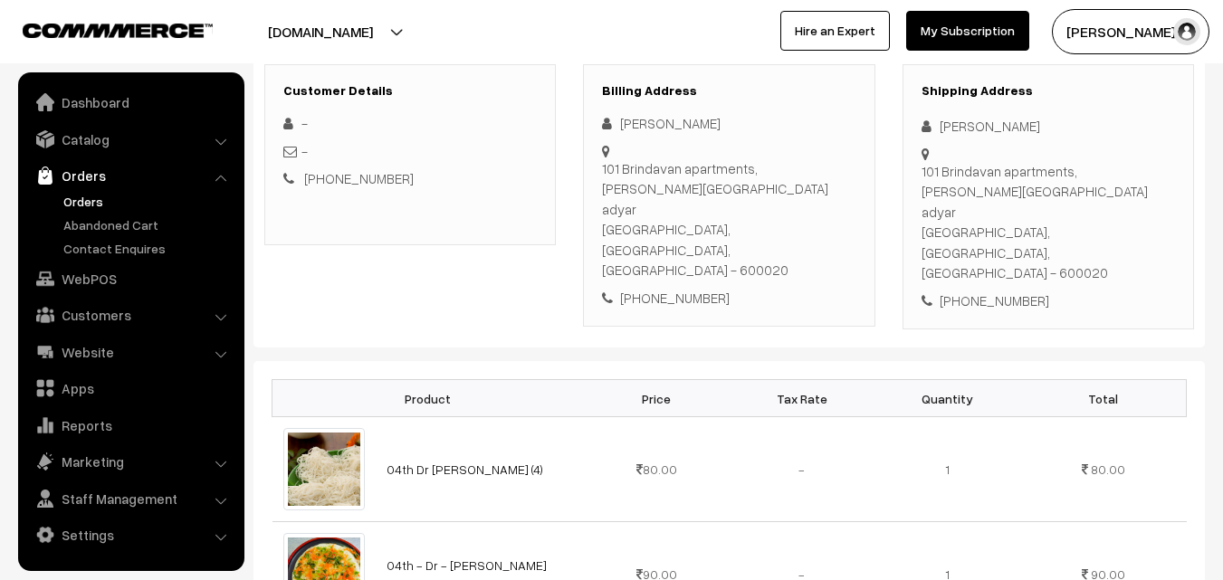
scroll to position [272, 0]
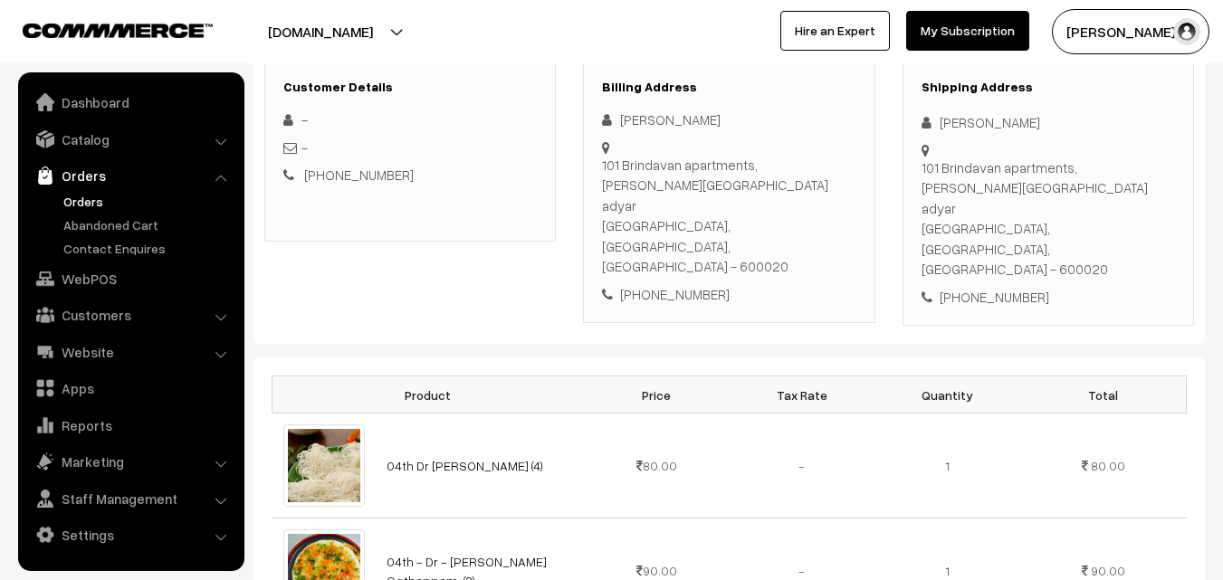
click at [689, 284] on div "+91 8939598234" at bounding box center [728, 294] width 253 height 21
copy div "8939598234"
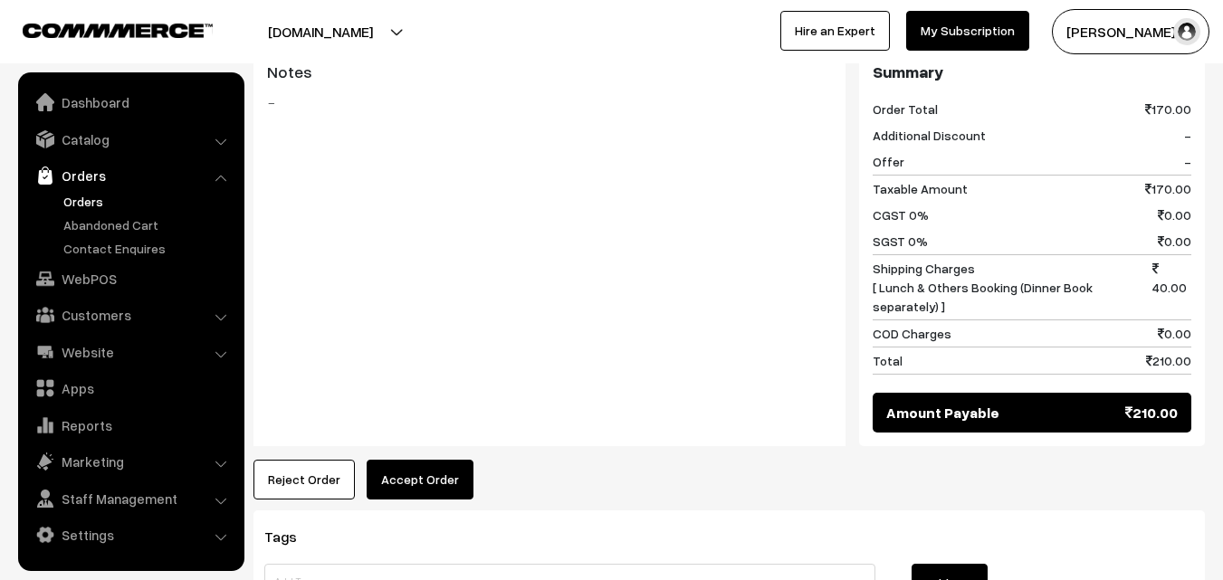
click at [434, 460] on button "Accept Order" at bounding box center [420, 480] width 107 height 40
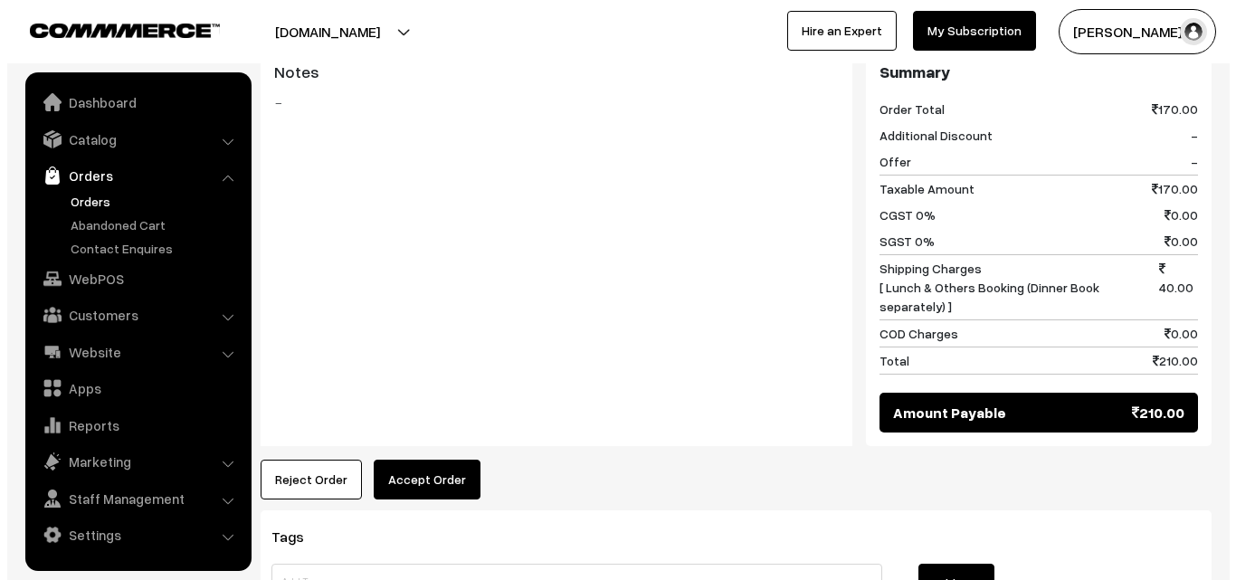
scroll to position [908, 0]
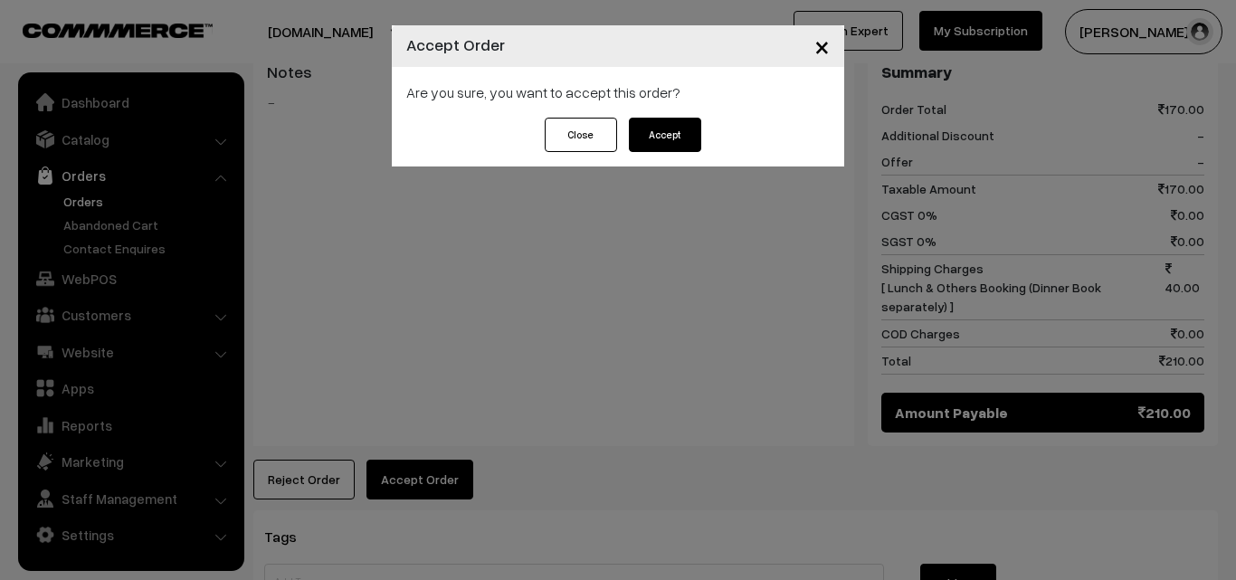
click at [672, 136] on button "Accept" at bounding box center [665, 135] width 72 height 34
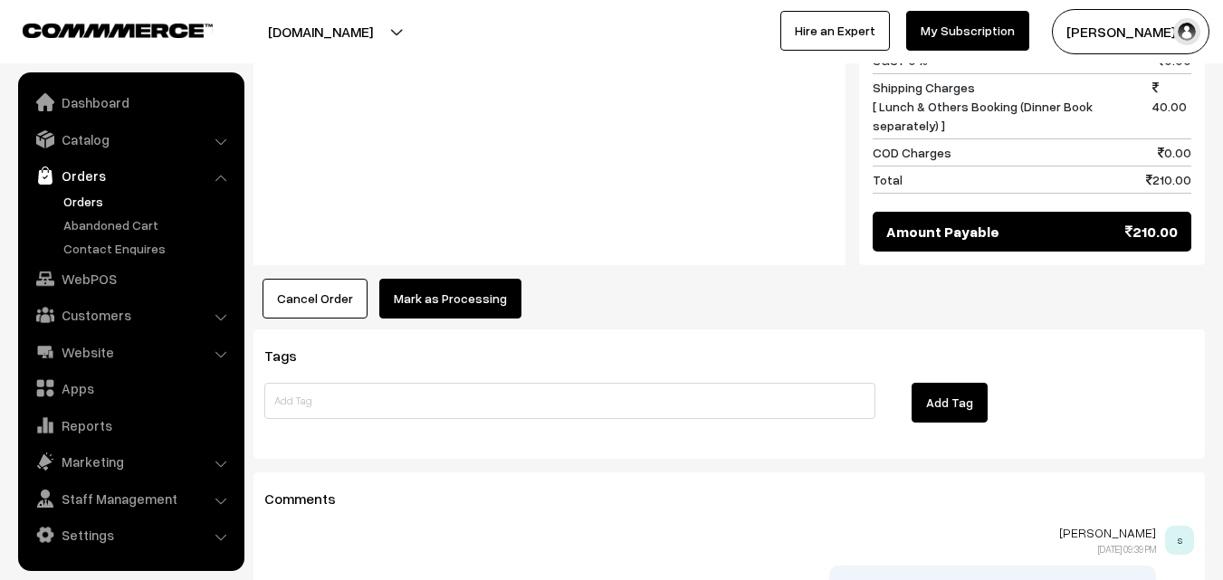
click at [448, 279] on button "Mark as Processing" at bounding box center [450, 299] width 142 height 40
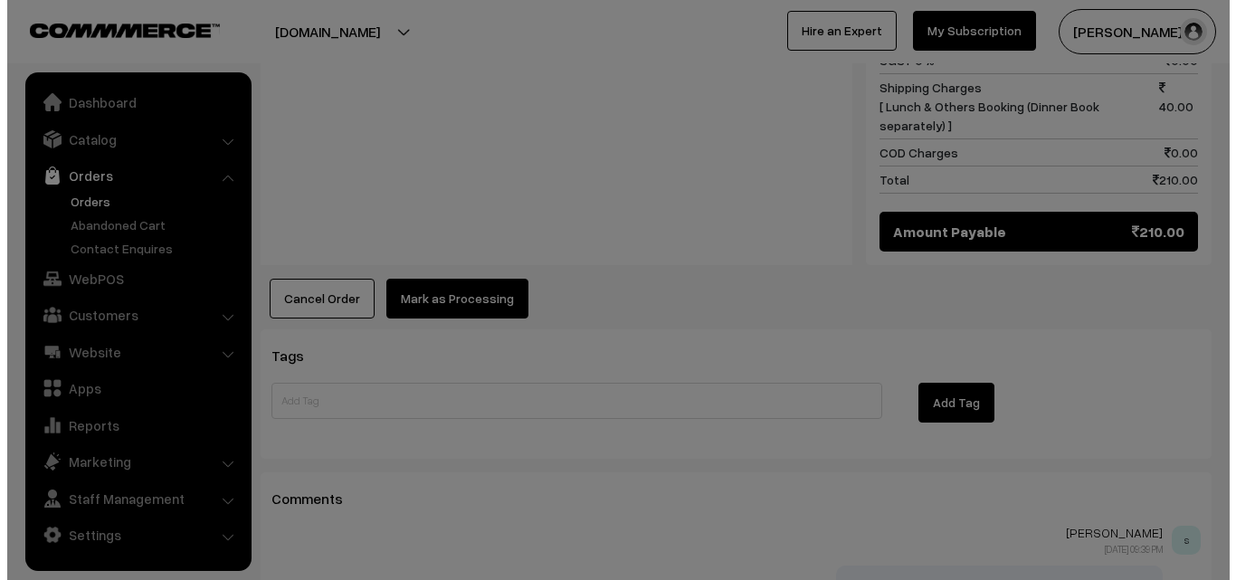
scroll to position [1089, 0]
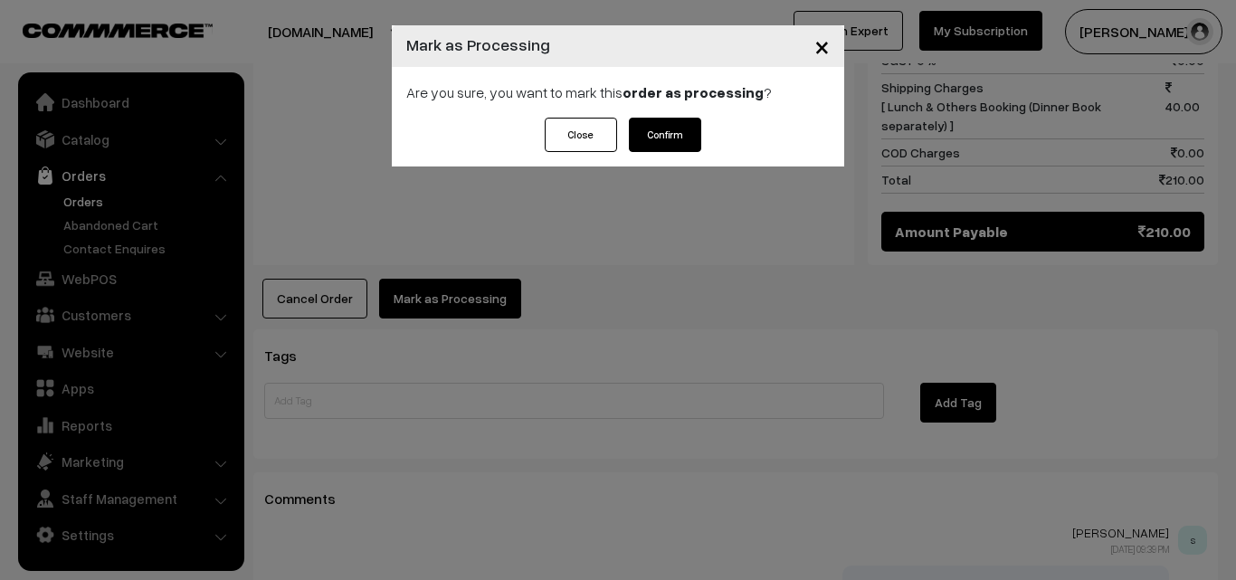
drag, startPoint x: 669, startPoint y: 132, endPoint x: 595, endPoint y: 174, distance: 85.1
click at [669, 130] on button "Confirm" at bounding box center [665, 135] width 72 height 34
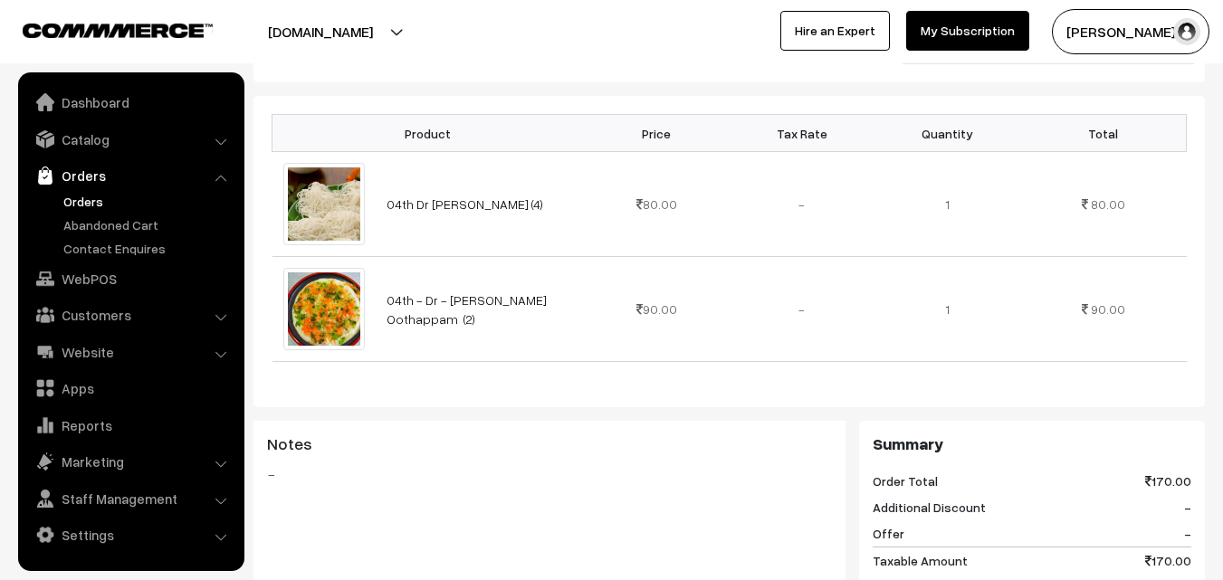
scroll to position [543, 0]
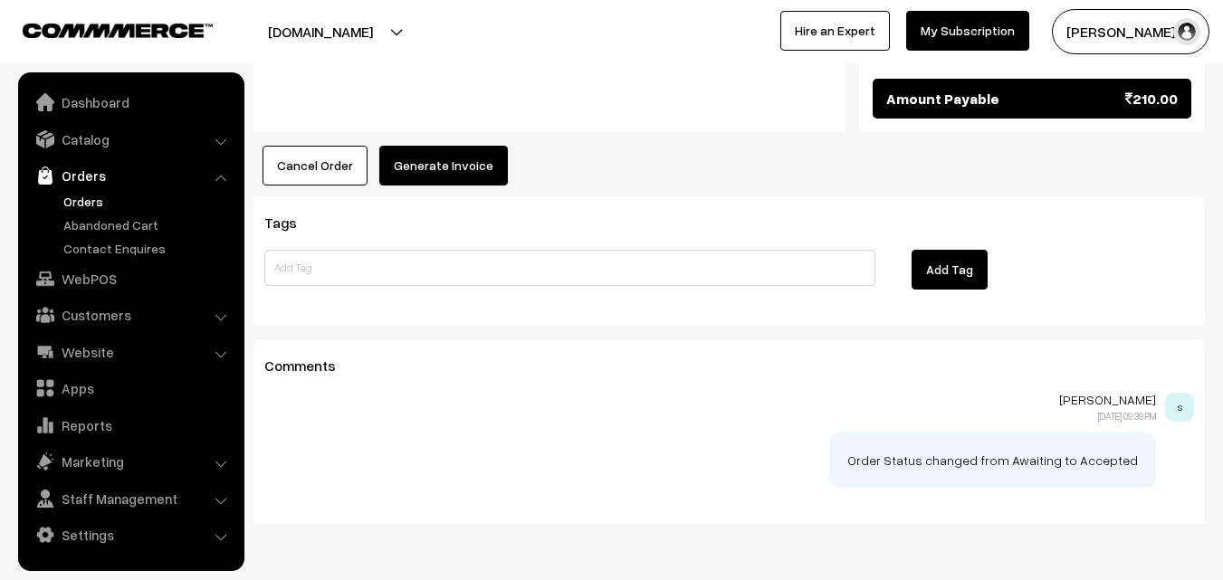
click at [431, 146] on button "Generate Invoice" at bounding box center [443, 166] width 129 height 40
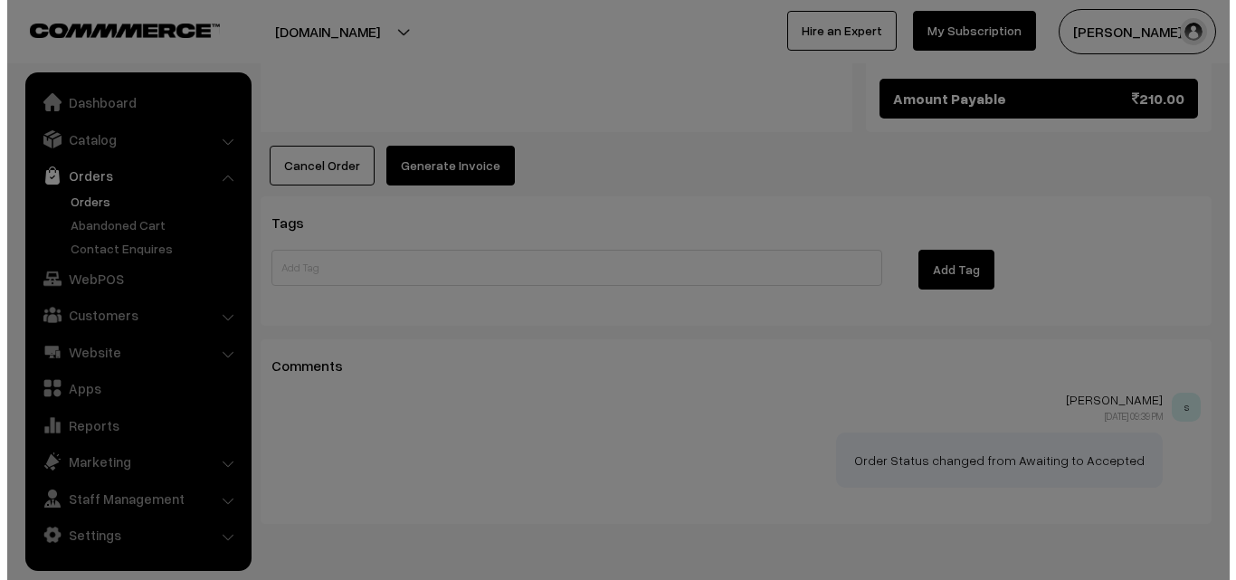
scroll to position [1204, 0]
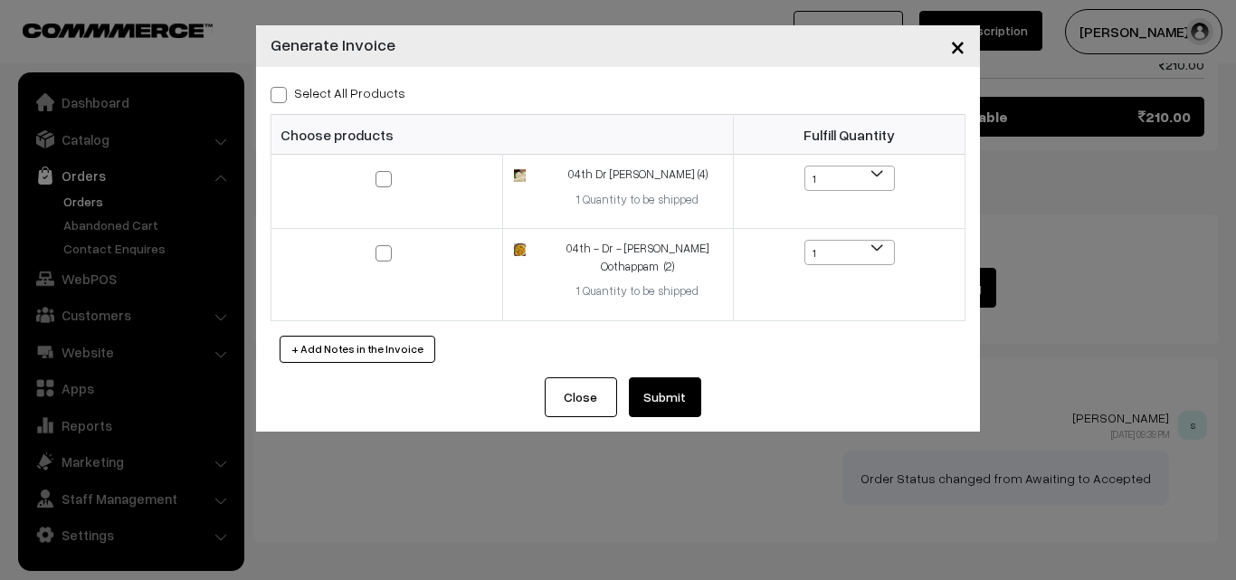
click at [343, 92] on label "Select All Products" at bounding box center [338, 92] width 135 height 19
click at [282, 92] on input "Select All Products" at bounding box center [277, 92] width 12 height 12
checkbox input "true"
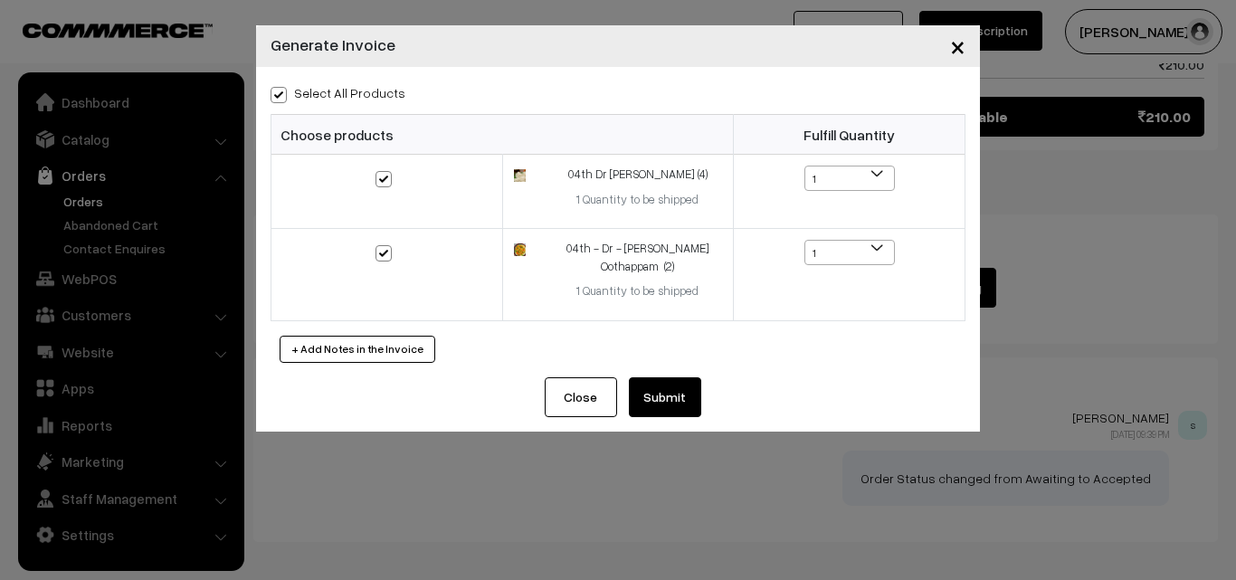
click at [662, 390] on button "Submit" at bounding box center [665, 397] width 72 height 40
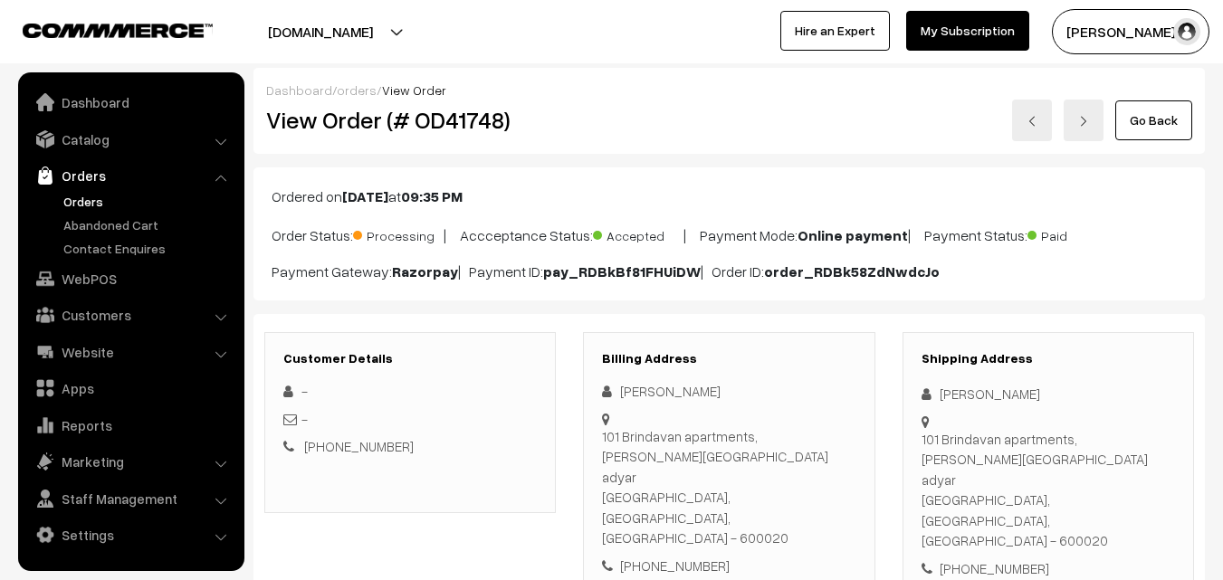
scroll to position [1201, 0]
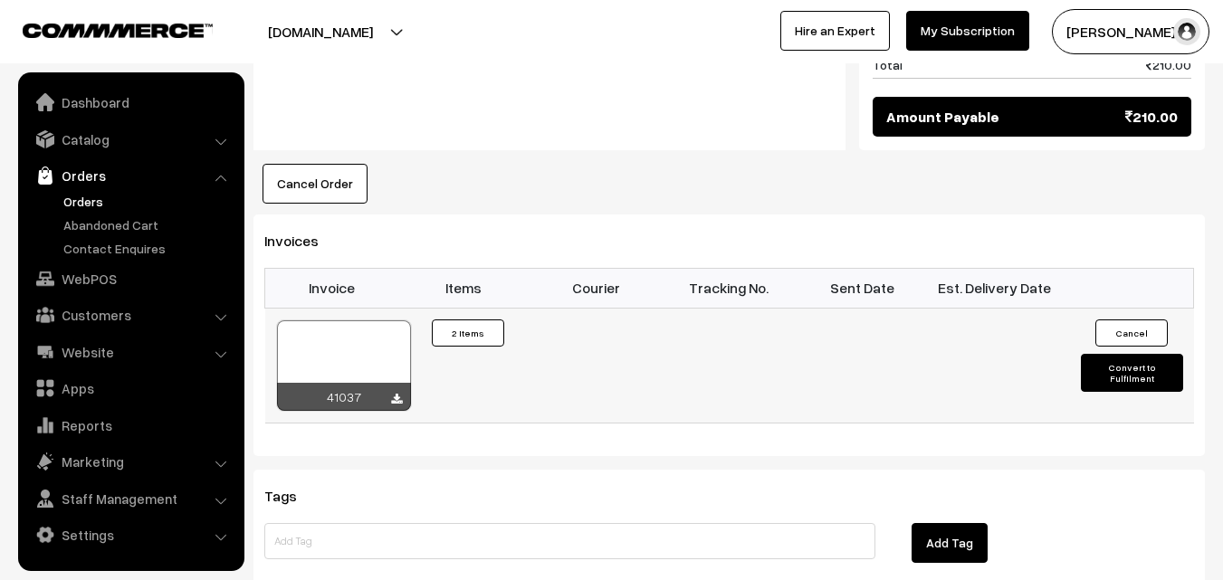
click at [332, 320] on div at bounding box center [344, 365] width 134 height 91
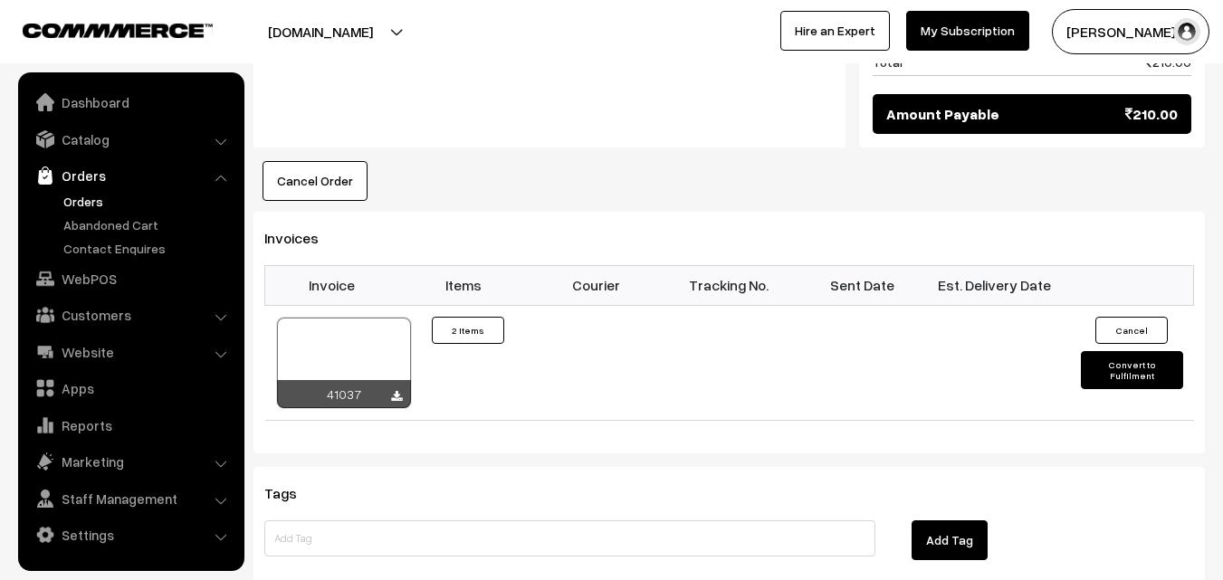
click at [77, 197] on link "Orders" at bounding box center [148, 201] width 179 height 19
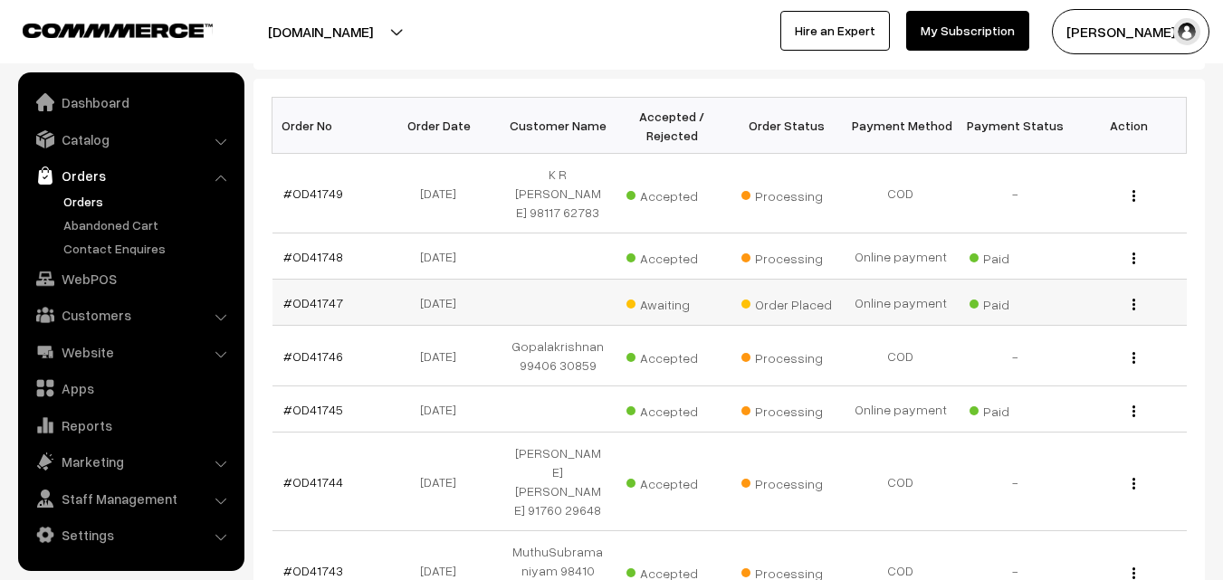
scroll to position [272, 0]
click at [332, 295] on link "#OD41747" at bounding box center [313, 302] width 60 height 15
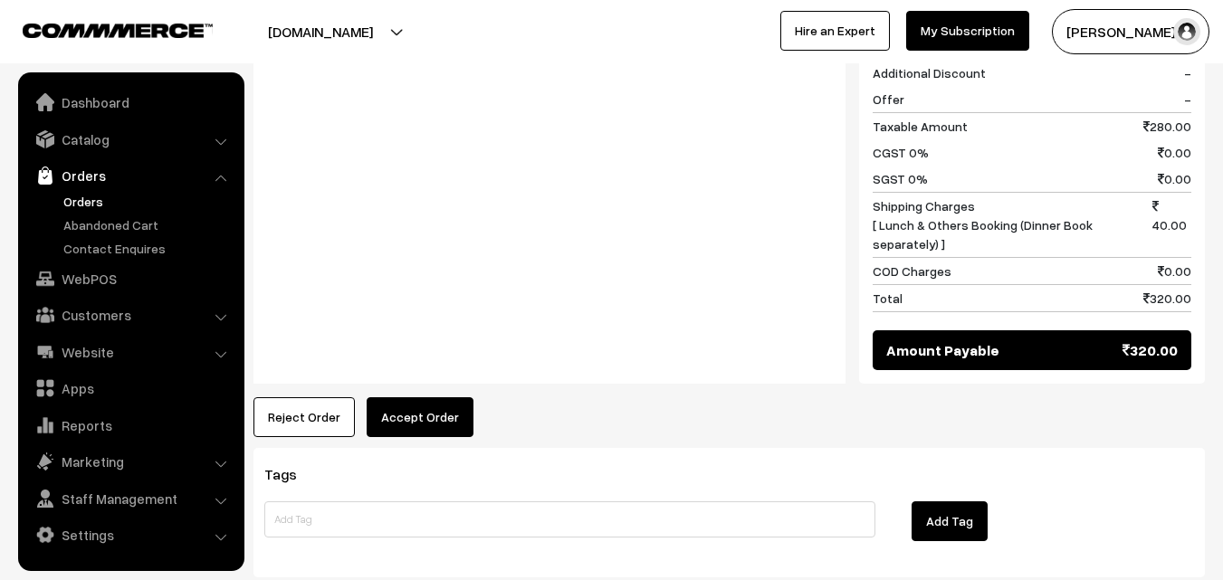
click at [400, 397] on button "Accept Order" at bounding box center [420, 417] width 107 height 40
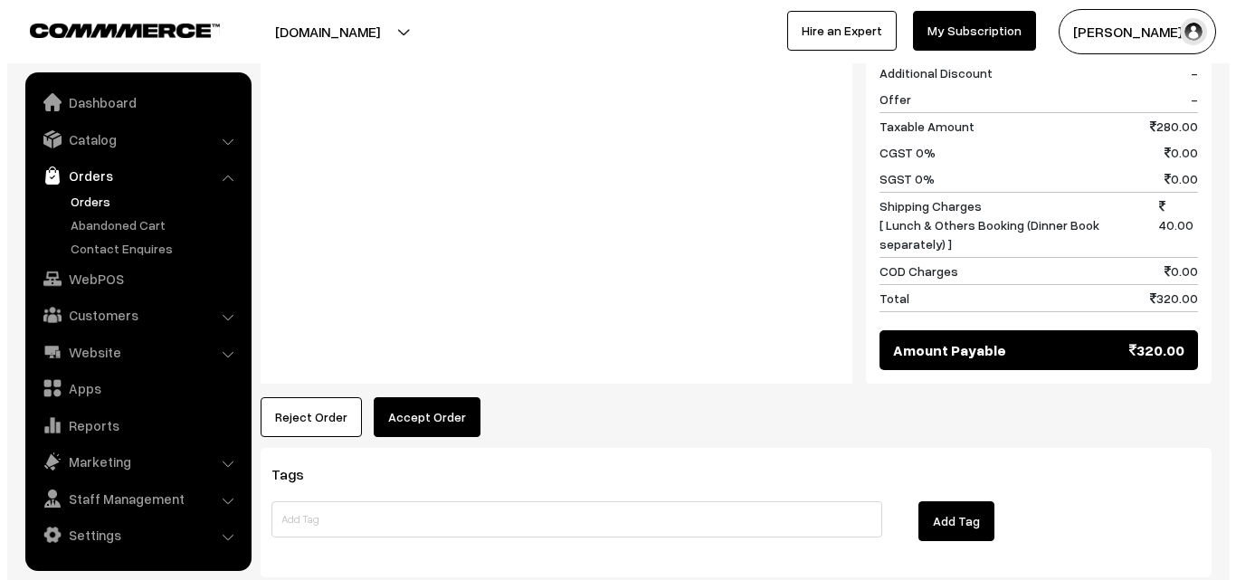
scroll to position [1183, 0]
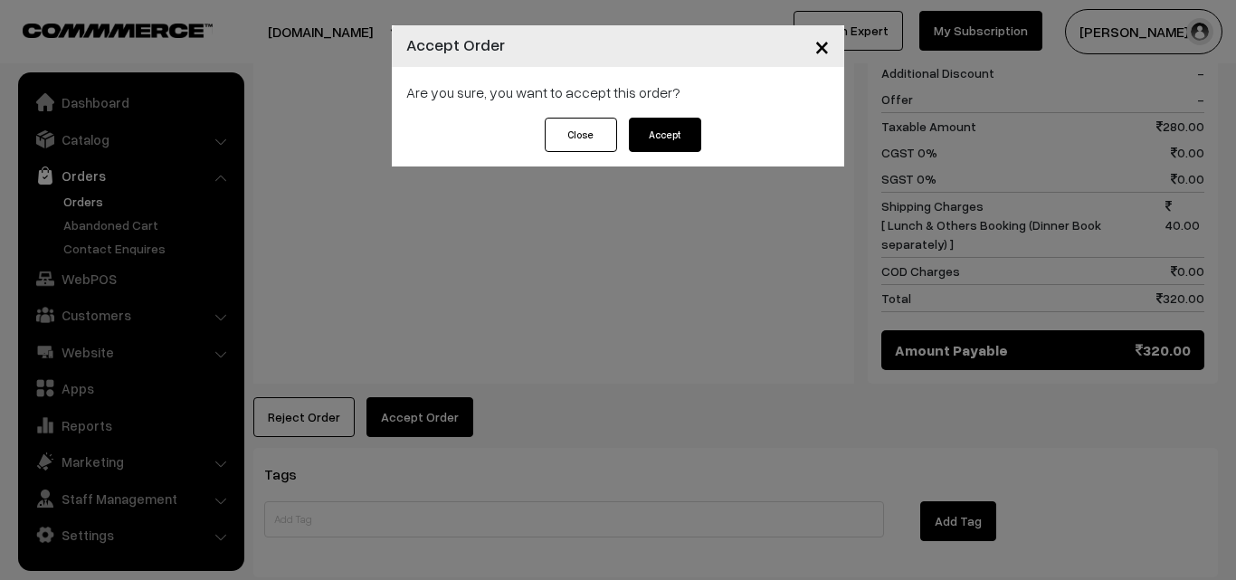
click at [685, 136] on button "Accept" at bounding box center [665, 135] width 72 height 34
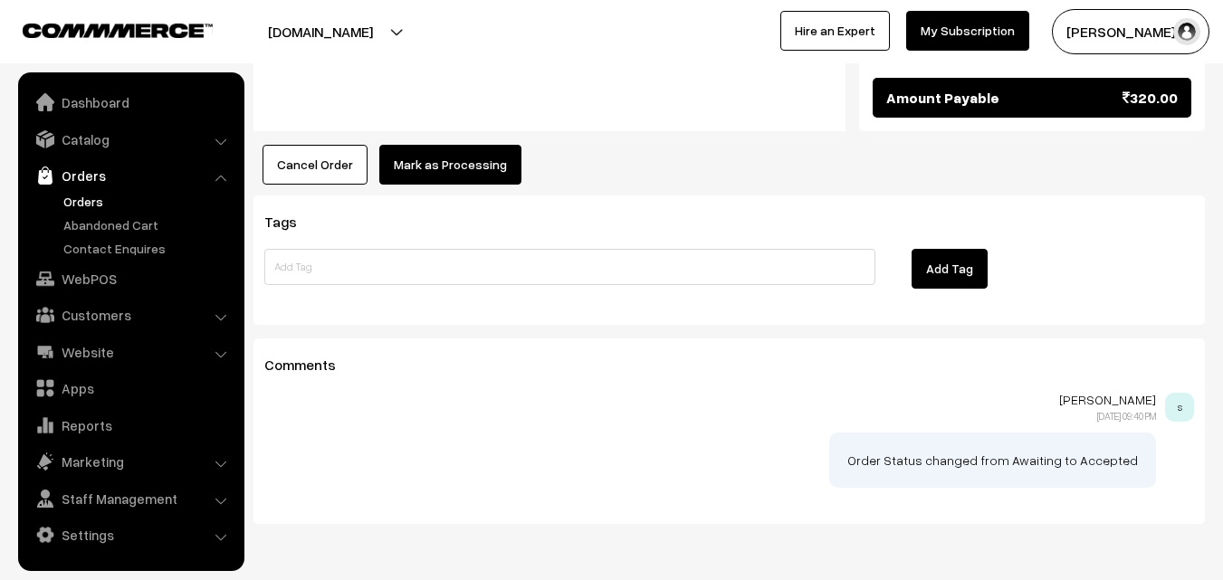
click at [440, 145] on button "Mark as Processing" at bounding box center [450, 165] width 142 height 40
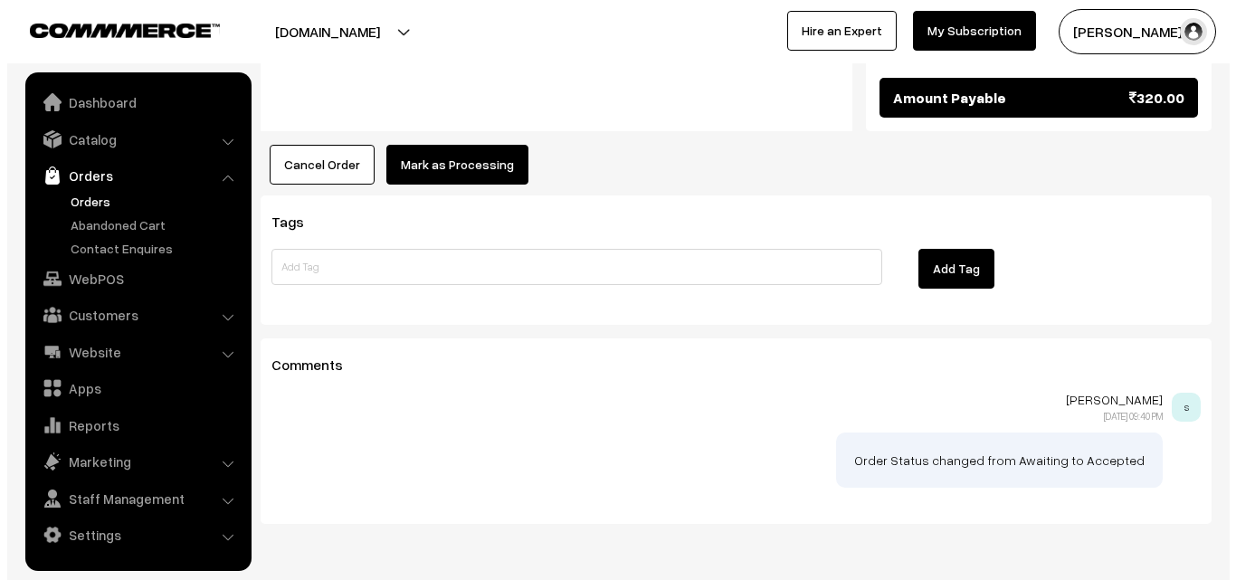
scroll to position [1416, 0]
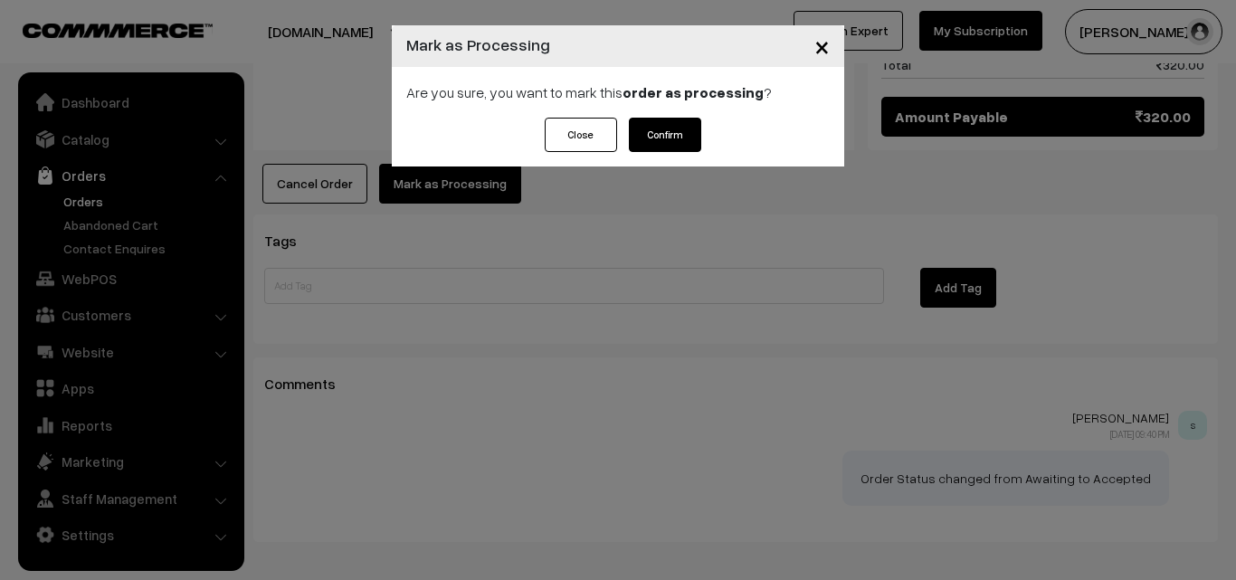
click at [670, 134] on button "Confirm" at bounding box center [665, 135] width 72 height 34
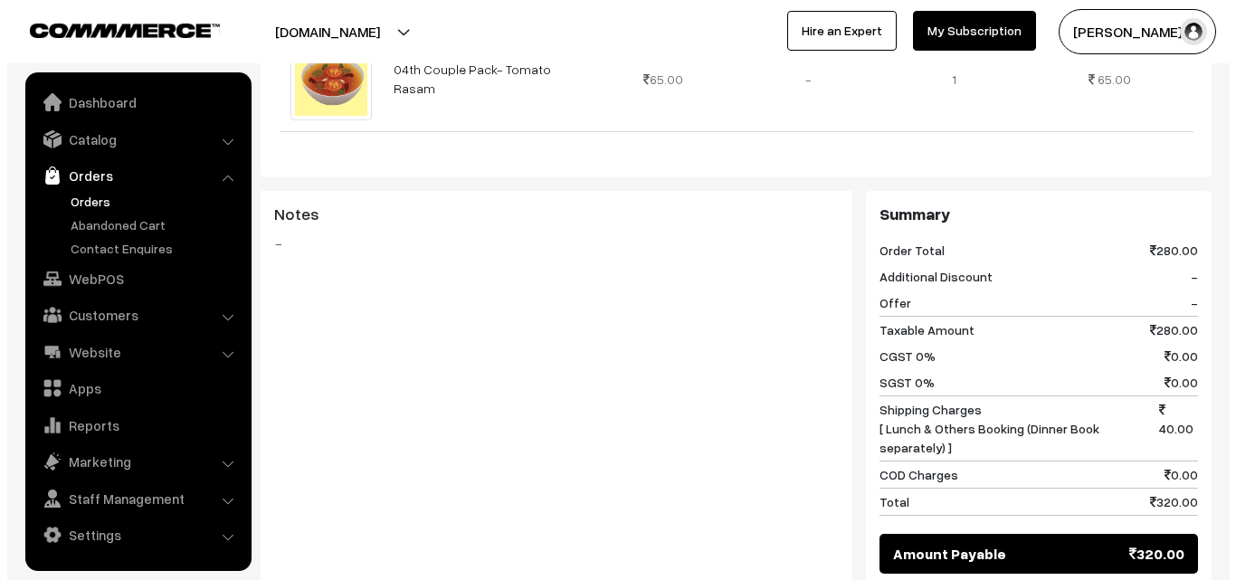
scroll to position [1086, 0]
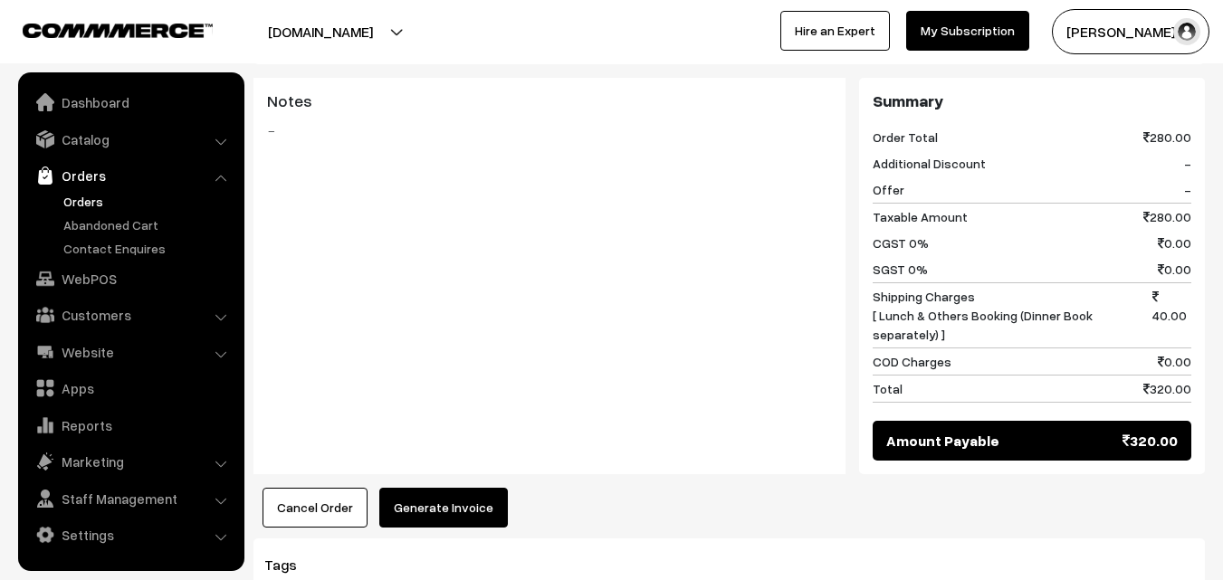
click at [431, 488] on button "Generate Invoice" at bounding box center [443, 508] width 129 height 40
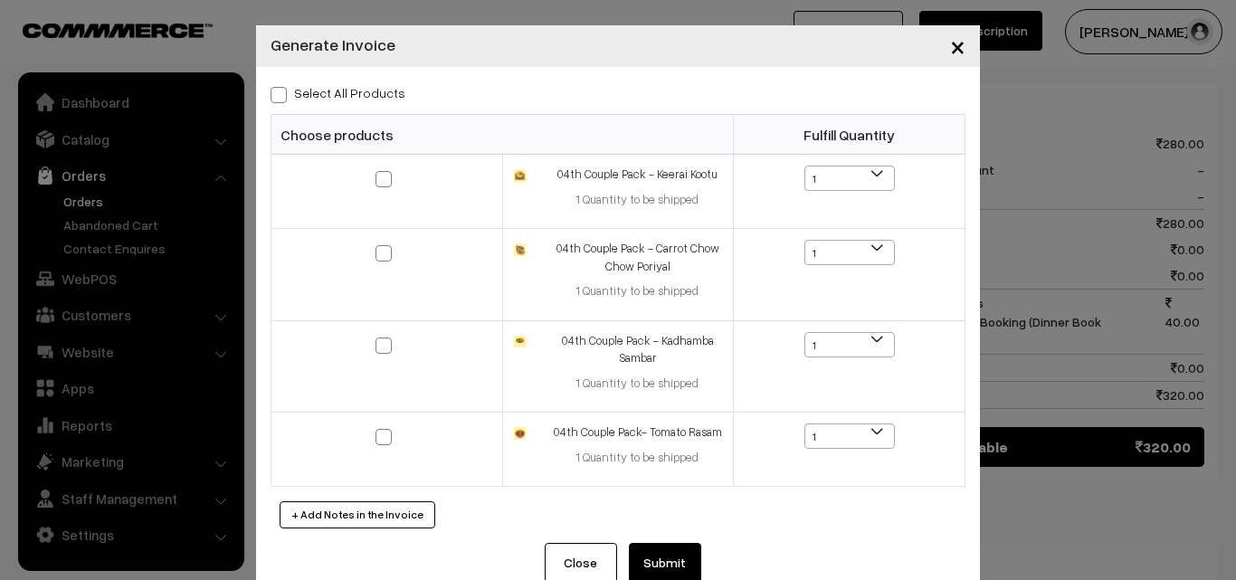
click at [367, 83] on label "Select All Products" at bounding box center [338, 92] width 135 height 19
click at [282, 86] on input "Select All Products" at bounding box center [277, 92] width 12 height 12
checkbox input "true"
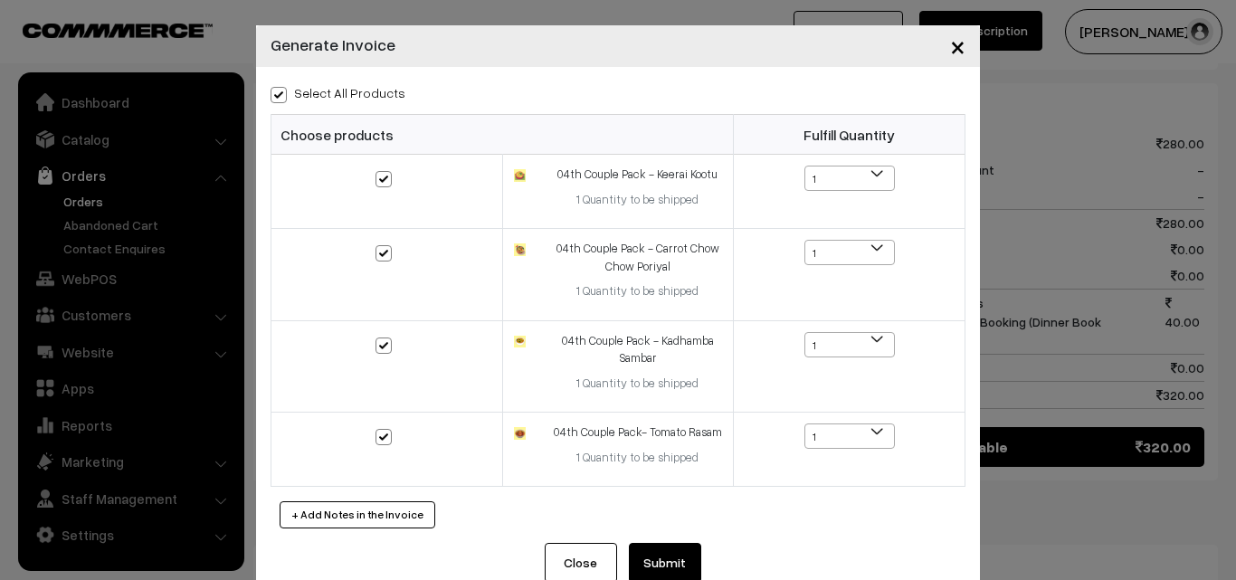
checkbox input "true"
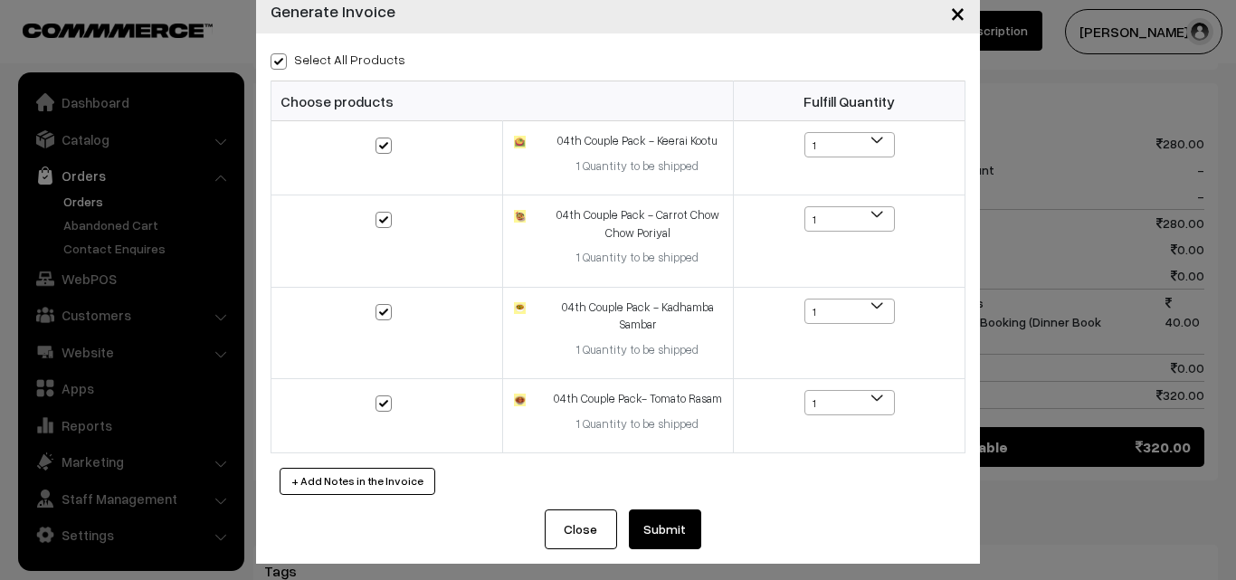
scroll to position [43, 0]
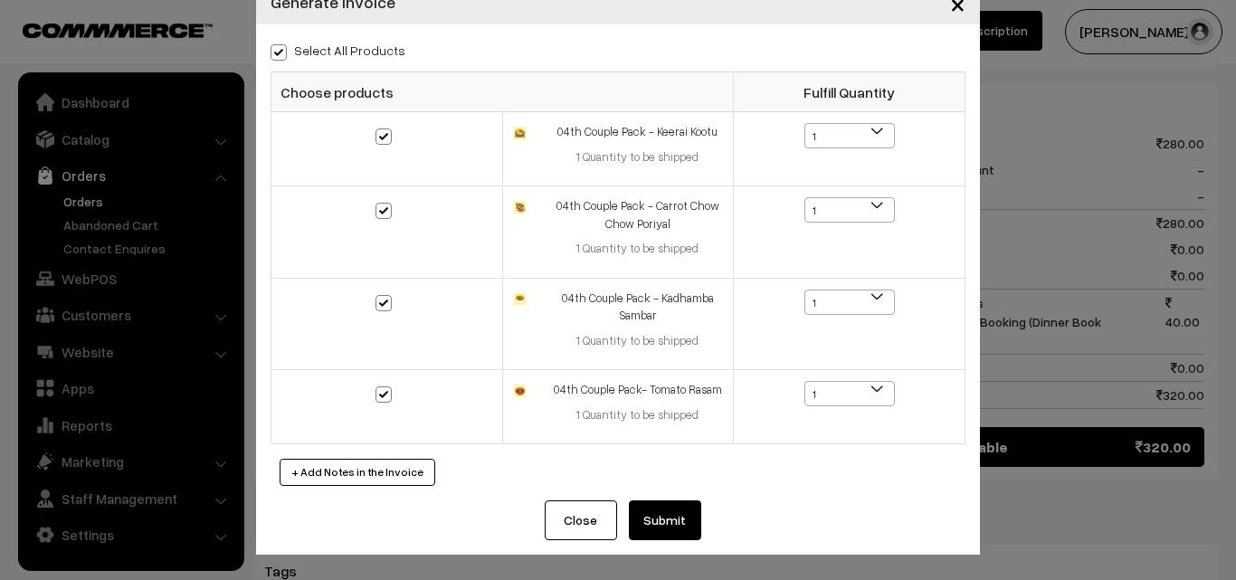
click at [653, 513] on button "Submit" at bounding box center [665, 521] width 72 height 40
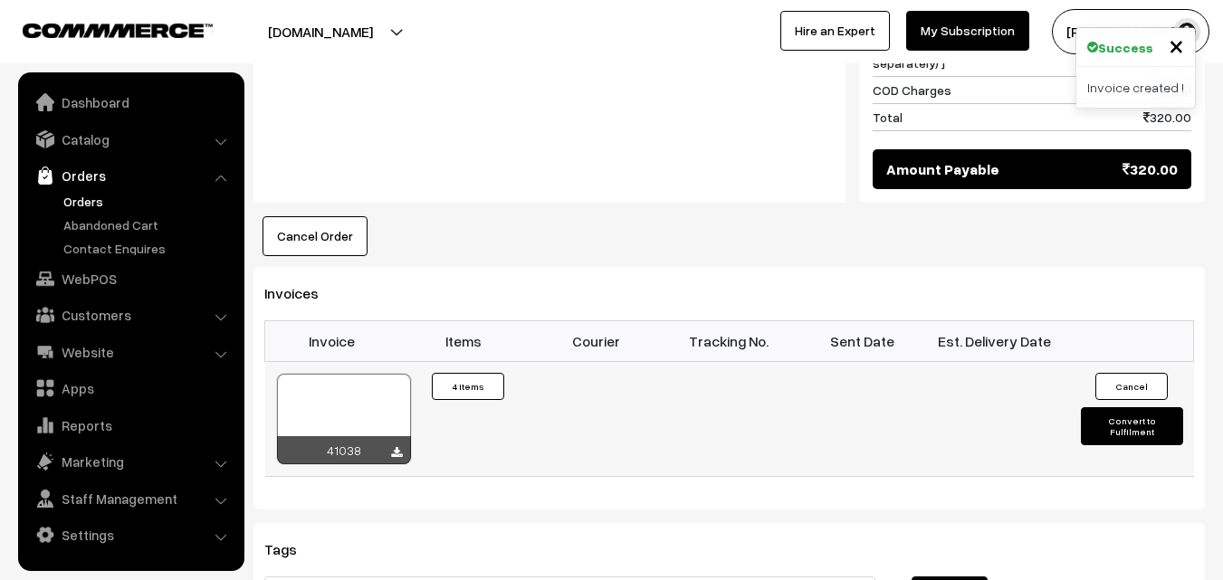
scroll to position [1358, 0]
click at [347, 374] on div at bounding box center [344, 419] width 134 height 91
click at [88, 195] on link "Orders" at bounding box center [148, 201] width 179 height 19
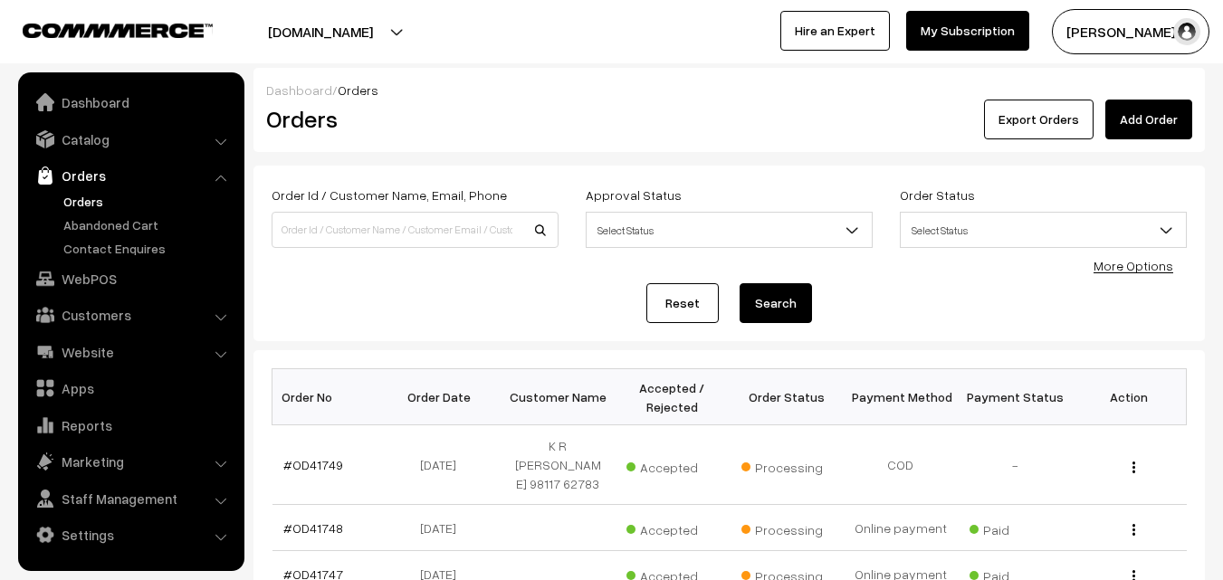
scroll to position [453, 0]
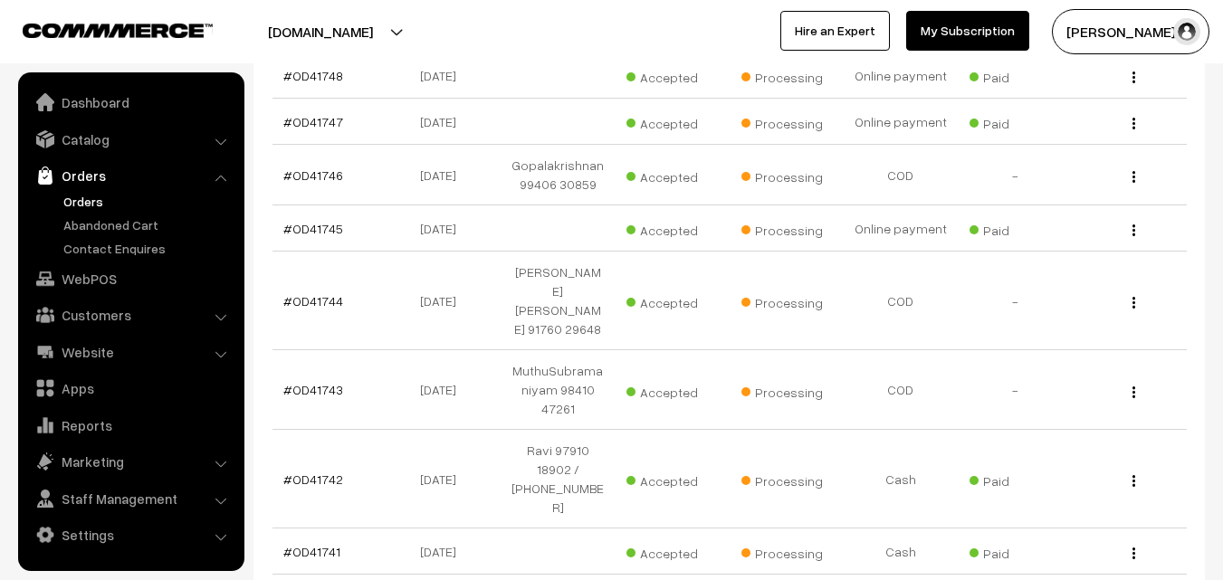
click at [85, 197] on link "Orders" at bounding box center [148, 201] width 179 height 19
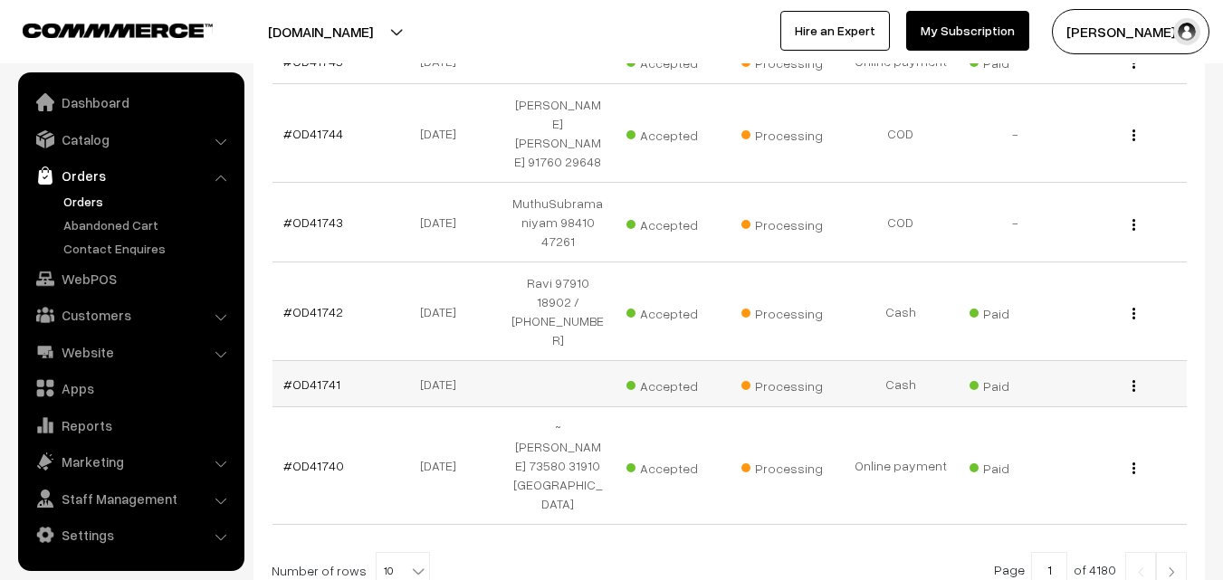
scroll to position [697, 0]
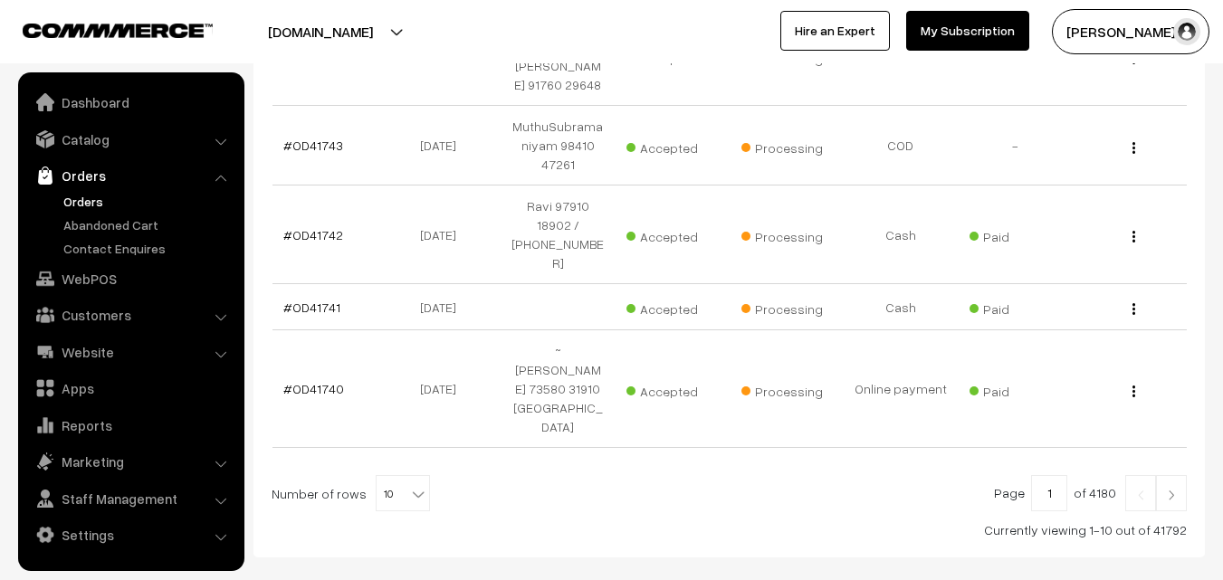
click at [97, 202] on link "Orders" at bounding box center [148, 201] width 179 height 19
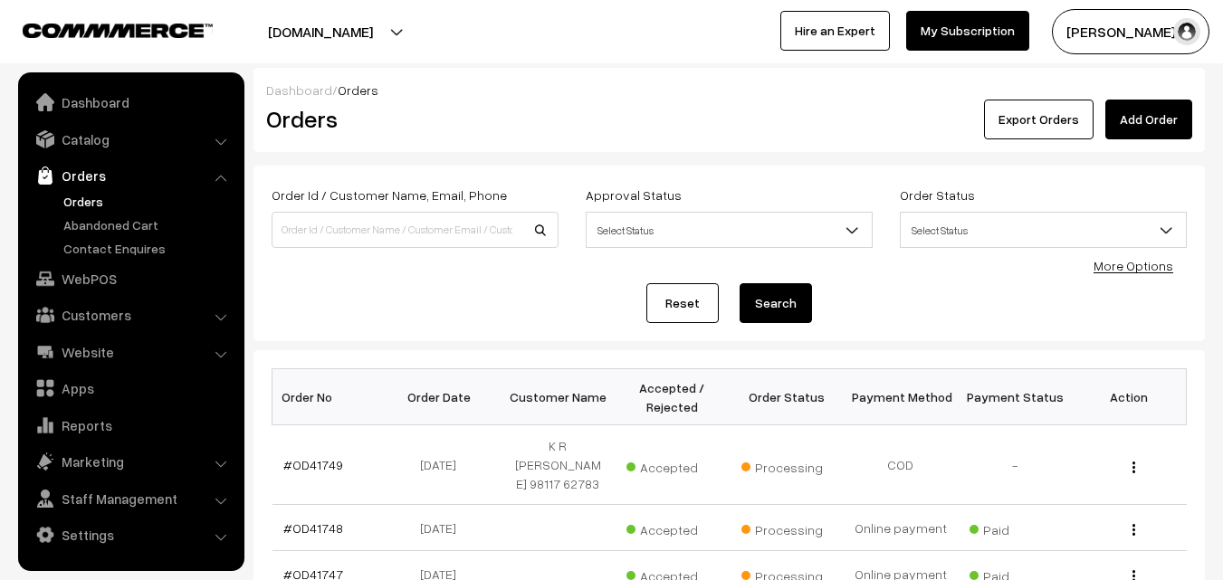
click at [85, 193] on link "Orders" at bounding box center [148, 201] width 179 height 19
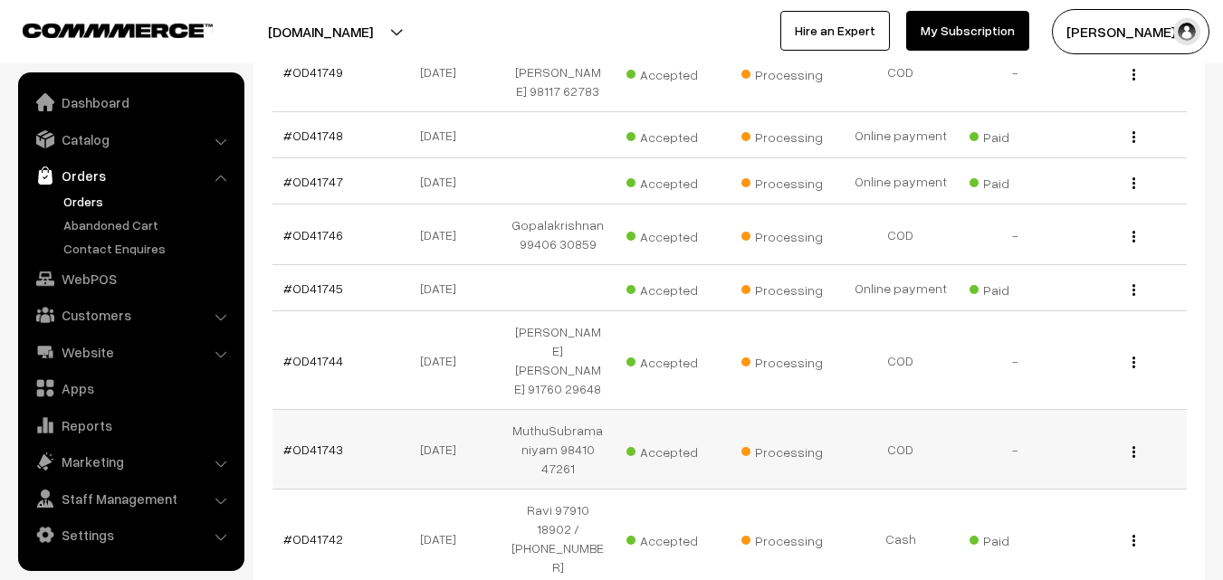
scroll to position [272, 0]
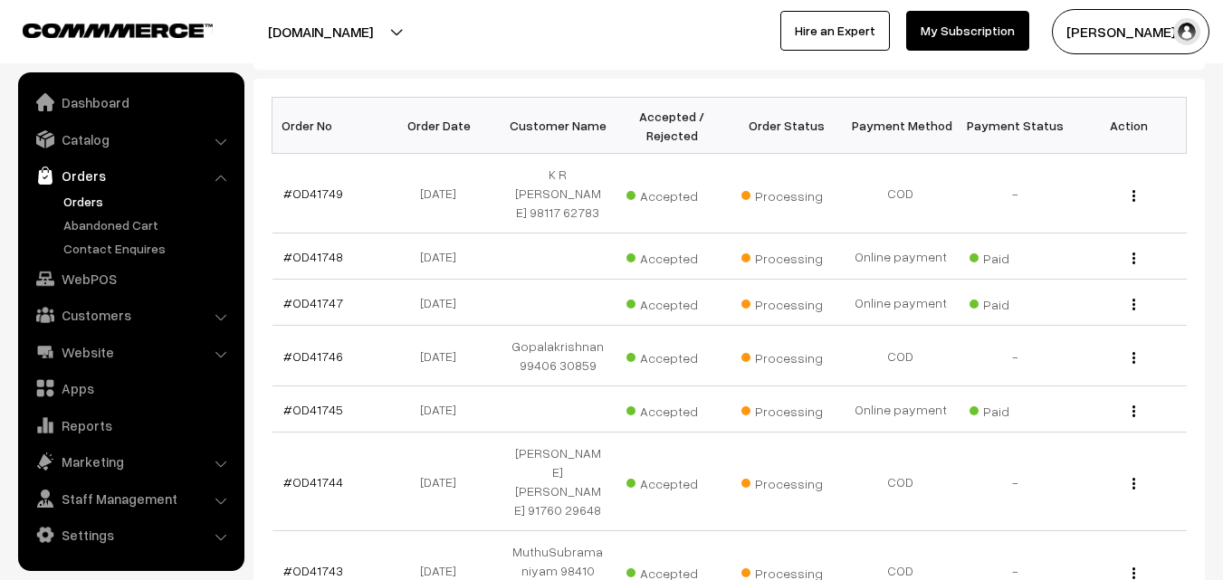
click at [91, 206] on link "Orders" at bounding box center [148, 201] width 179 height 19
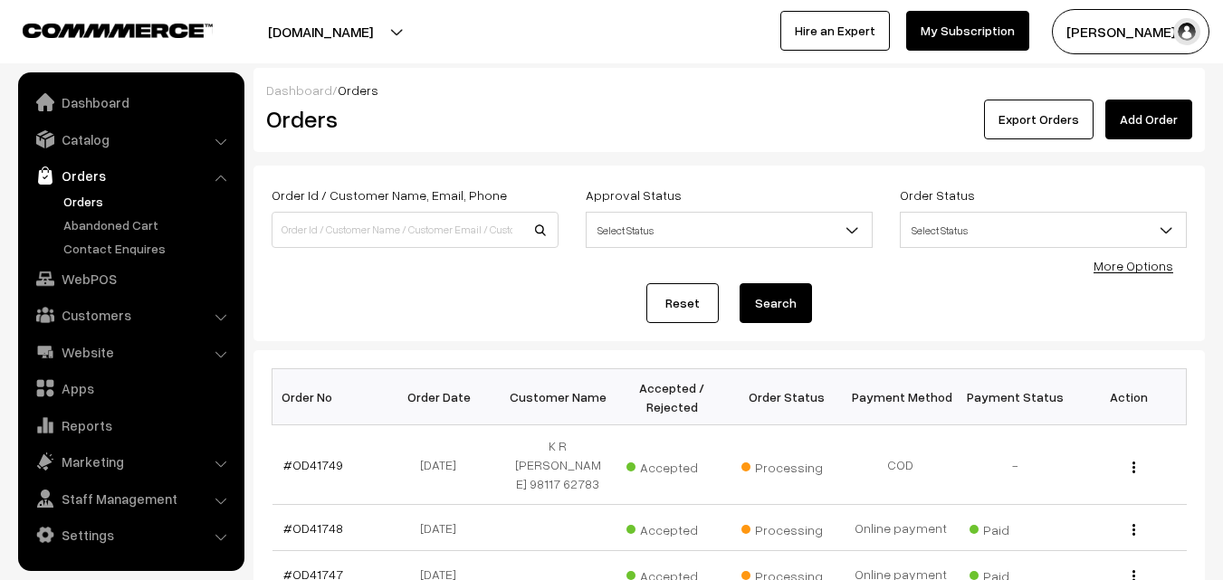
scroll to position [181, 0]
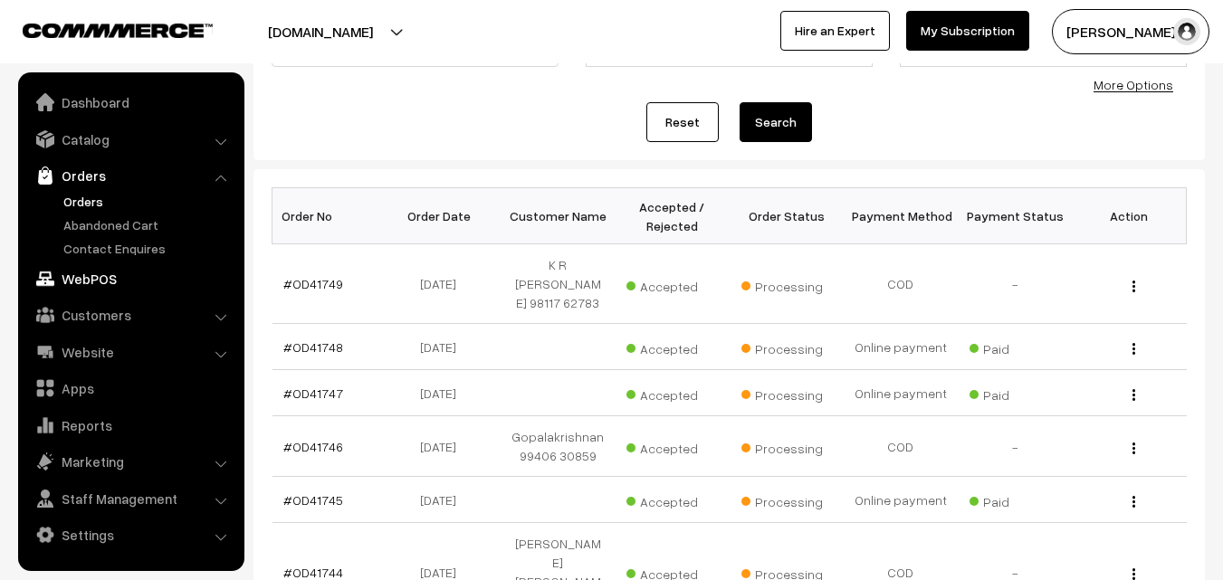
click at [105, 286] on link "WebPOS" at bounding box center [130, 278] width 215 height 33
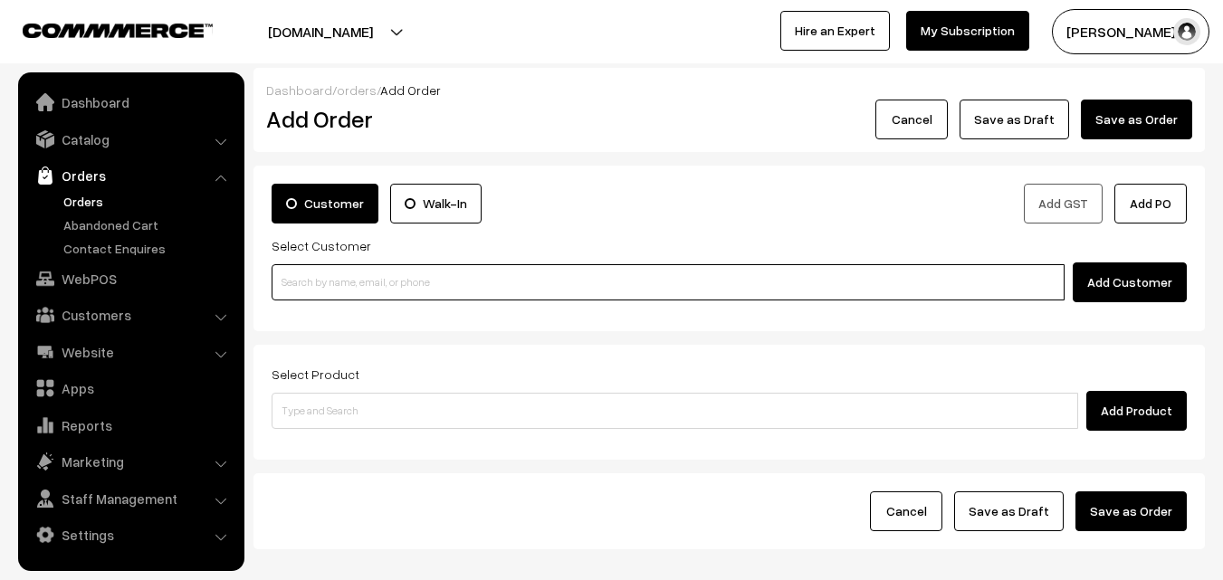
click at [336, 274] on input at bounding box center [668, 282] width 793 height 36
paste input "96772 91918"
click at [315, 275] on input "96772 91918" at bounding box center [668, 282] width 793 height 36
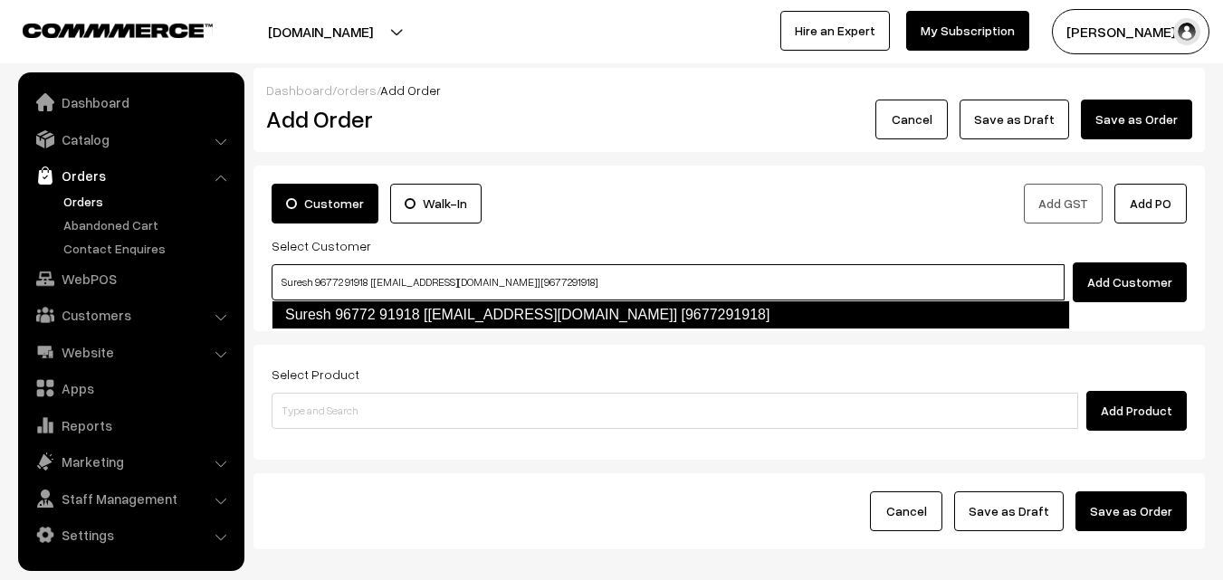
type input "Suresh 96772 91918 [[EMAIL_ADDRESS][DOMAIN_NAME]] [9677291918]"
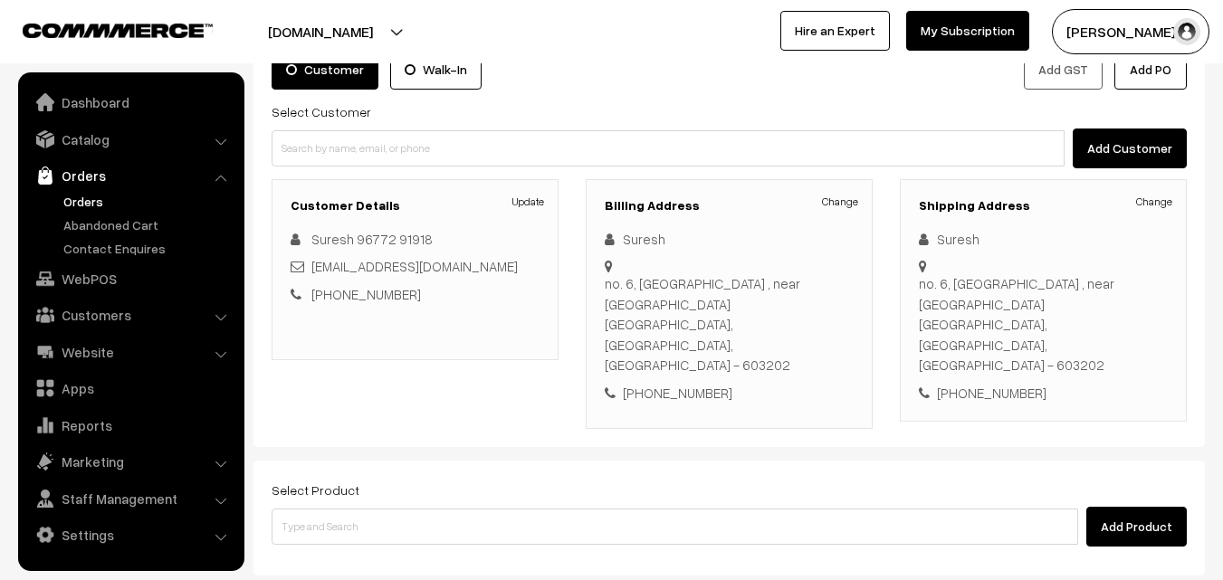
scroll to position [310, 0]
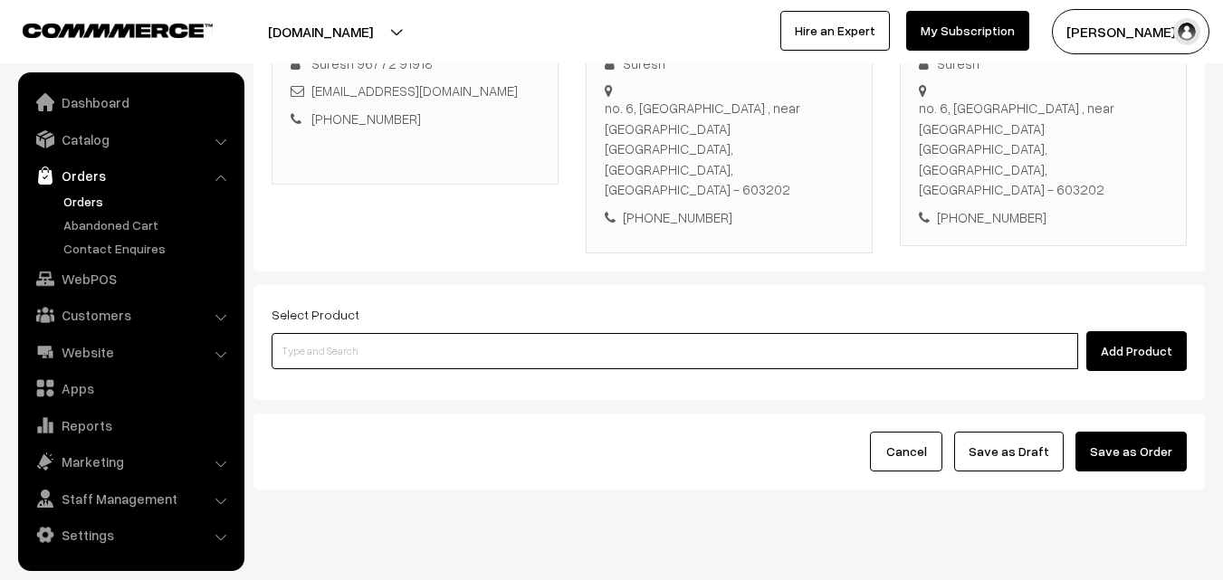
click at [397, 333] on input at bounding box center [675, 351] width 806 height 36
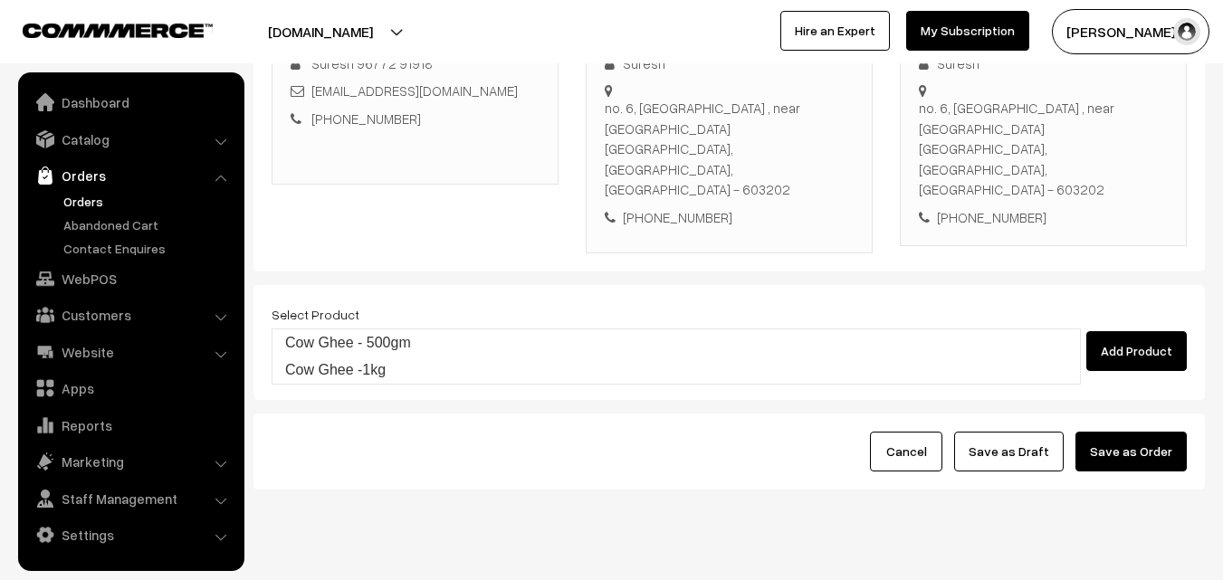
type input "Cow Ghee -1kg"
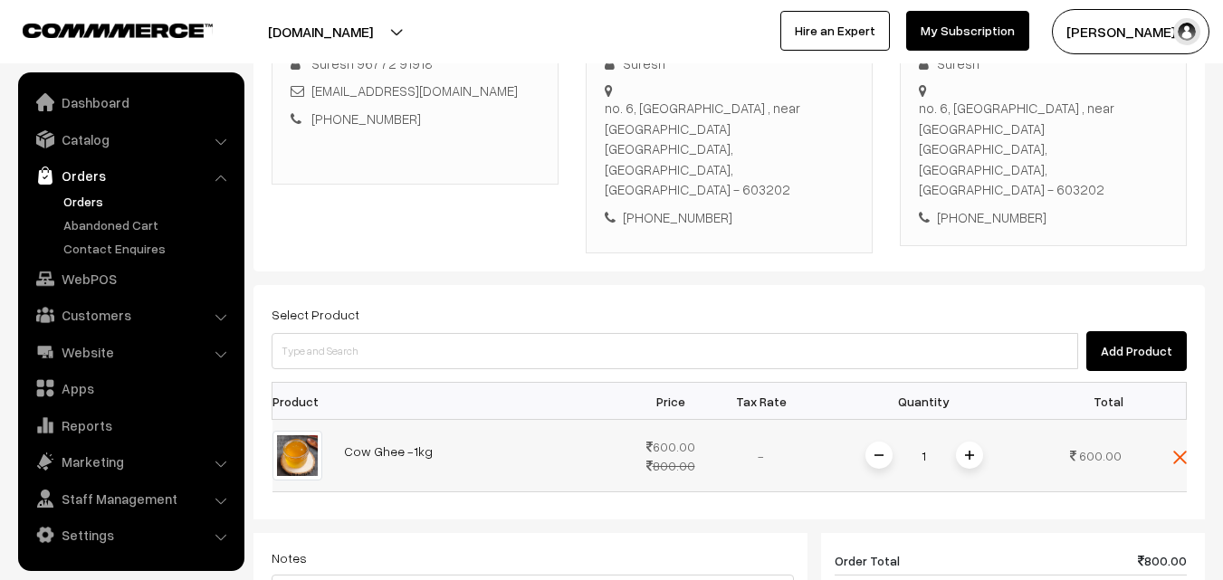
click at [968, 451] on img at bounding box center [969, 455] width 9 height 9
click at [83, 279] on link "WebPOS" at bounding box center [130, 278] width 215 height 33
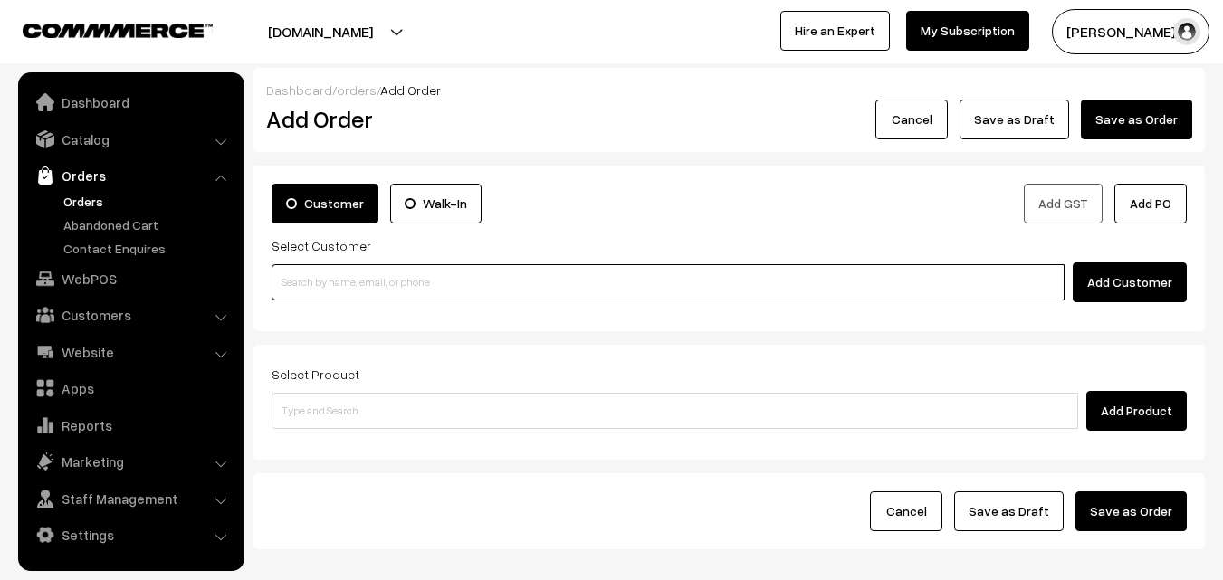
click at [348, 275] on input at bounding box center [668, 282] width 793 height 36
paste input "94437 52595"
click at [314, 281] on input "94437 52595" at bounding box center [668, 282] width 793 height 36
type input "9443752595"
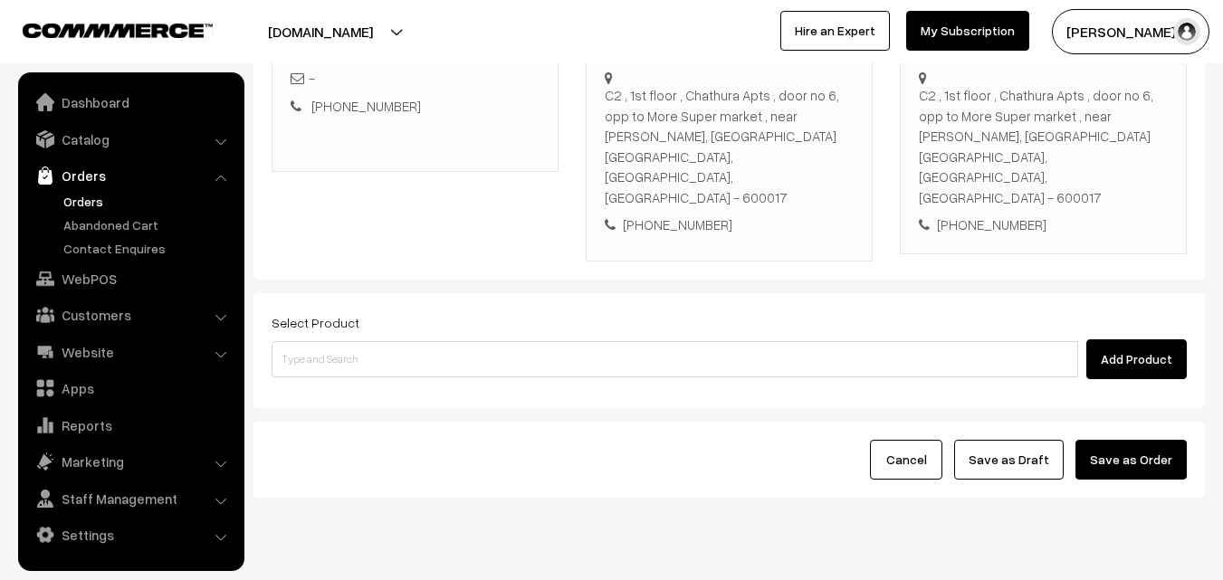
scroll to position [330, 0]
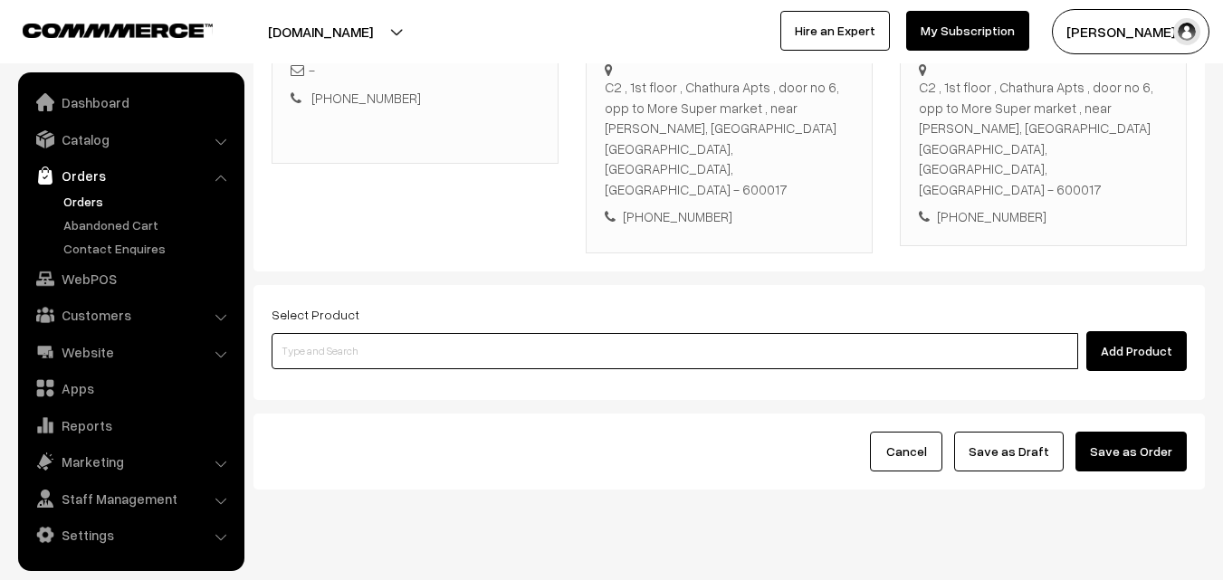
click at [543, 333] on input at bounding box center [675, 351] width 806 height 36
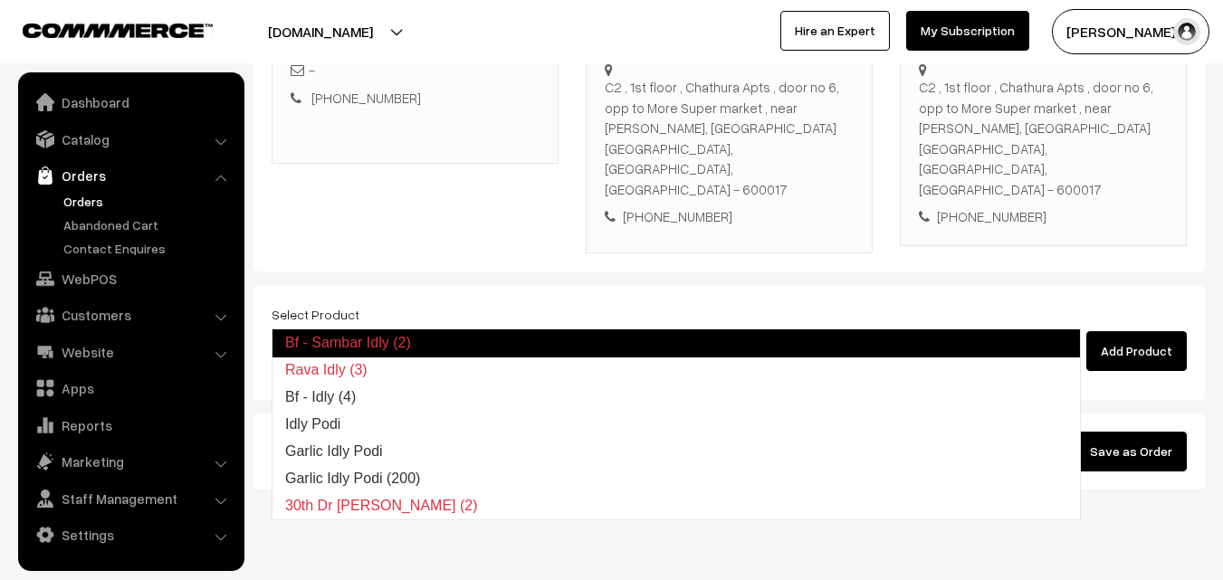
type input "Bf - Idly (4)"
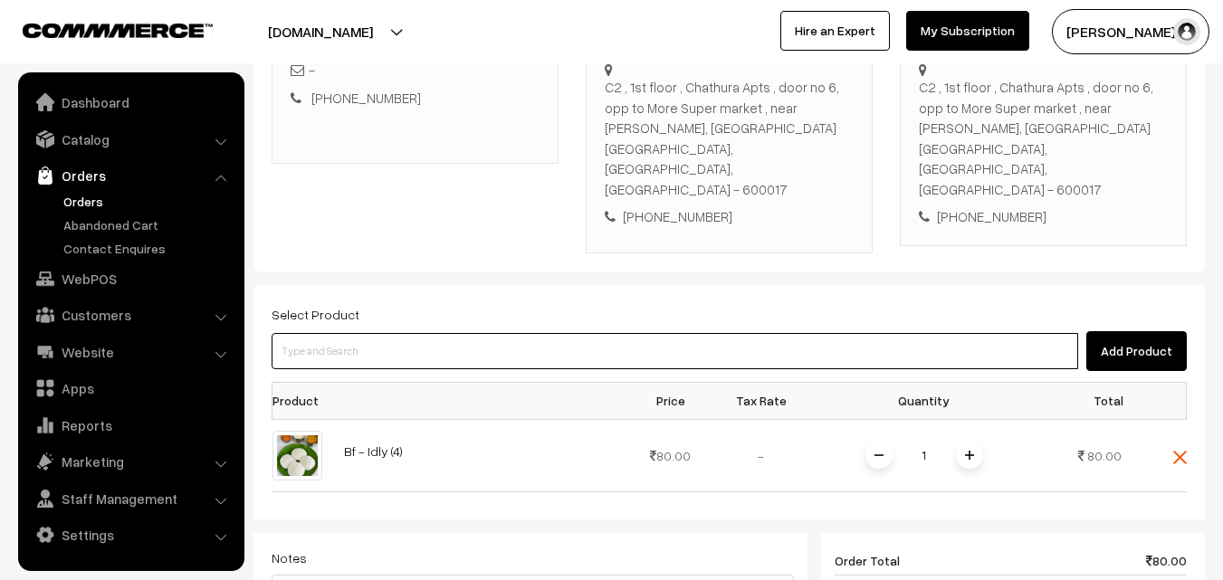
drag, startPoint x: 539, startPoint y: 291, endPoint x: 501, endPoint y: 317, distance: 44.9
click at [535, 333] on input at bounding box center [675, 351] width 806 height 36
click at [502, 333] on input at bounding box center [675, 351] width 806 height 36
click at [548, 333] on input at bounding box center [675, 351] width 806 height 36
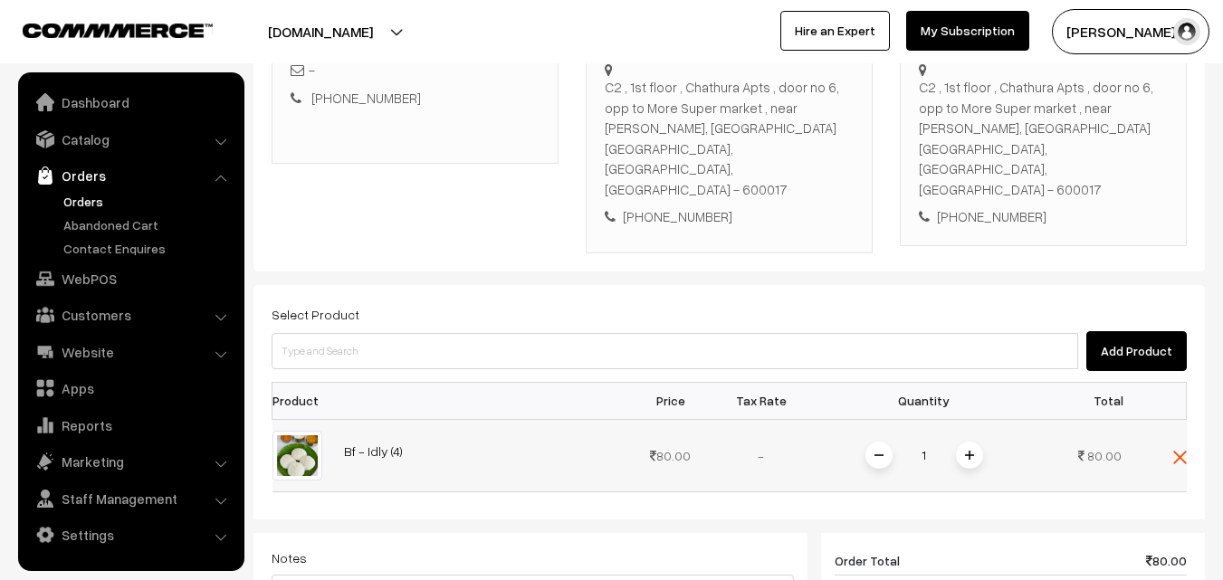
click at [1168, 419] on td at bounding box center [1159, 455] width 54 height 72
click at [1185, 451] on img at bounding box center [1180, 458] width 14 height 14
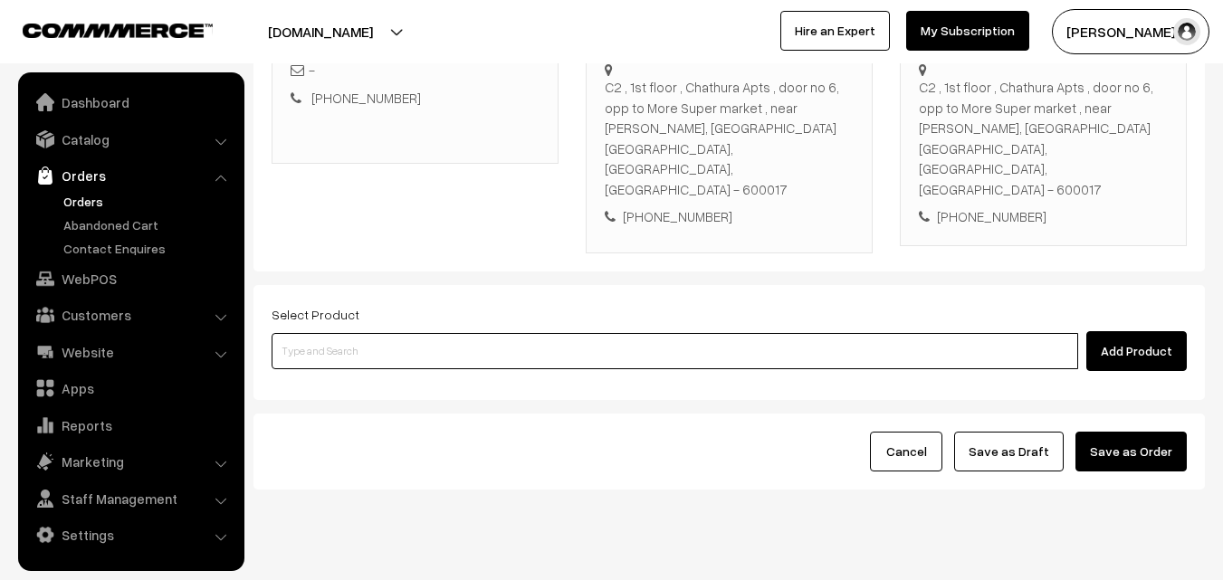
click at [703, 333] on input at bounding box center [675, 351] width 806 height 36
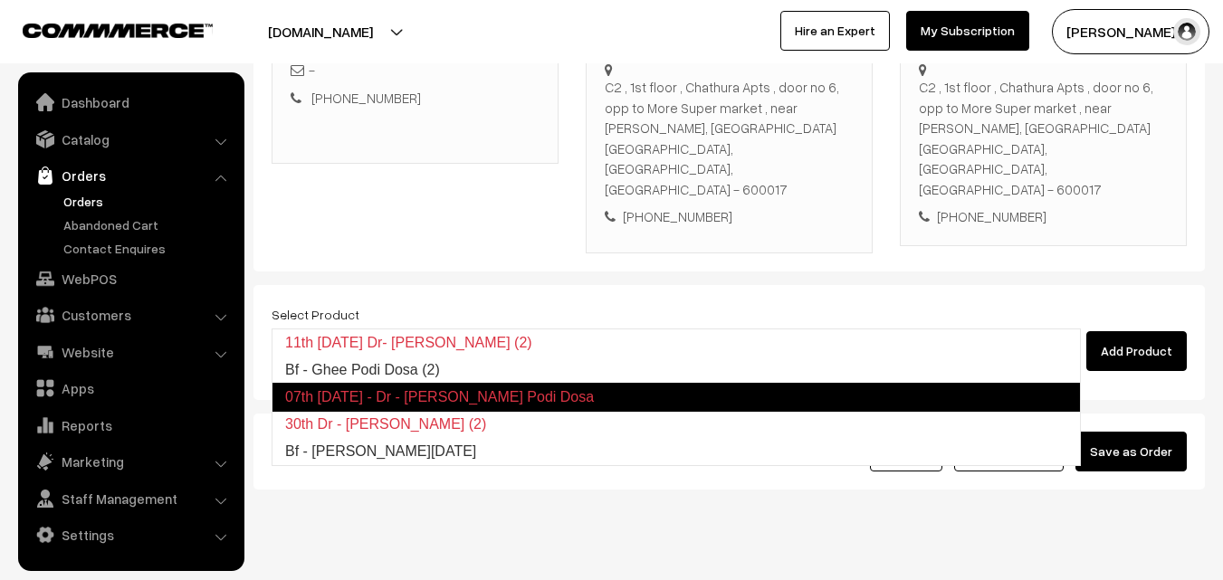
type input "Bf - Ghee Pongal"
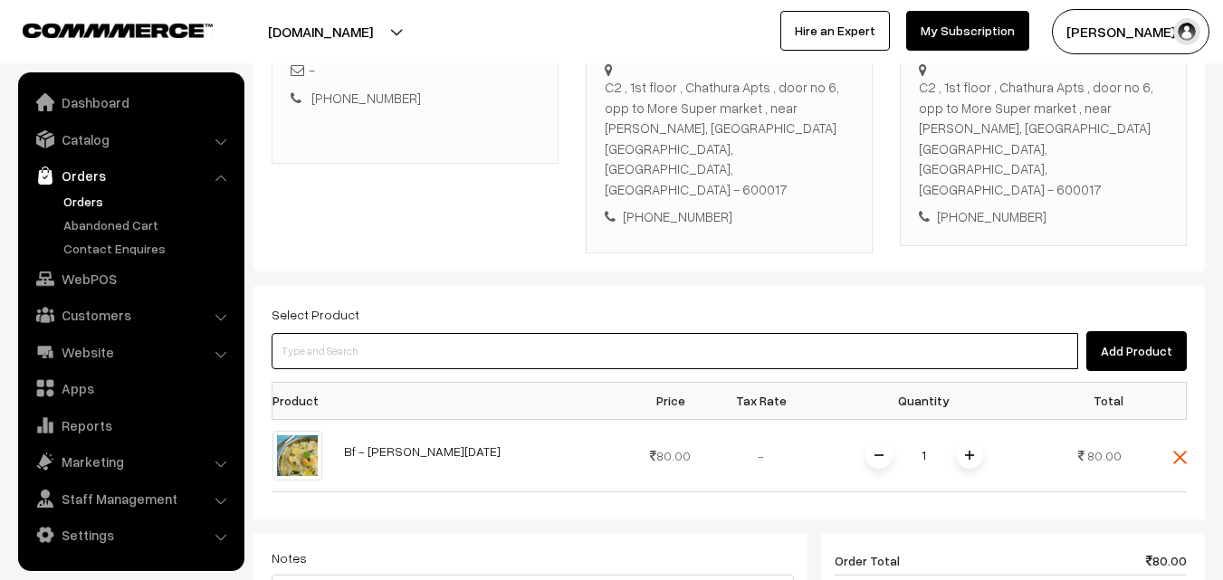
click at [703, 333] on input at bounding box center [675, 351] width 806 height 36
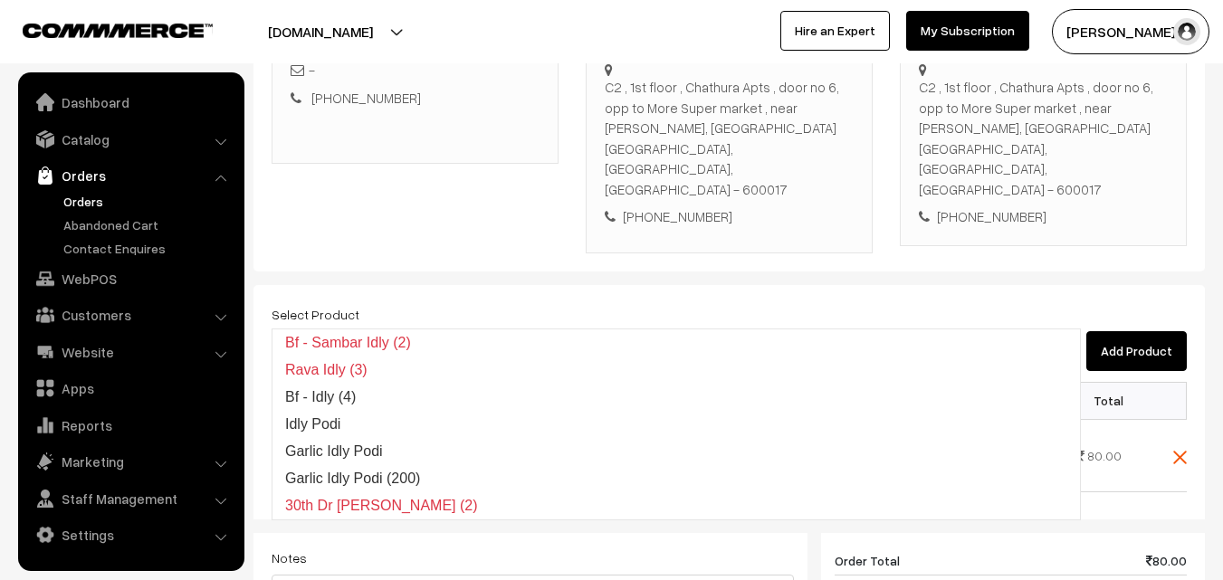
type input "i"
type input "p"
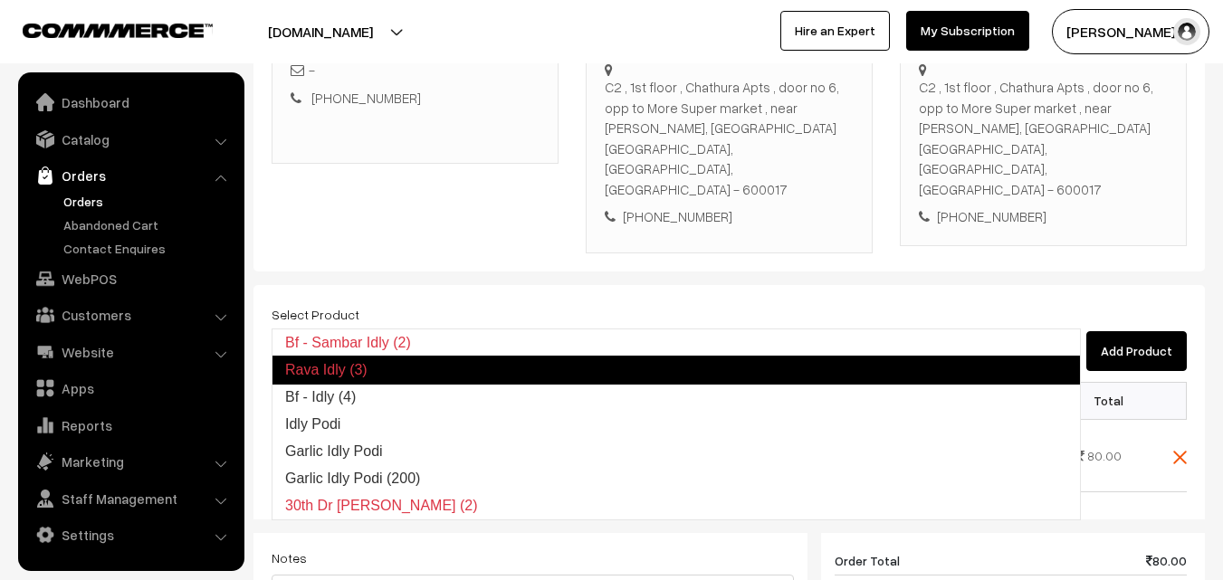
type input "Bf - Idly (4)"
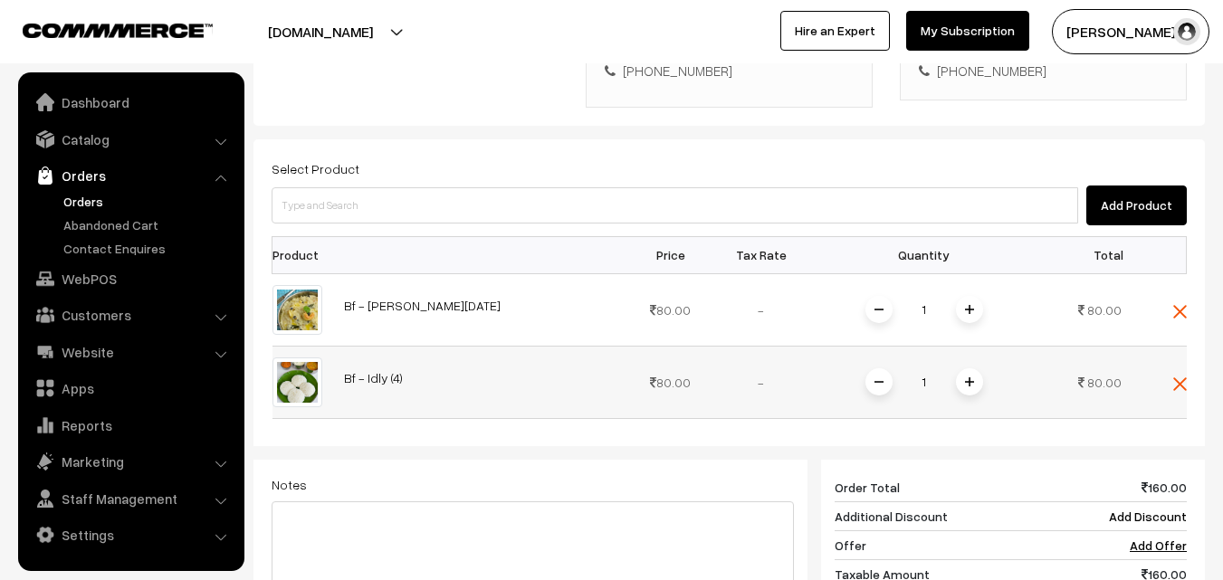
scroll to position [692, 0]
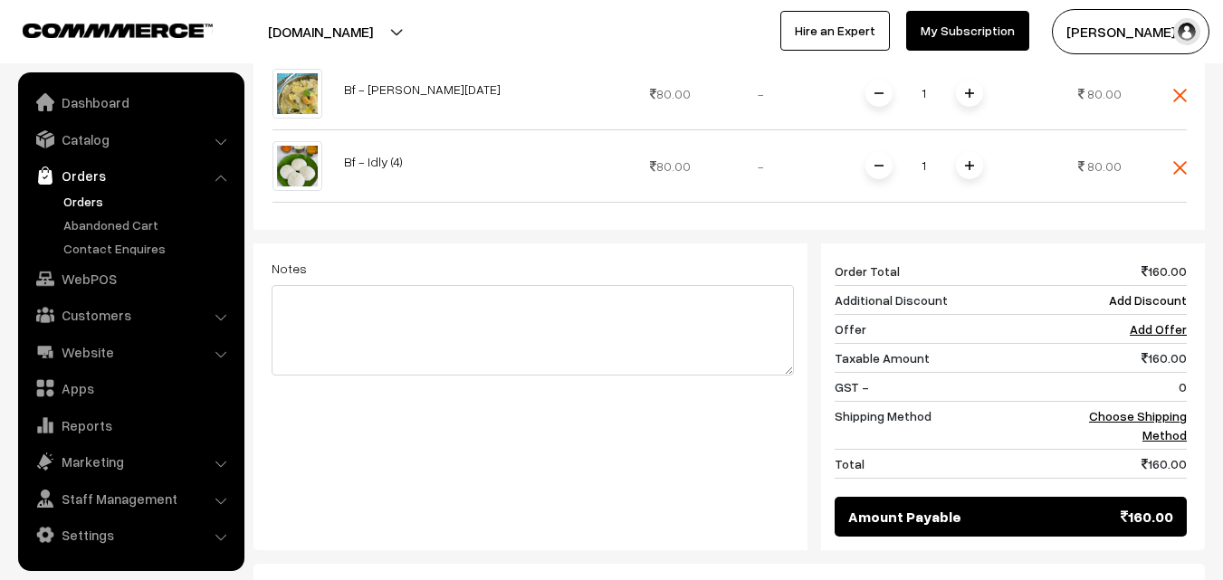
click at [1189, 382] on div "160 Order Total 160.00 Additional Discount Add Discount Offer Add Offer Taxable…" at bounding box center [1003, 396] width 393 height 307
click at [1168, 408] on link "Choose Shipping Method" at bounding box center [1138, 425] width 98 height 34
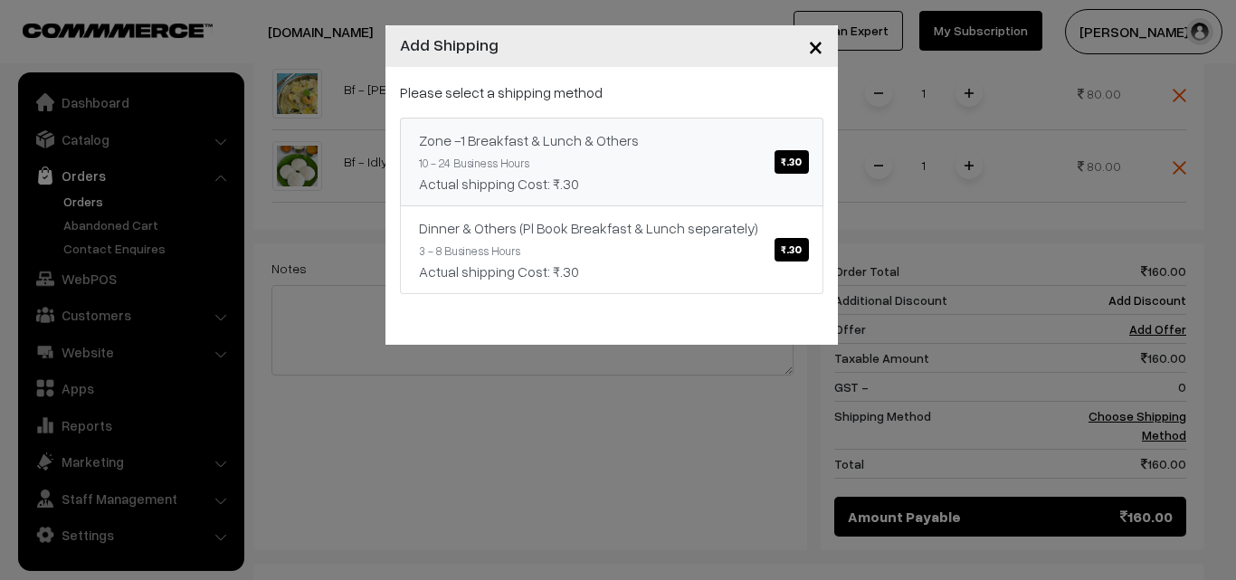
drag, startPoint x: 682, startPoint y: 158, endPoint x: 834, endPoint y: 408, distance: 292.4
click at [682, 157] on link "Zone -1 Breakfast & Lunch & Others ₹.30 10 - 24 Business Hours Actual shipping …" at bounding box center [612, 162] width 424 height 89
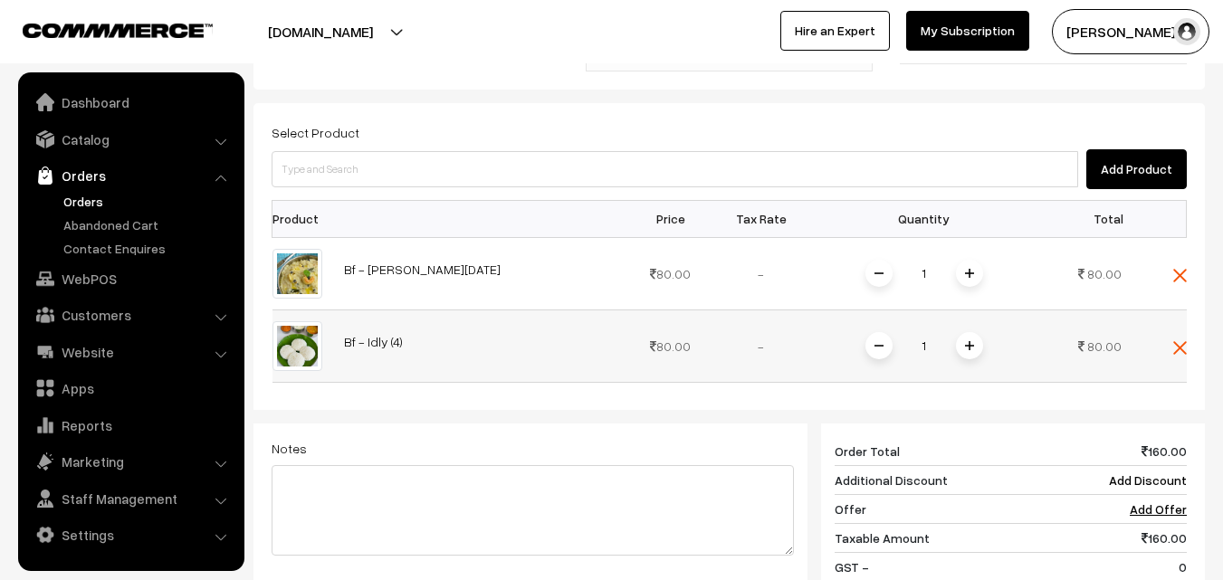
scroll to position [511, 0]
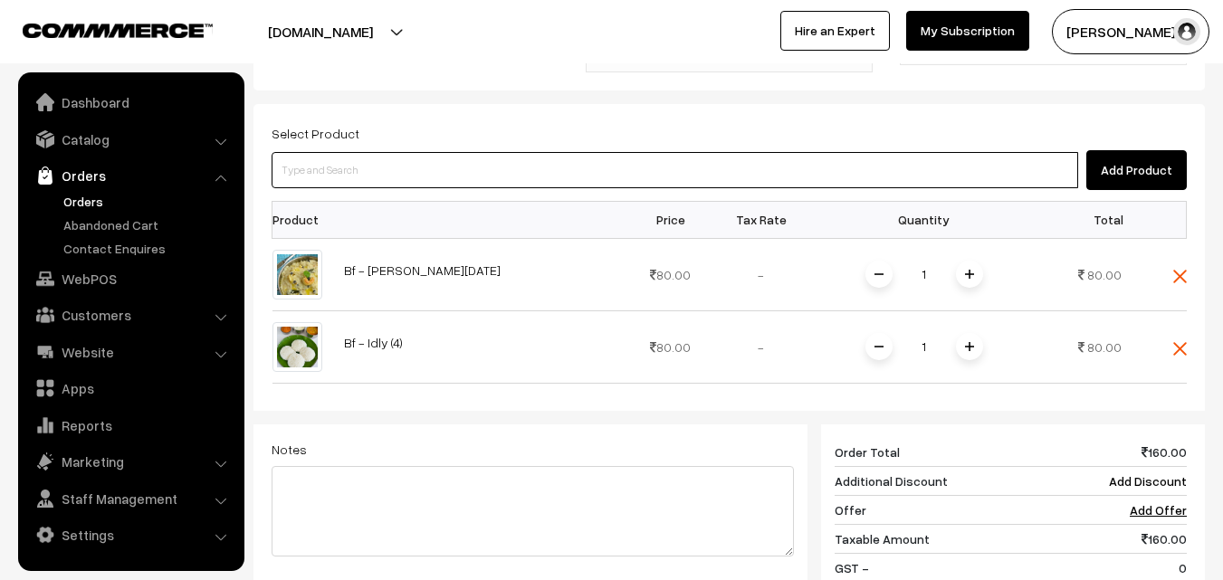
click at [501, 152] on input at bounding box center [675, 170] width 806 height 36
click at [521, 152] on input at bounding box center [675, 170] width 806 height 36
click at [345, 152] on input at bounding box center [675, 170] width 806 height 36
paste input "04th With Rice"
click at [306, 152] on input "04th With Rice" at bounding box center [675, 170] width 806 height 36
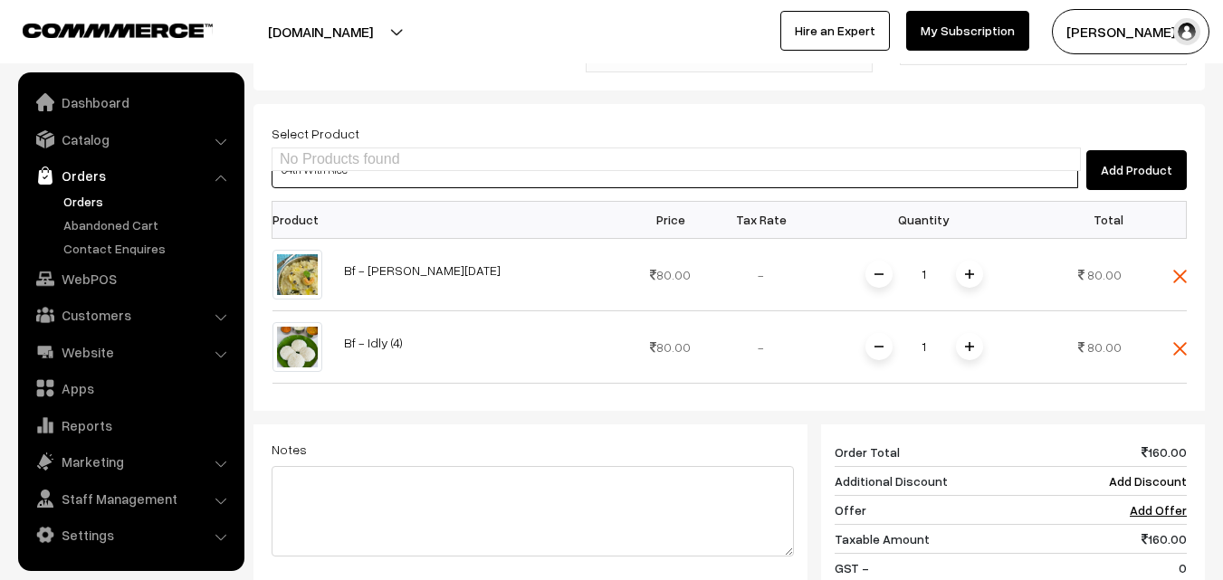
type input "04th With Rice"
click at [364, 152] on input at bounding box center [675, 170] width 806 height 36
paste input "04th Without Rice..."
type input "04th Without Rice..."
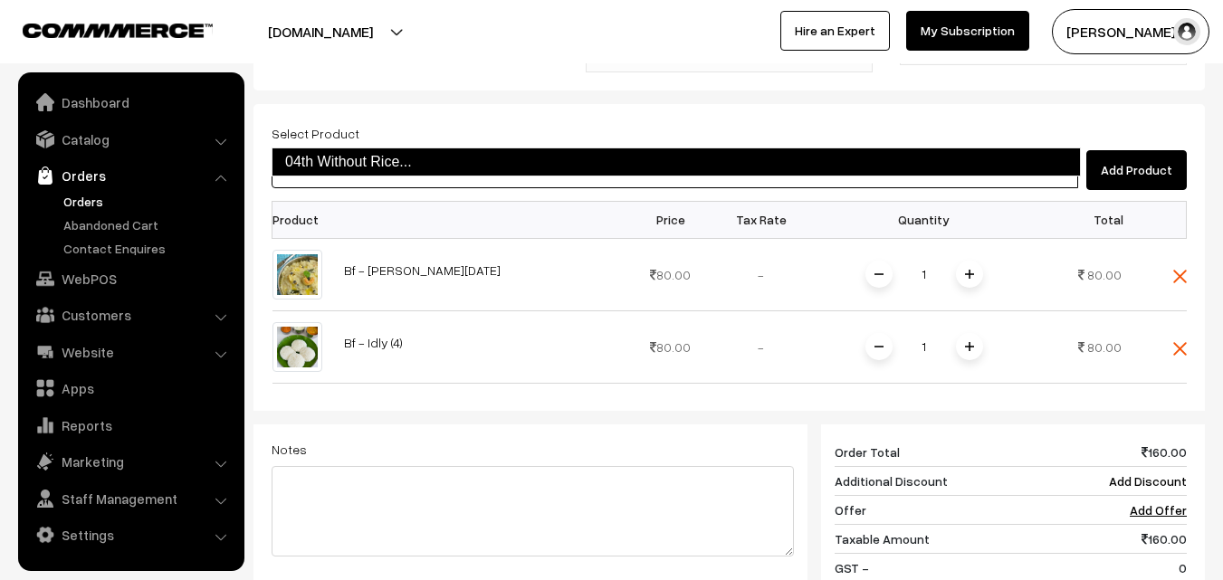
click at [371, 171] on link "04th Without Rice..." at bounding box center [676, 162] width 809 height 29
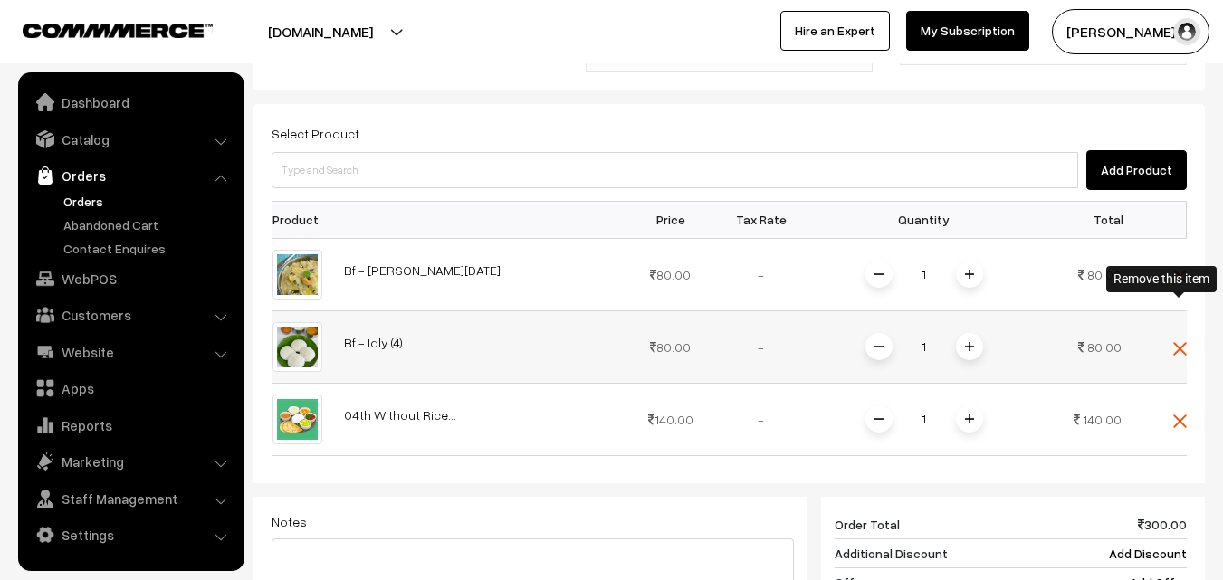
click at [1177, 342] on img at bounding box center [1180, 349] width 14 height 14
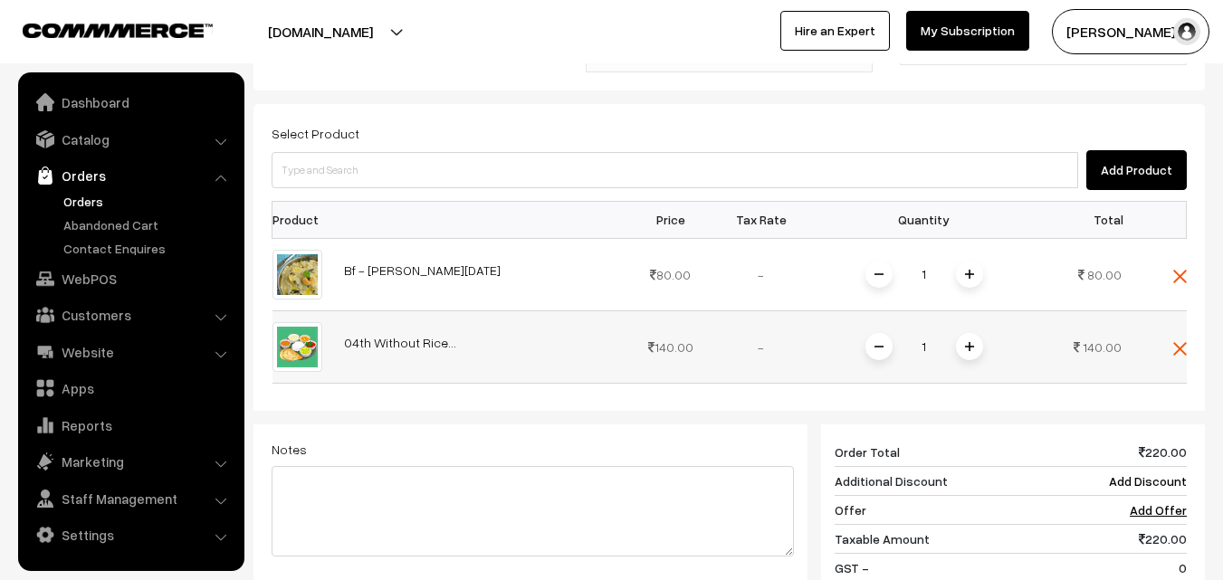
click at [973, 331] on div "1" at bounding box center [924, 347] width 136 height 32
click at [963, 333] on span at bounding box center [969, 346] width 27 height 27
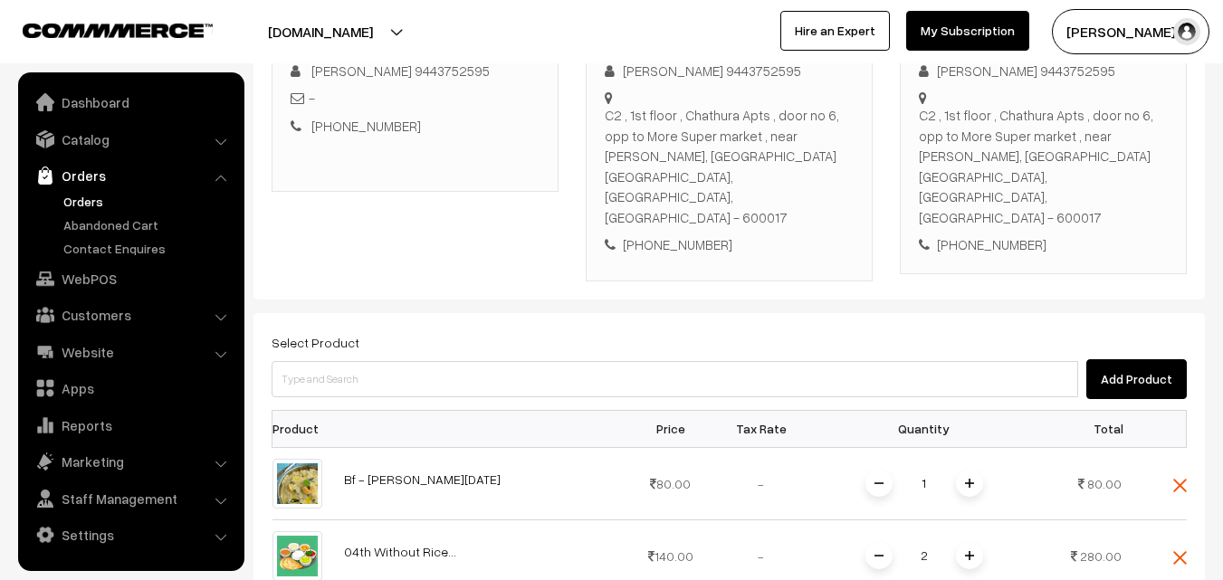
scroll to position [300, 0]
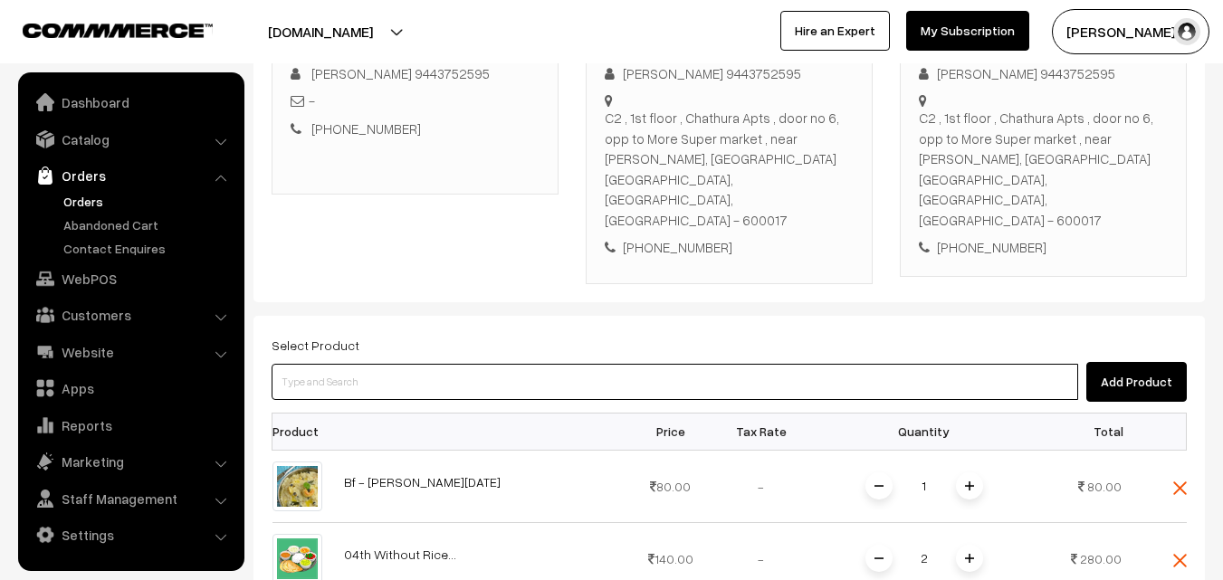
click at [498, 364] on input at bounding box center [675, 382] width 806 height 36
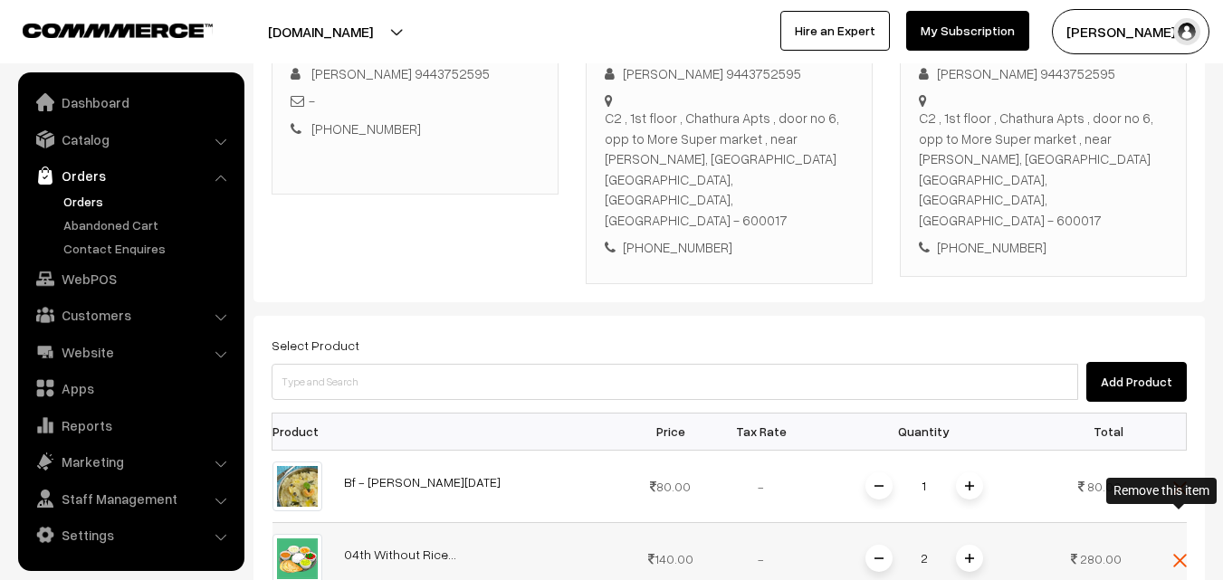
click at [1173, 554] on img at bounding box center [1180, 561] width 14 height 14
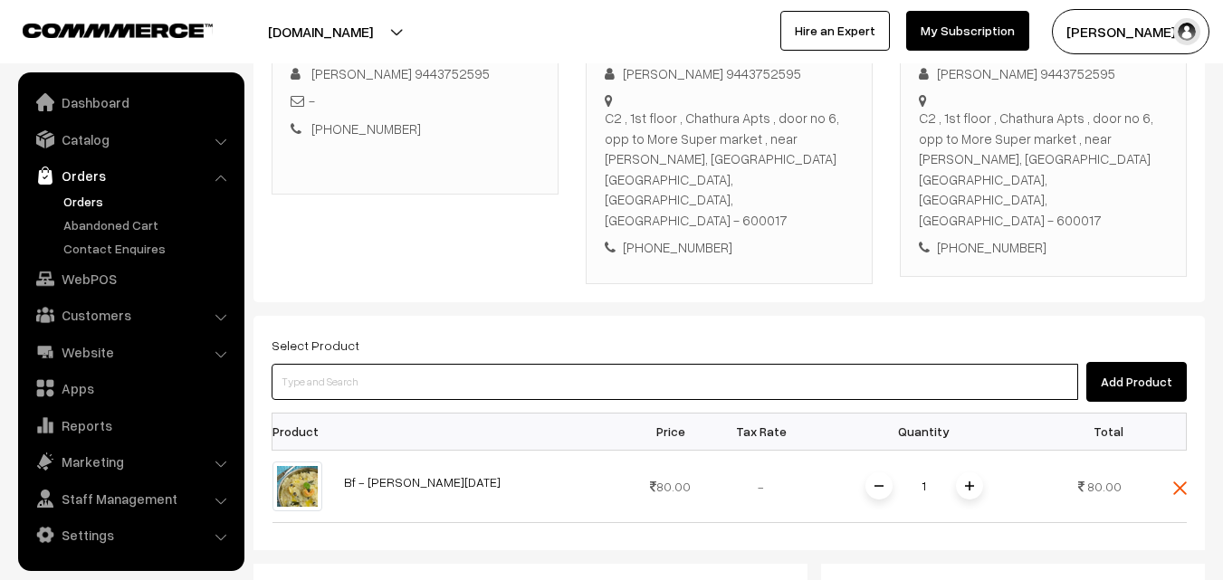
click at [725, 364] on input at bounding box center [675, 382] width 806 height 36
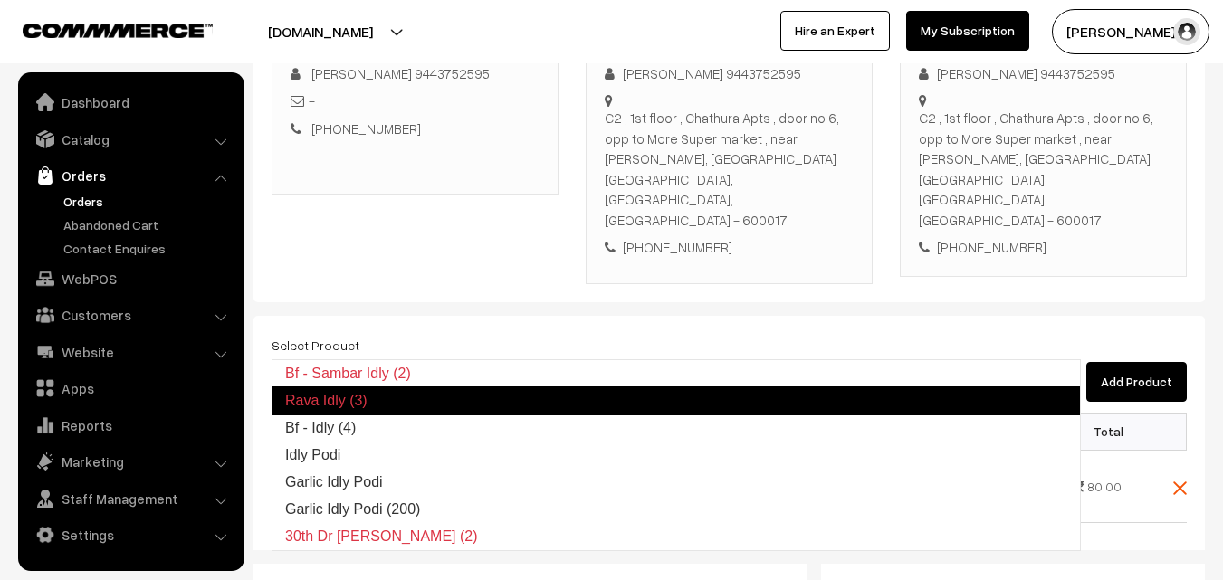
type input "Bf - Idly (4)"
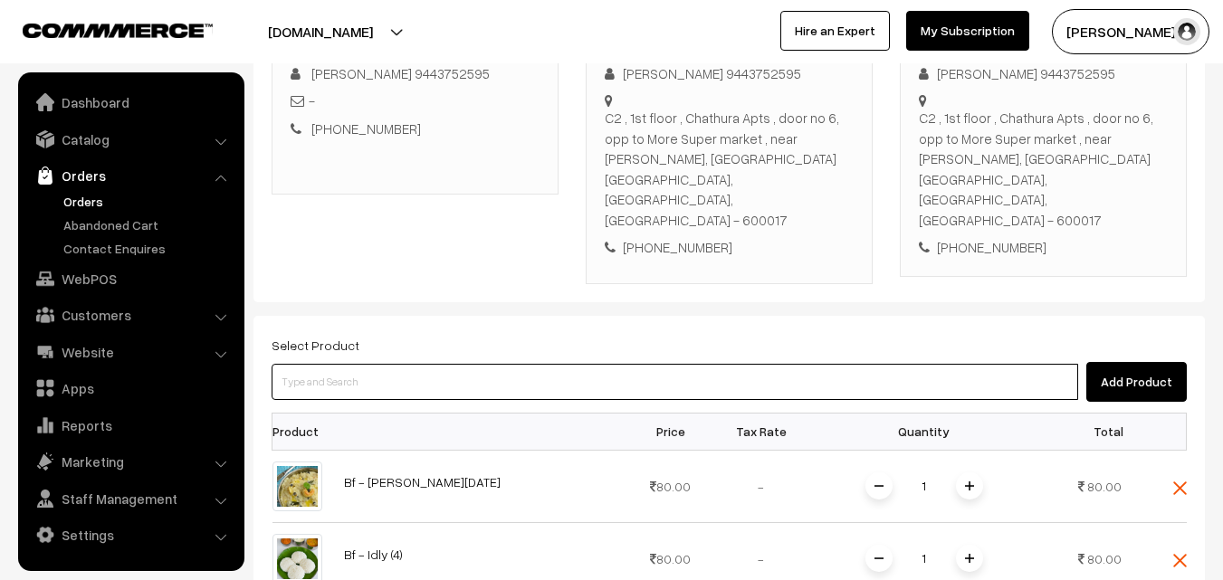
click at [625, 364] on input at bounding box center [675, 382] width 806 height 36
paste input "04th Without Rice..."
type input "04th Without Rice..."
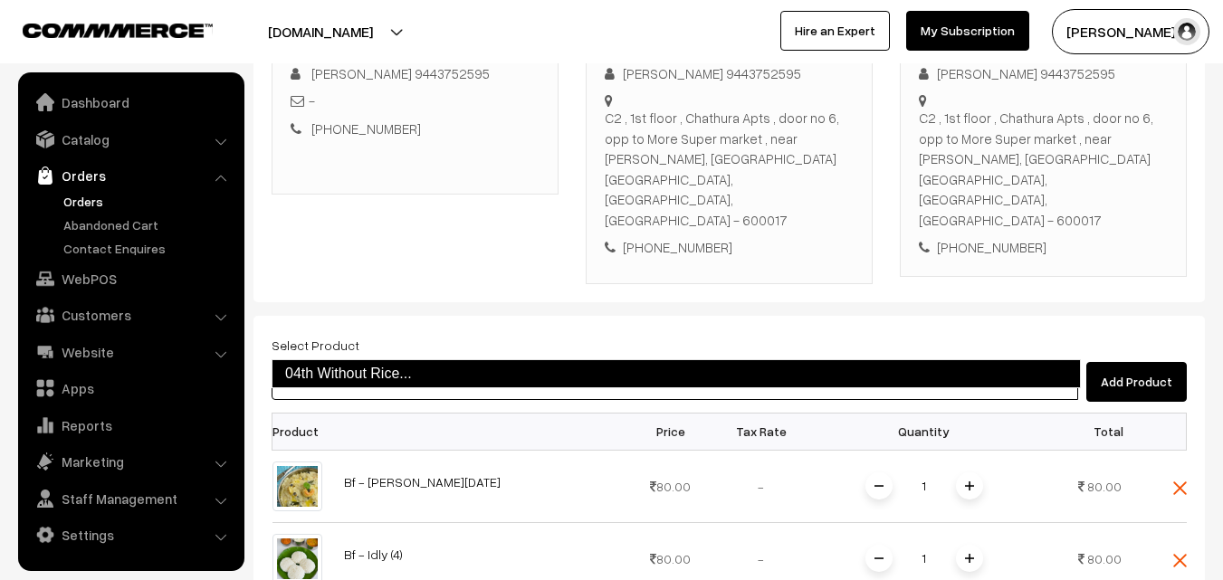
click at [443, 368] on link "04th Without Rice..." at bounding box center [676, 373] width 809 height 29
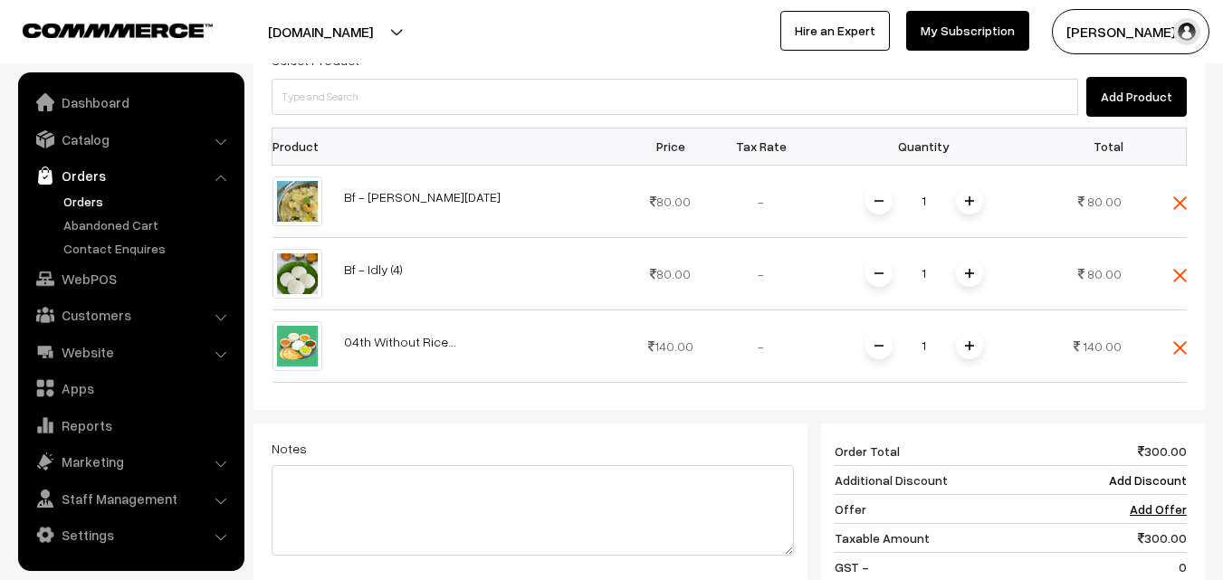
scroll to position [571, 0]
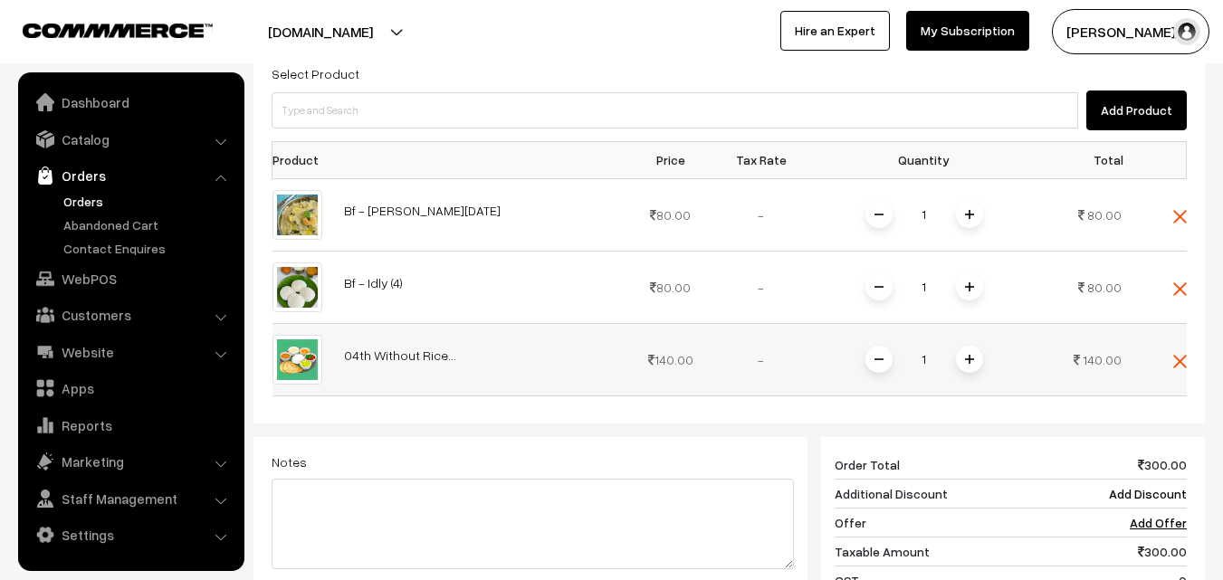
click at [976, 335] on td "1" at bounding box center [923, 359] width 235 height 72
click at [968, 355] on img at bounding box center [969, 359] width 9 height 9
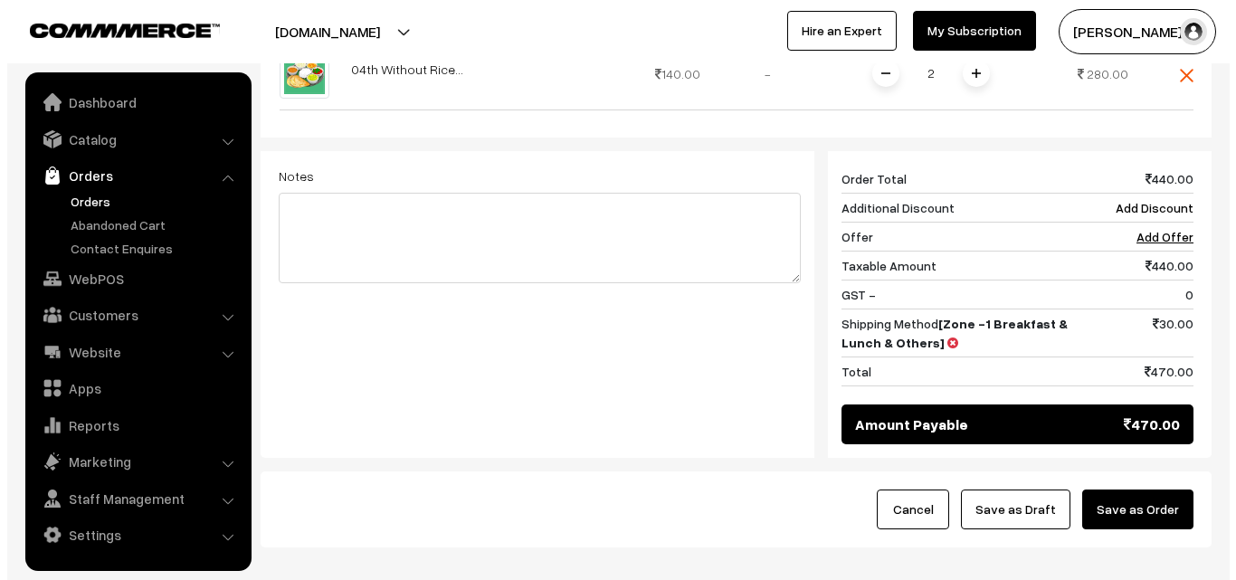
scroll to position [915, 0]
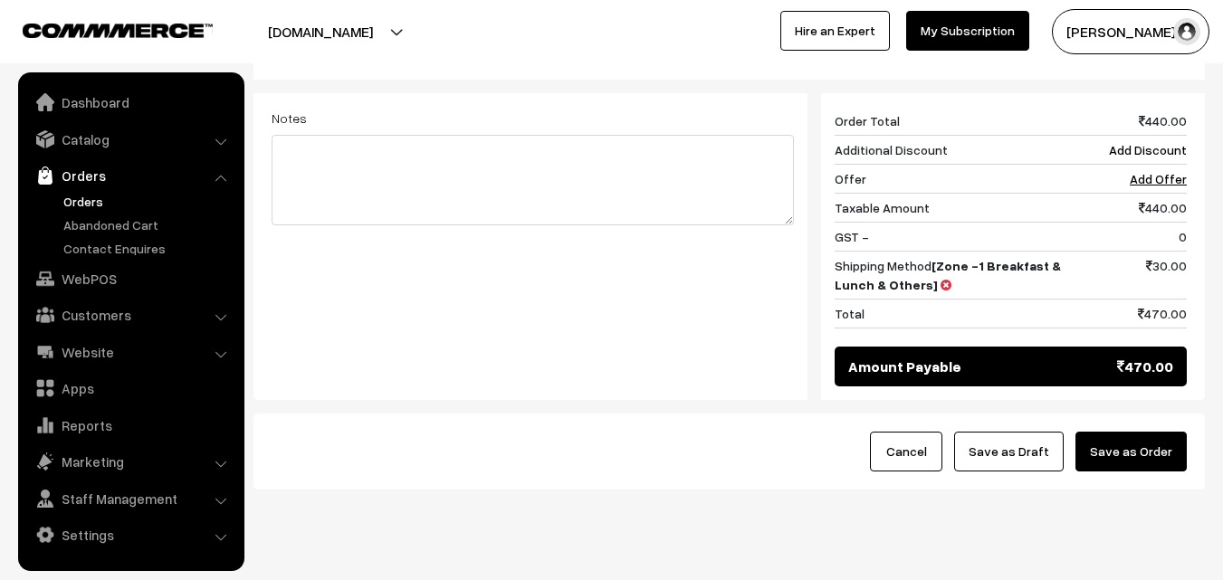
click at [1143, 432] on button "Save as Order" at bounding box center [1130, 452] width 111 height 40
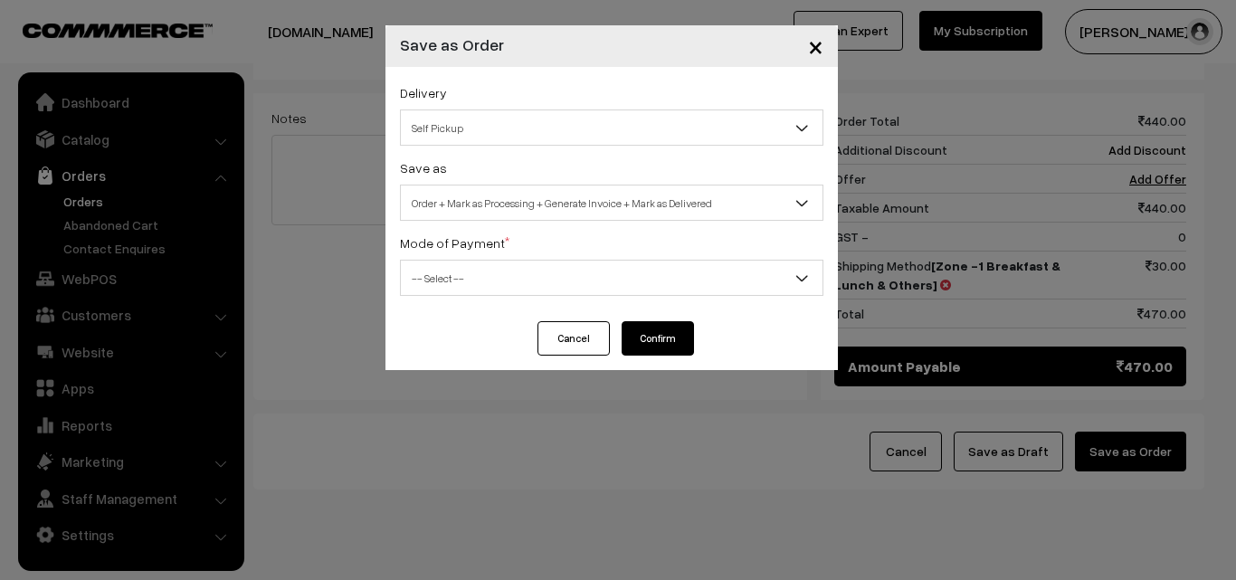
click at [504, 209] on span "Order + Mark as Processing + Generate Invoice + Mark as Delivered" at bounding box center [612, 203] width 422 height 32
click at [479, 205] on span "Order + Mark as Processing" at bounding box center [612, 203] width 422 height 32
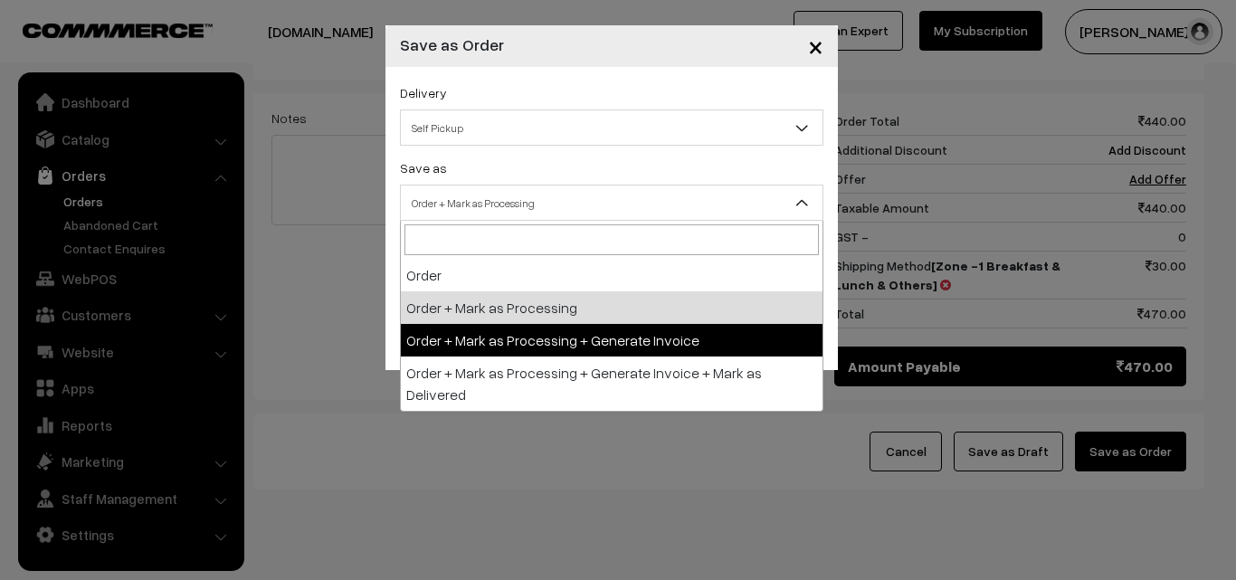
drag, startPoint x: 461, startPoint y: 334, endPoint x: 453, endPoint y: 318, distance: 18.2
select select "3"
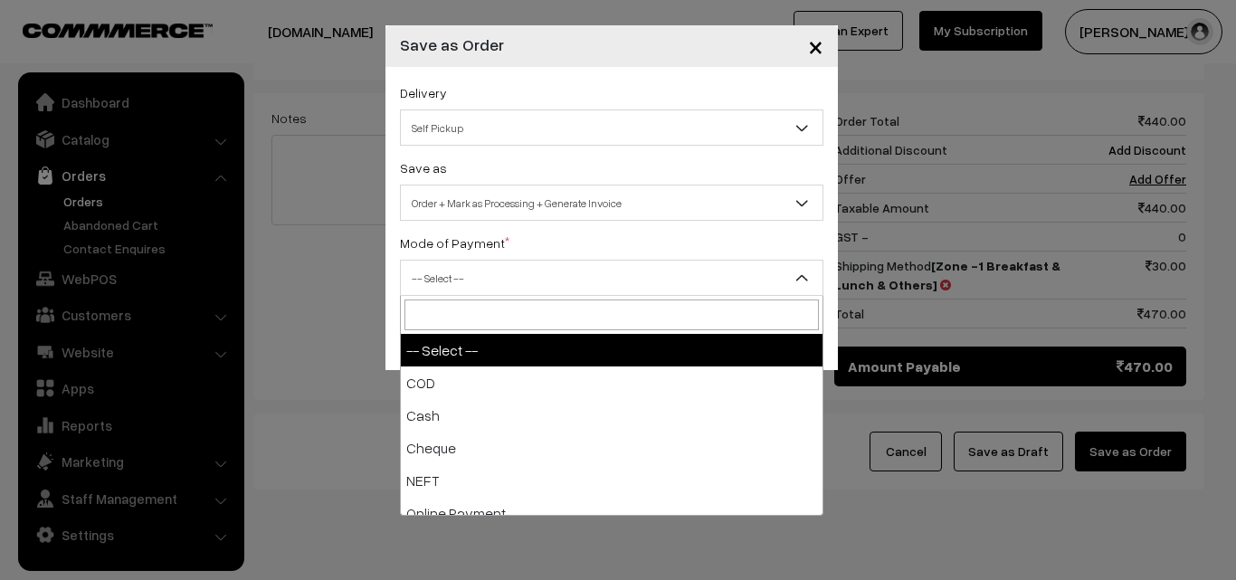
click at [455, 291] on span "-- Select --" at bounding box center [612, 278] width 422 height 32
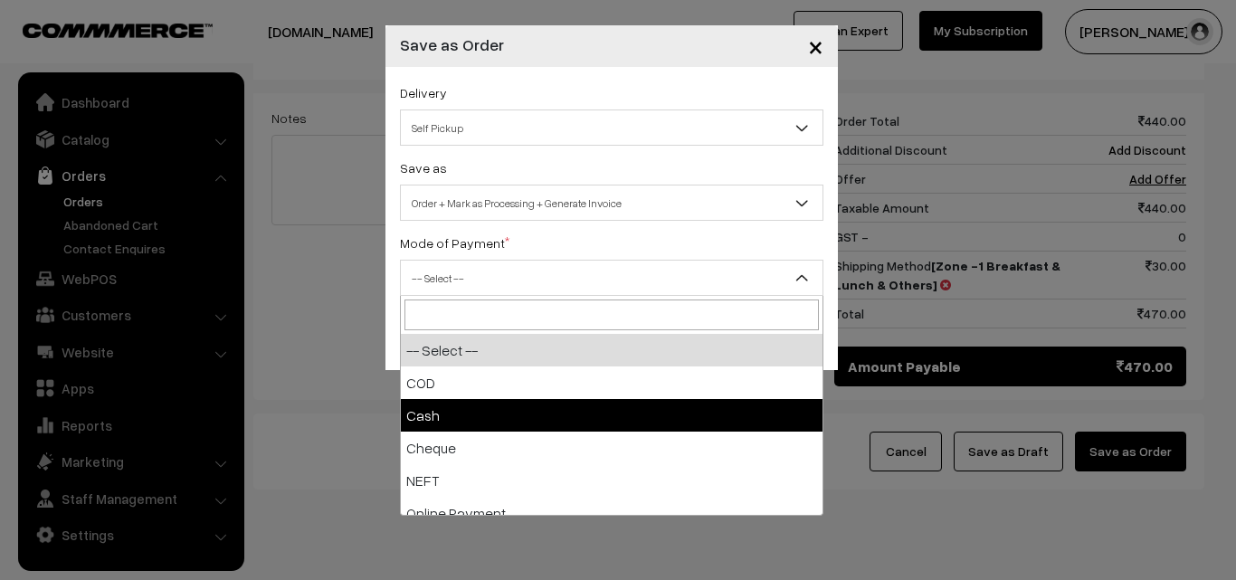
select select "2"
checkbox input "true"
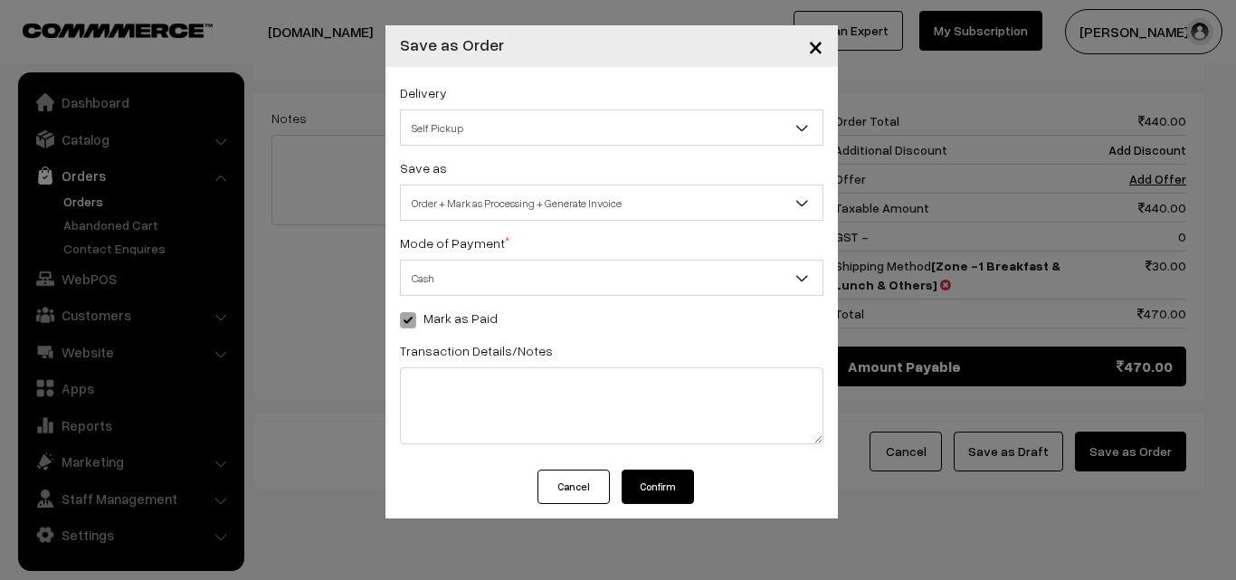
click at [640, 481] on button "Confirm" at bounding box center [658, 487] width 72 height 34
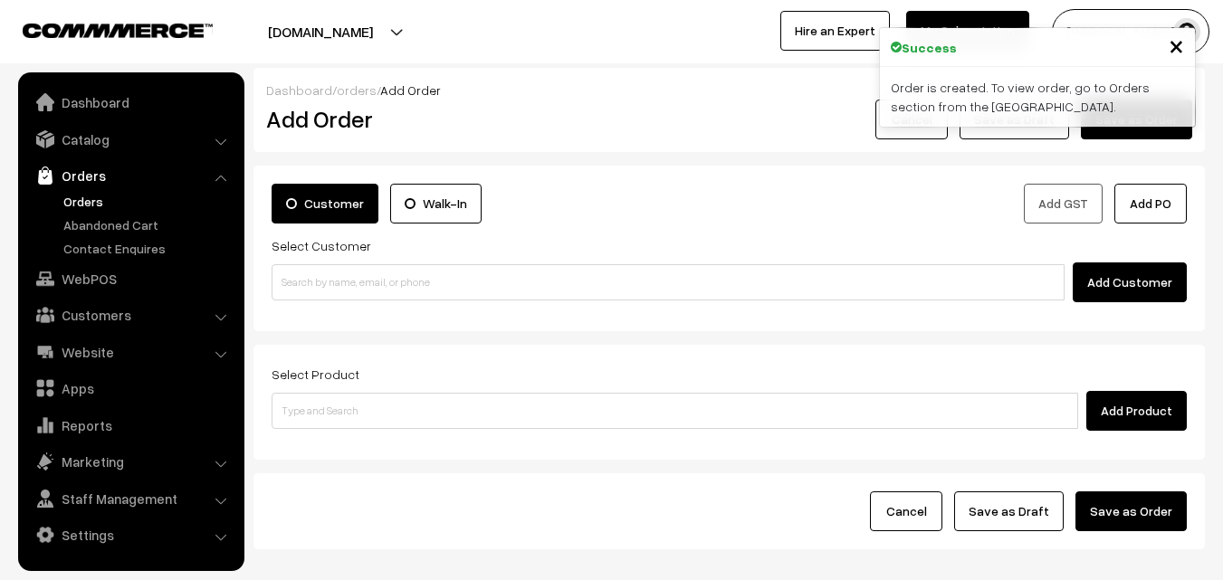
click at [82, 203] on link "Orders" at bounding box center [148, 201] width 179 height 19
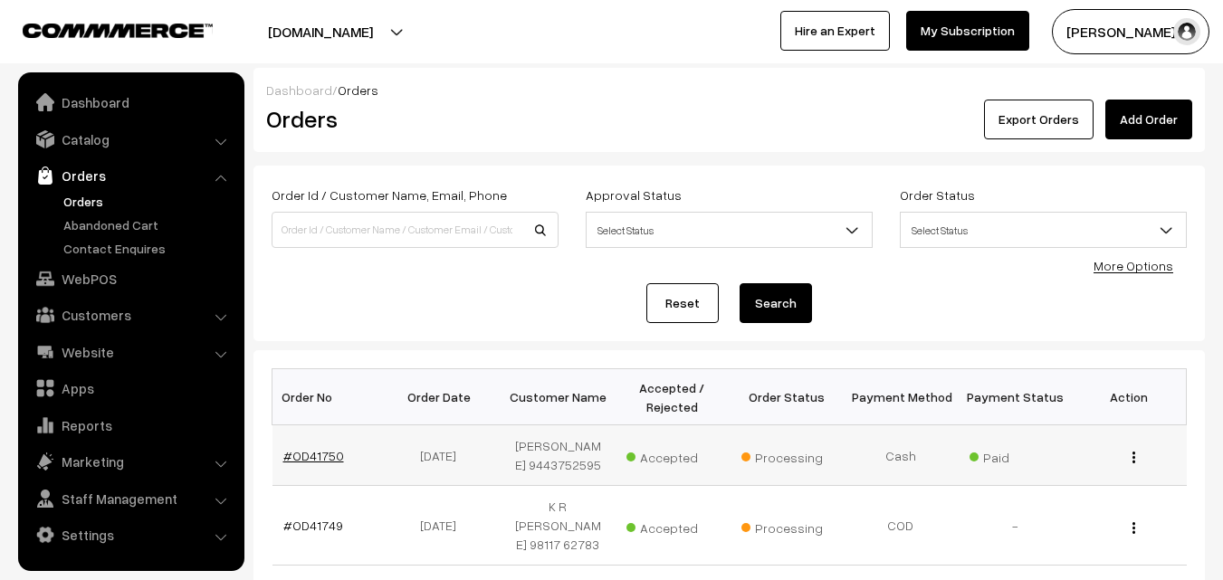
click at [310, 472] on td "#OD41750" at bounding box center [329, 455] width 114 height 61
click at [314, 457] on link "#OD41750" at bounding box center [313, 455] width 61 height 15
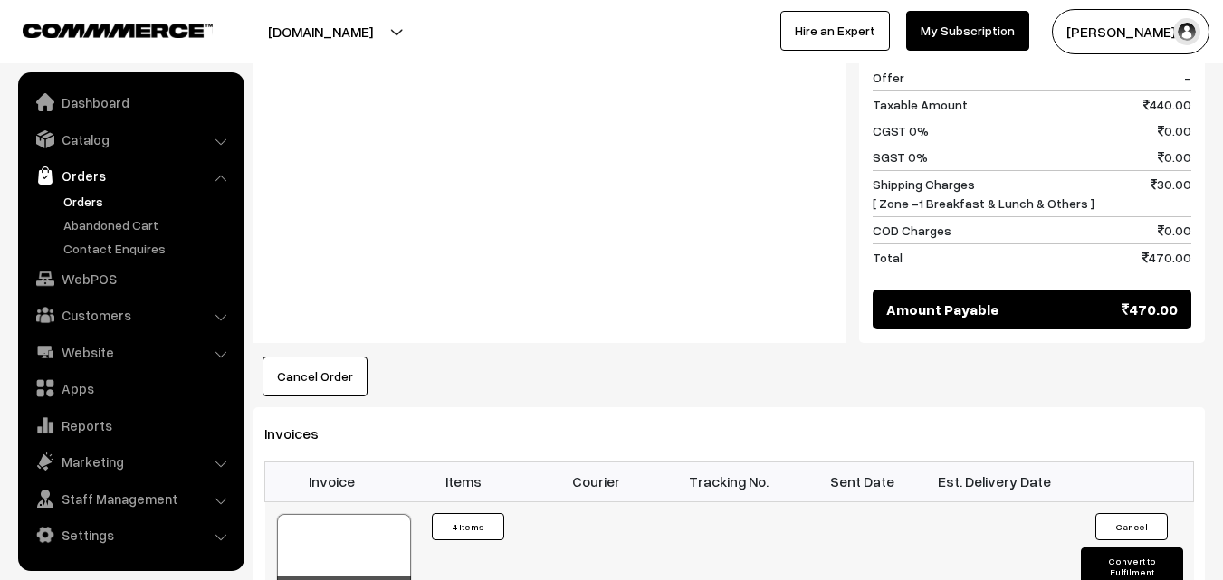
scroll to position [1177, 0]
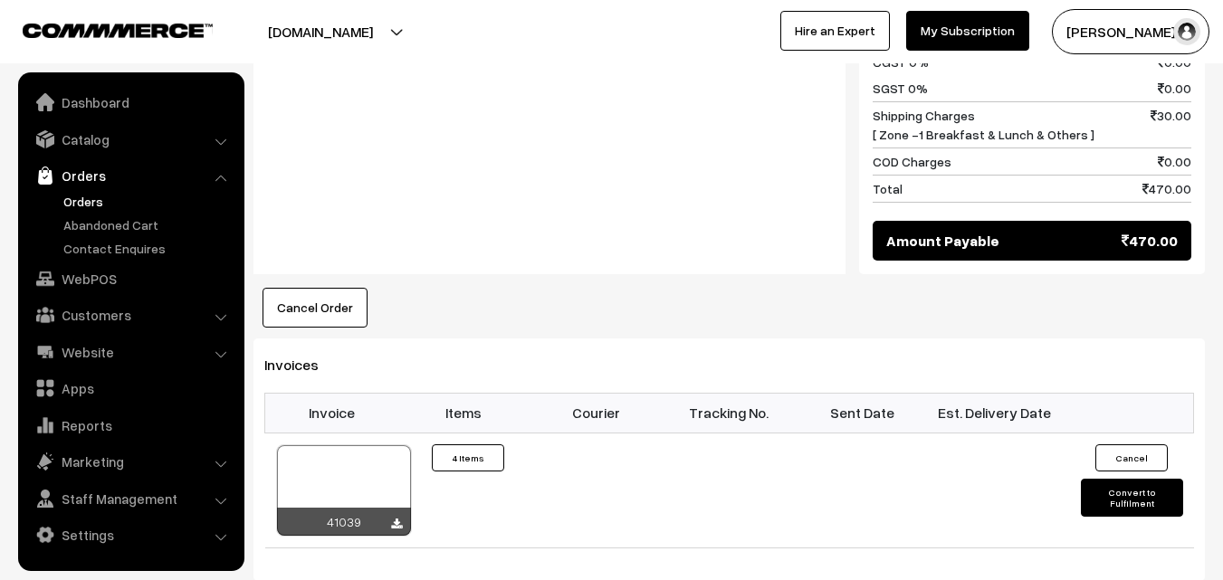
click at [321, 393] on th "Invoice" at bounding box center [331, 413] width 133 height 40
click at [321, 445] on div at bounding box center [344, 490] width 134 height 91
click at [77, 198] on link "Orders" at bounding box center [148, 201] width 179 height 19
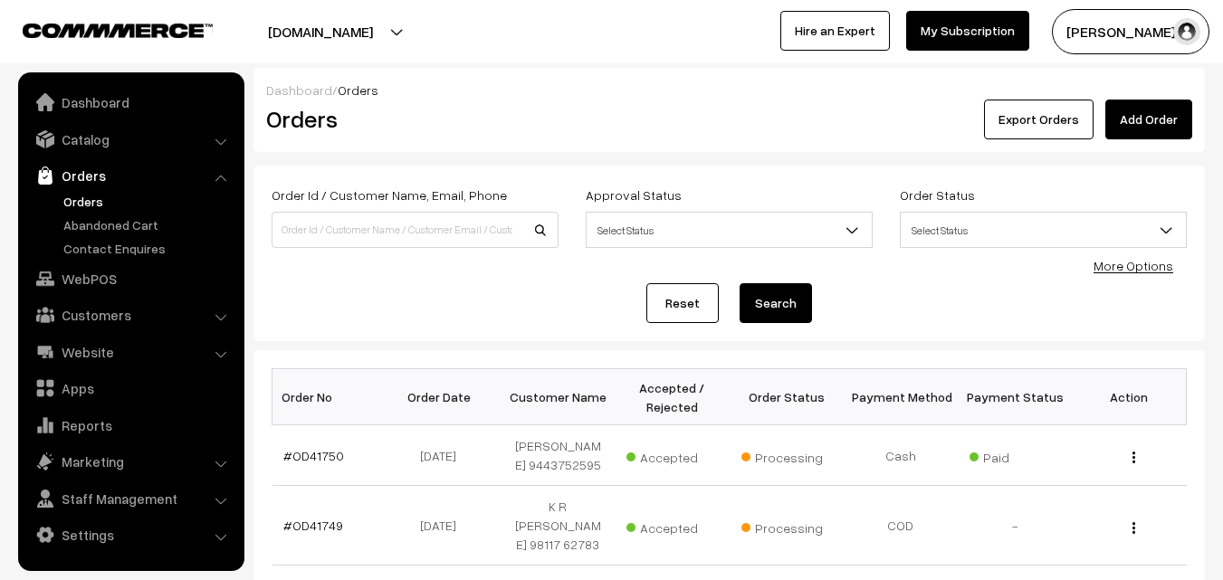
click at [82, 199] on link "Orders" at bounding box center [148, 201] width 179 height 19
